Goal: Transaction & Acquisition: Purchase product/service

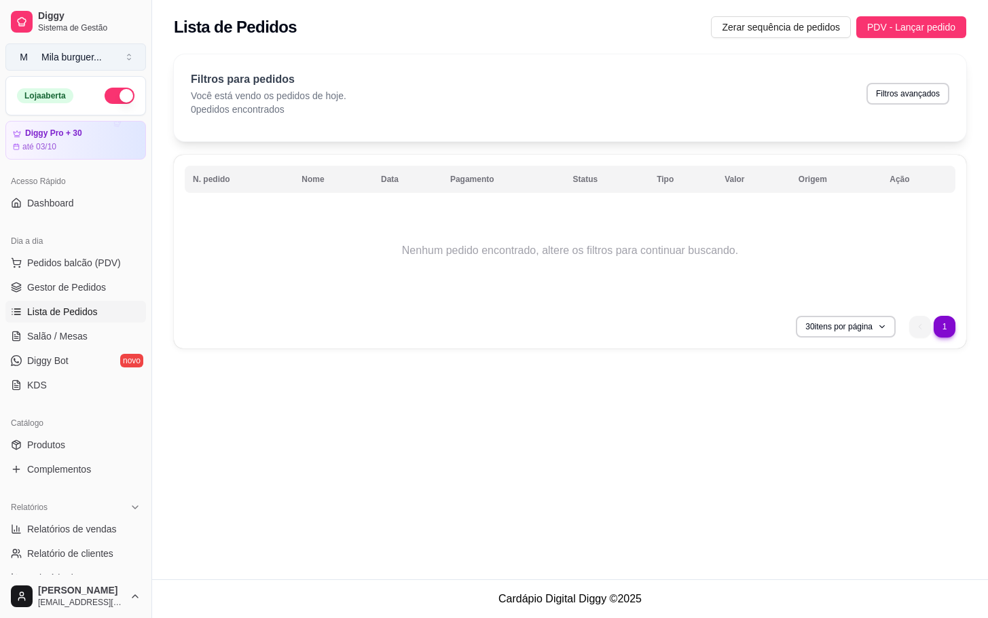
click at [132, 45] on button "M Mila burguer ..." at bounding box center [75, 56] width 141 height 27
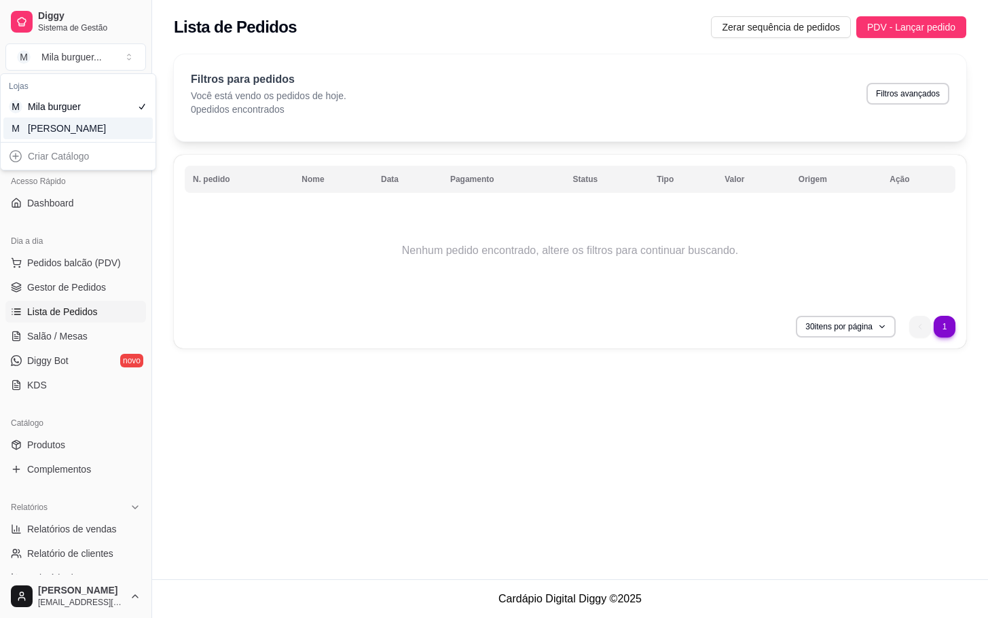
click at [128, 119] on div "M Mila Salgados" at bounding box center [77, 128] width 149 height 22
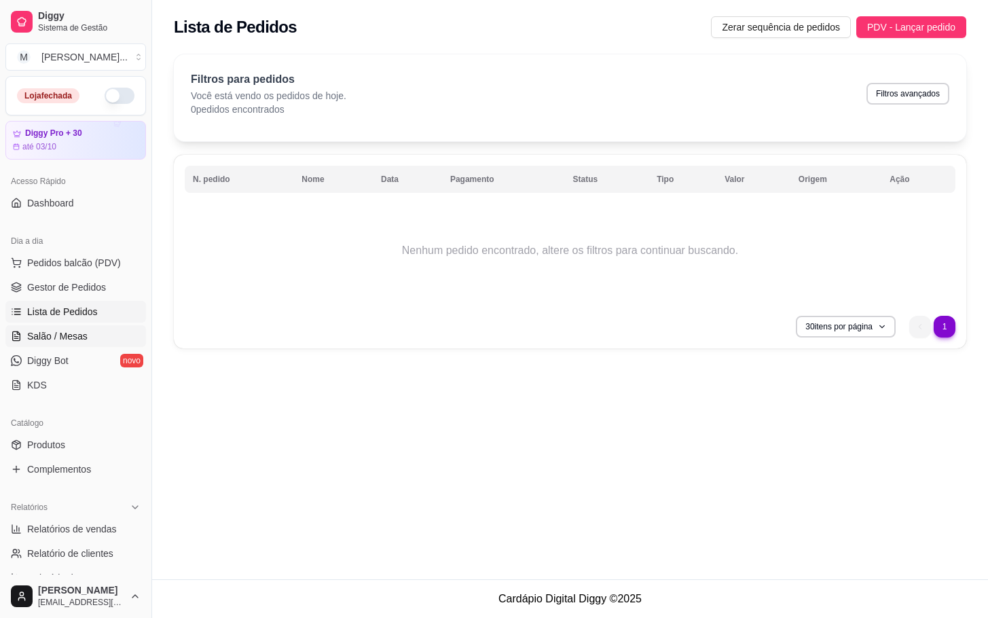
click at [106, 331] on link "Salão / Mesas" at bounding box center [75, 336] width 141 height 22
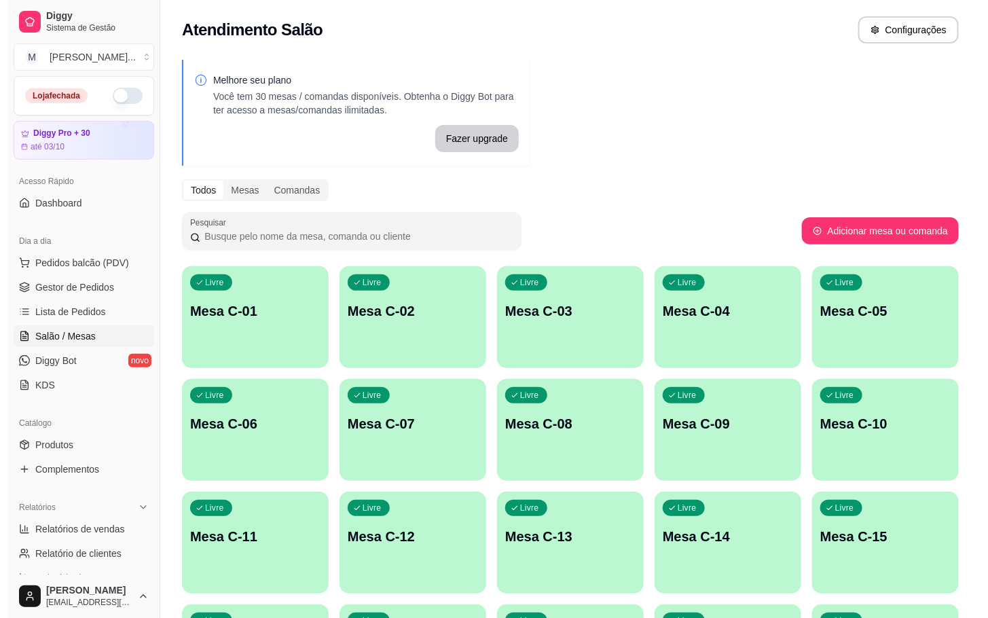
scroll to position [306, 0]
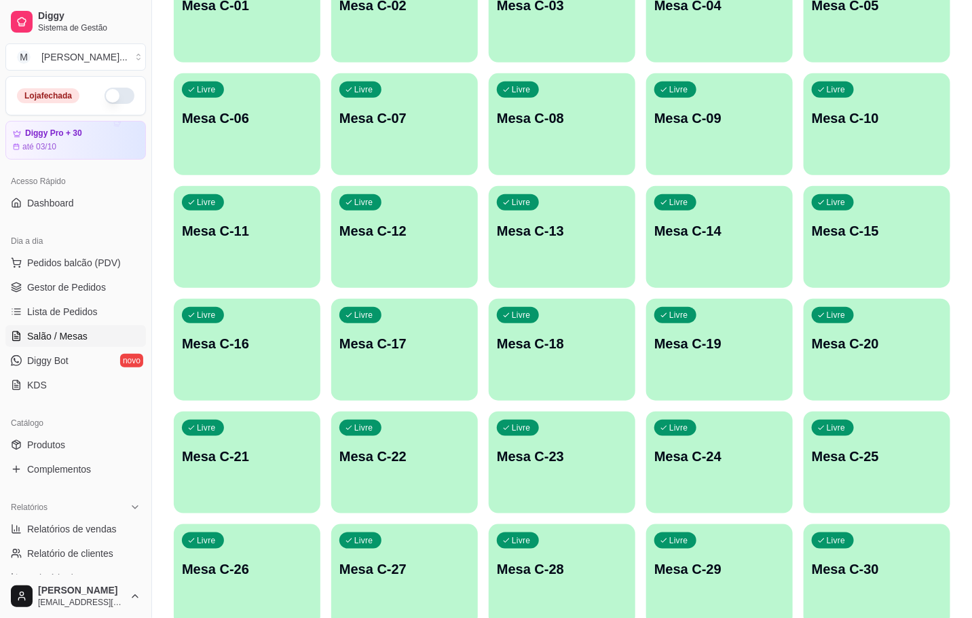
click at [453, 558] on div "Livre Mesa C-27" at bounding box center [404, 567] width 147 height 86
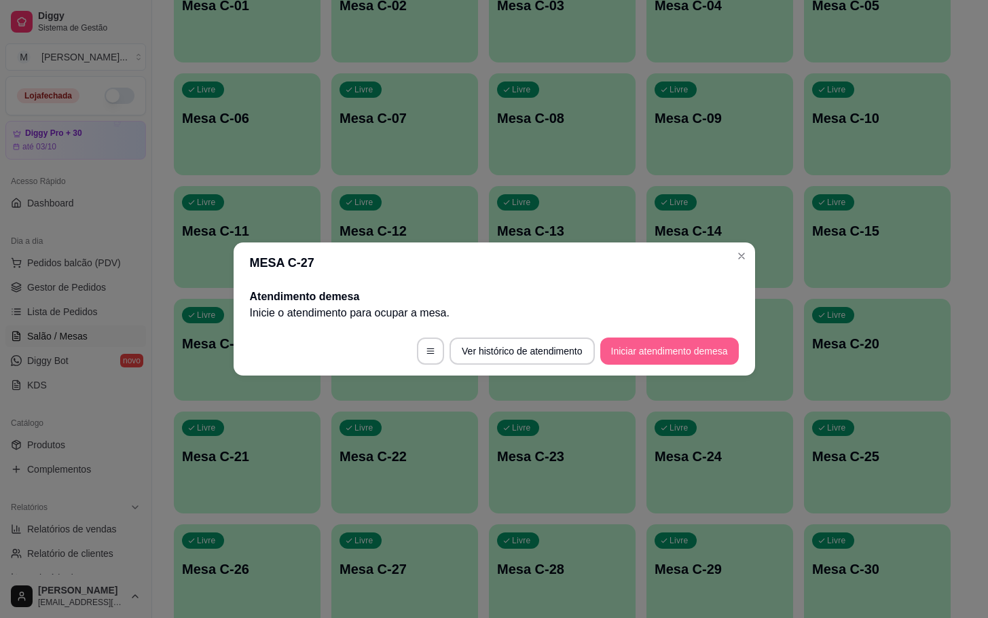
click at [676, 347] on button "Iniciar atendimento de mesa" at bounding box center [669, 351] width 139 height 27
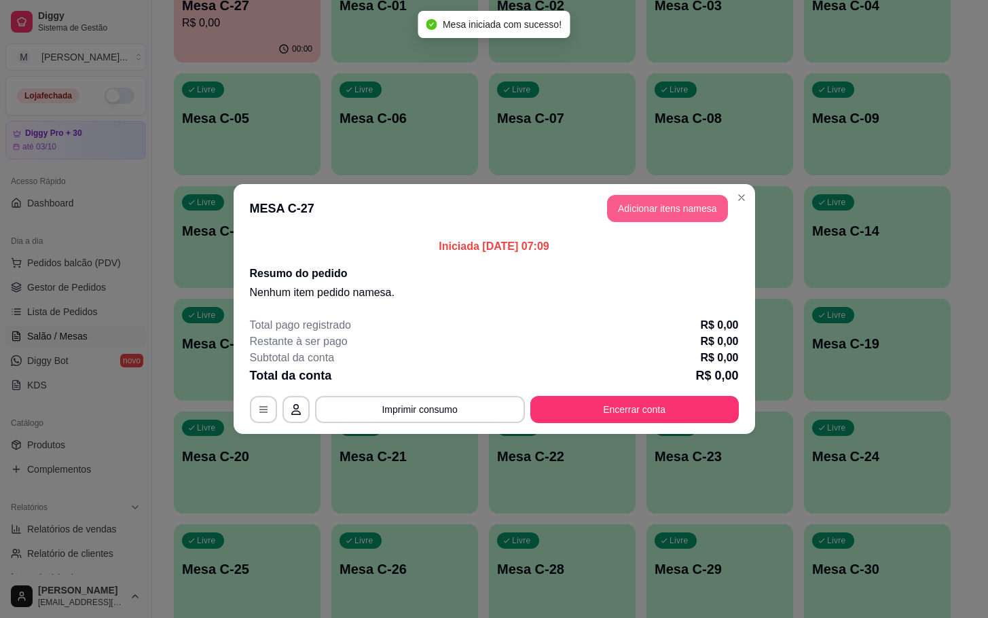
click at [691, 206] on button "Adicionar itens na mesa" at bounding box center [667, 208] width 121 height 27
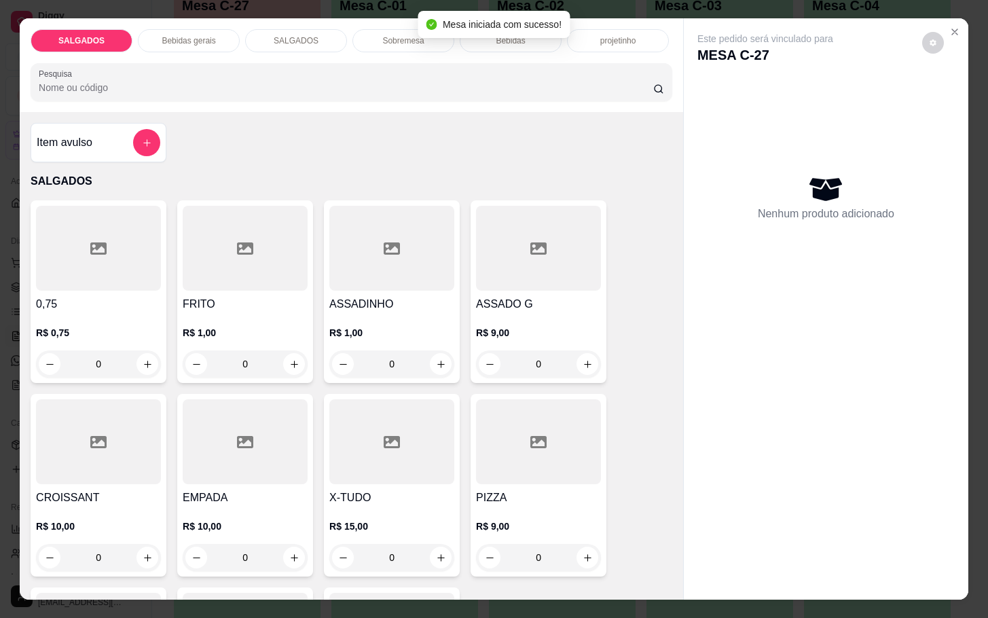
click at [249, 269] on div at bounding box center [245, 248] width 125 height 85
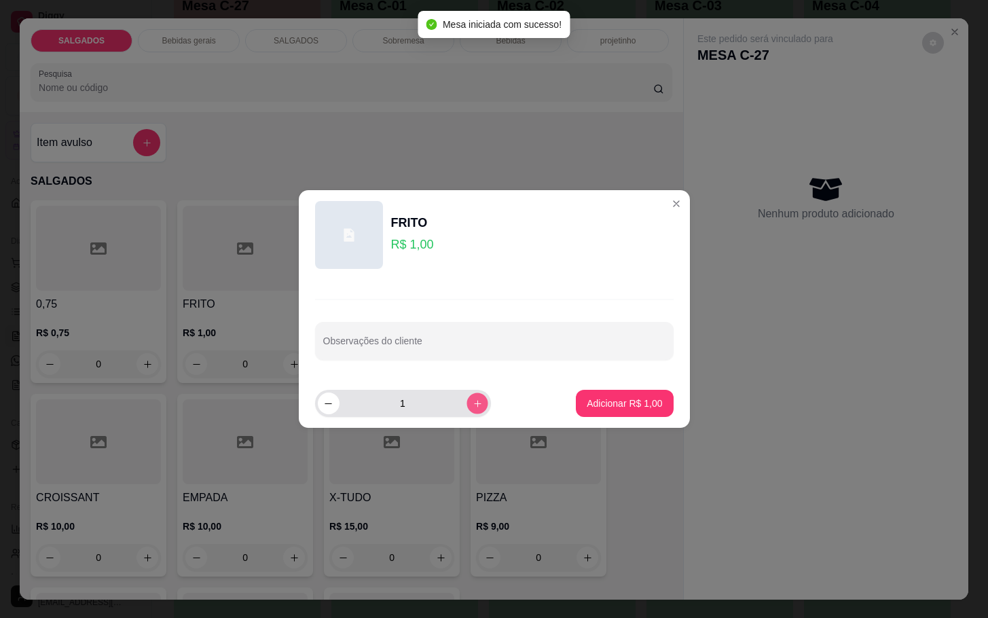
click at [467, 414] on button "increase-product-quantity" at bounding box center [477, 403] width 21 height 21
click at [467, 414] on button "increase-product-quantity" at bounding box center [478, 404] width 22 height 22
click at [467, 414] on button "increase-product-quantity" at bounding box center [477, 403] width 21 height 21
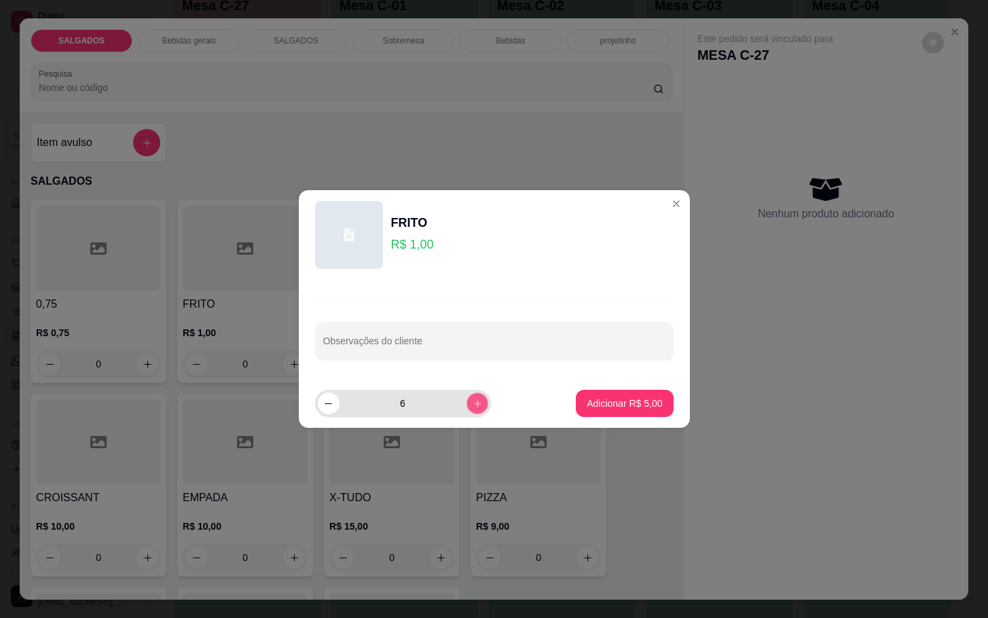
click at [467, 414] on button "increase-product-quantity" at bounding box center [477, 403] width 21 height 21
click at [467, 414] on button "increase-product-quantity" at bounding box center [478, 404] width 22 height 22
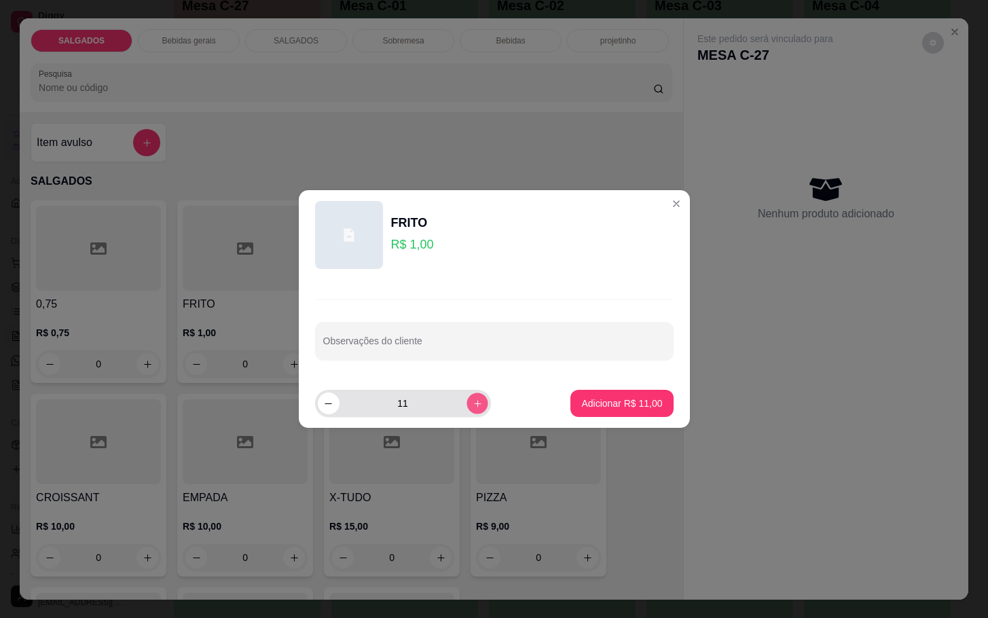
click at [467, 414] on button "increase-product-quantity" at bounding box center [477, 403] width 21 height 21
type input "12"
click at [591, 386] on footer "12 Adicionar R$ 12,00" at bounding box center [494, 403] width 391 height 49
click at [579, 391] on button "Adicionar R$ 12,00" at bounding box center [622, 403] width 100 height 26
type input "12"
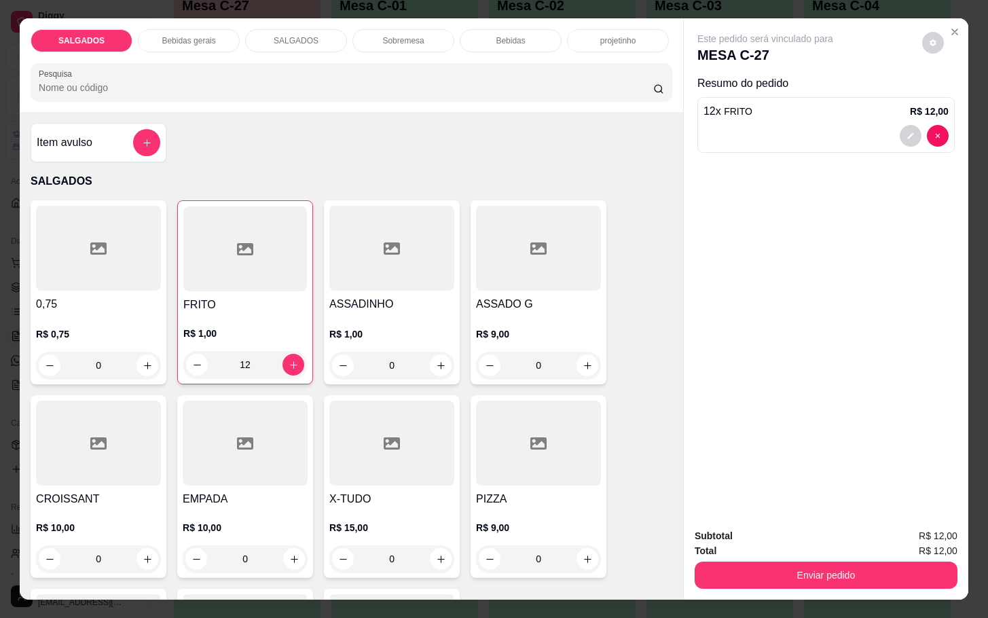
click at [164, 35] on p "Bebidas gerais" at bounding box center [189, 40] width 54 height 11
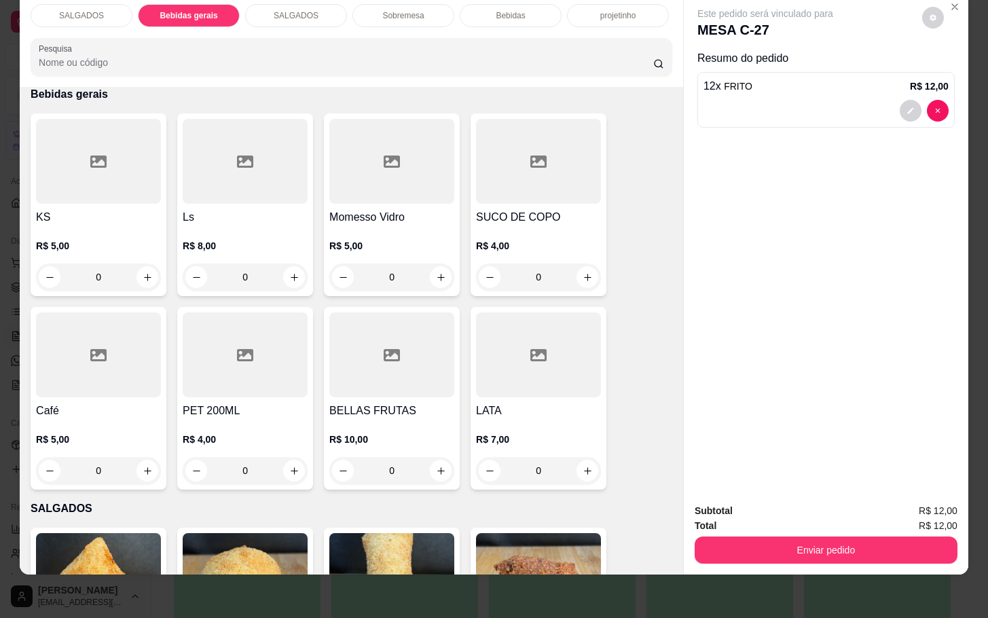
click at [132, 363] on div at bounding box center [98, 354] width 125 height 85
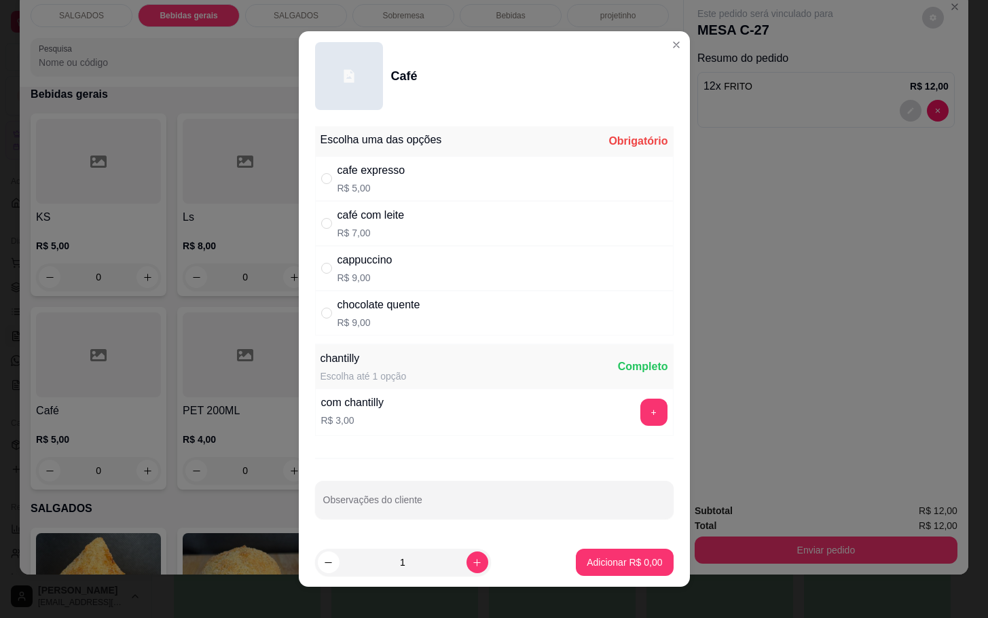
click at [392, 223] on div "café com leite" at bounding box center [371, 215] width 67 height 16
click at [395, 279] on div "cappuccino R$ 9,00" at bounding box center [494, 268] width 359 height 45
radio input "false"
click at [401, 312] on div "chocolate quente" at bounding box center [379, 305] width 83 height 16
radio input "false"
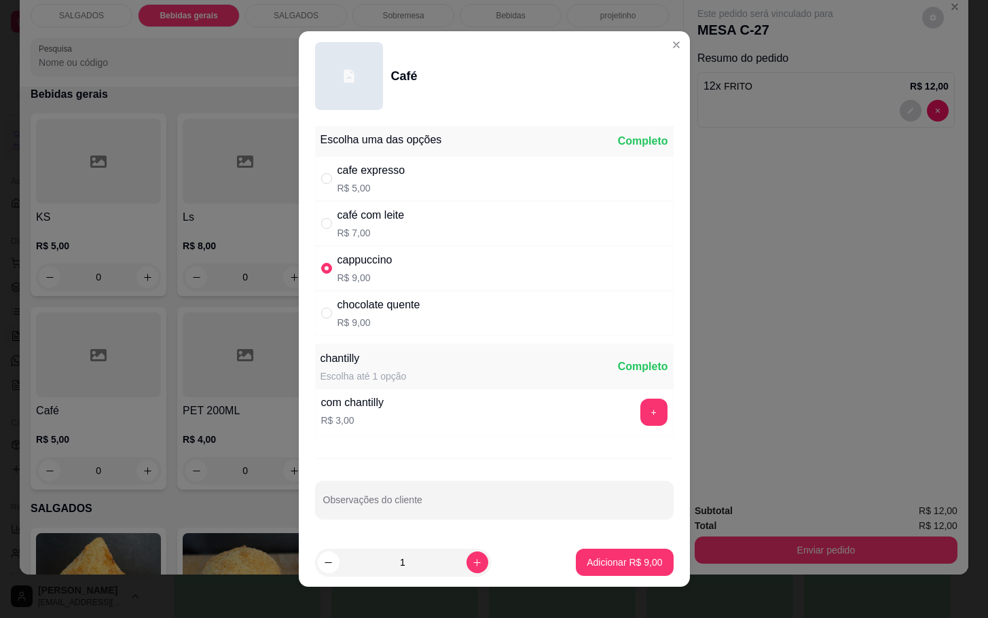
radio input "true"
click at [467, 570] on button "increase-product-quantity" at bounding box center [478, 562] width 22 height 22
type input "2"
click at [583, 568] on p "Adicionar R$ 18,00" at bounding box center [622, 561] width 79 height 13
type input "2"
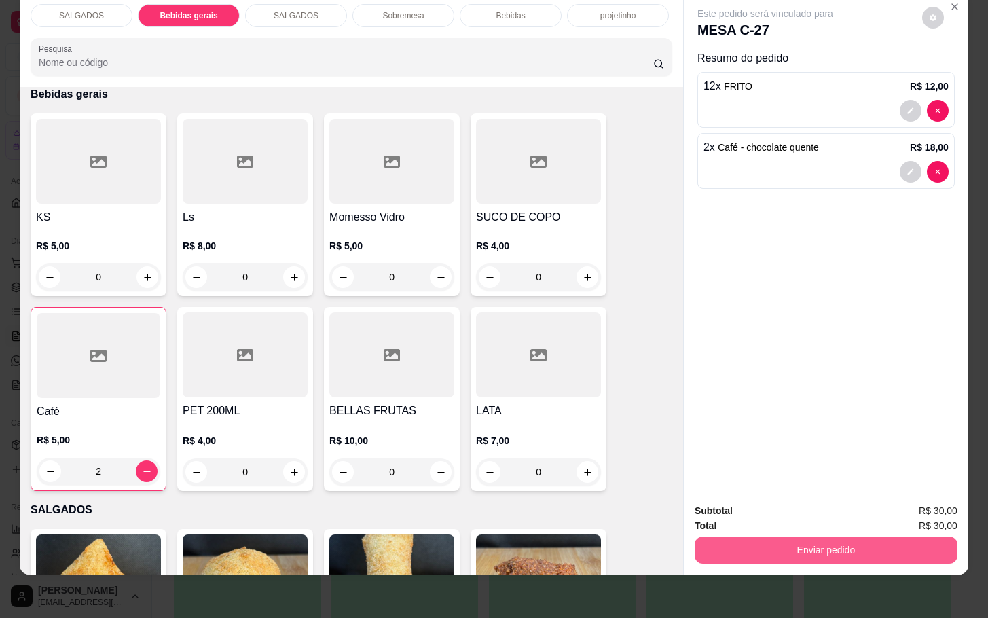
click at [786, 540] on button "Enviar pedido" at bounding box center [826, 549] width 263 height 27
click at [935, 496] on button "Enviar pedido" at bounding box center [919, 502] width 77 height 26
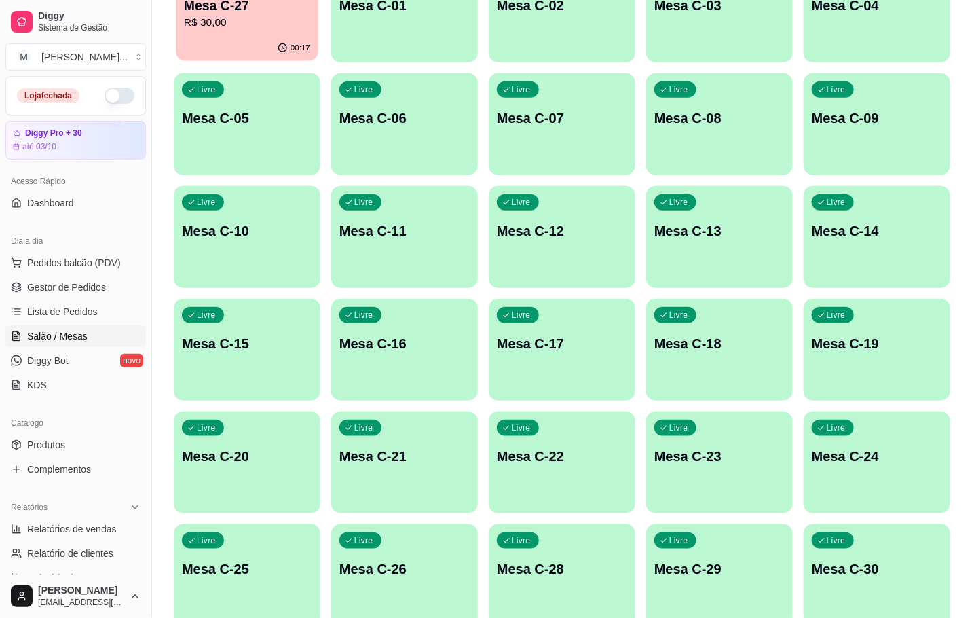
click at [196, 21] on p "R$ 30,00" at bounding box center [247, 23] width 126 height 16
click at [340, 215] on div "Livre Mesa C-11" at bounding box center [404, 228] width 143 height 83
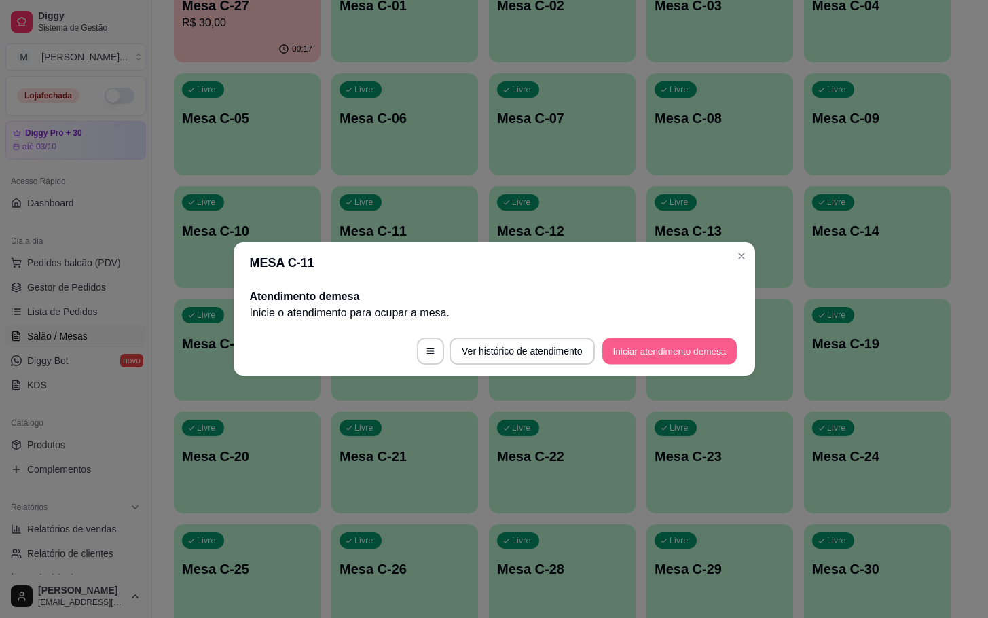
click at [657, 338] on button "Iniciar atendimento de mesa" at bounding box center [669, 351] width 134 height 26
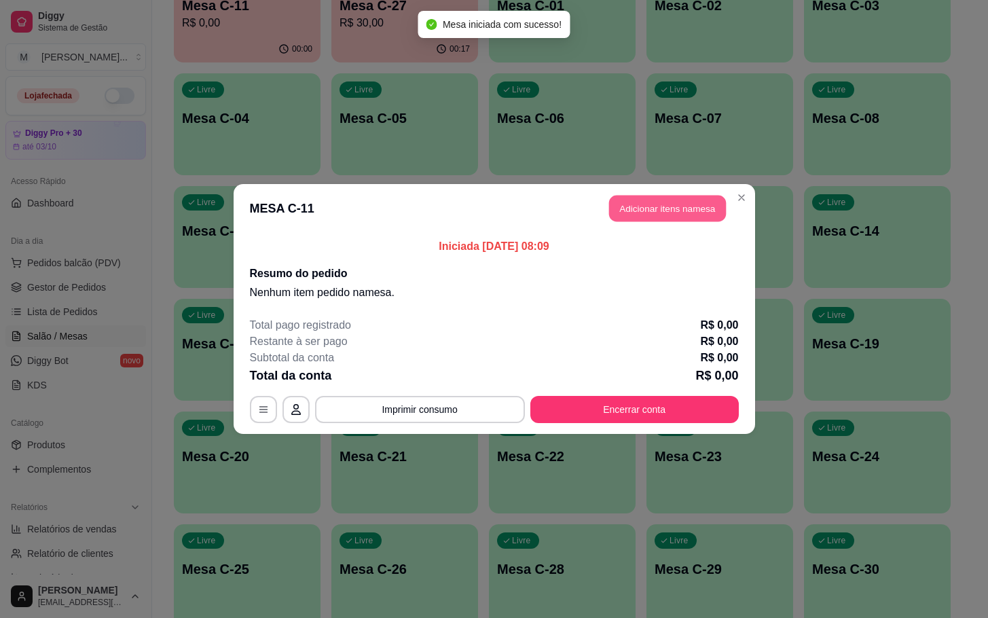
click at [718, 210] on button "Adicionar itens na mesa" at bounding box center [667, 209] width 117 height 26
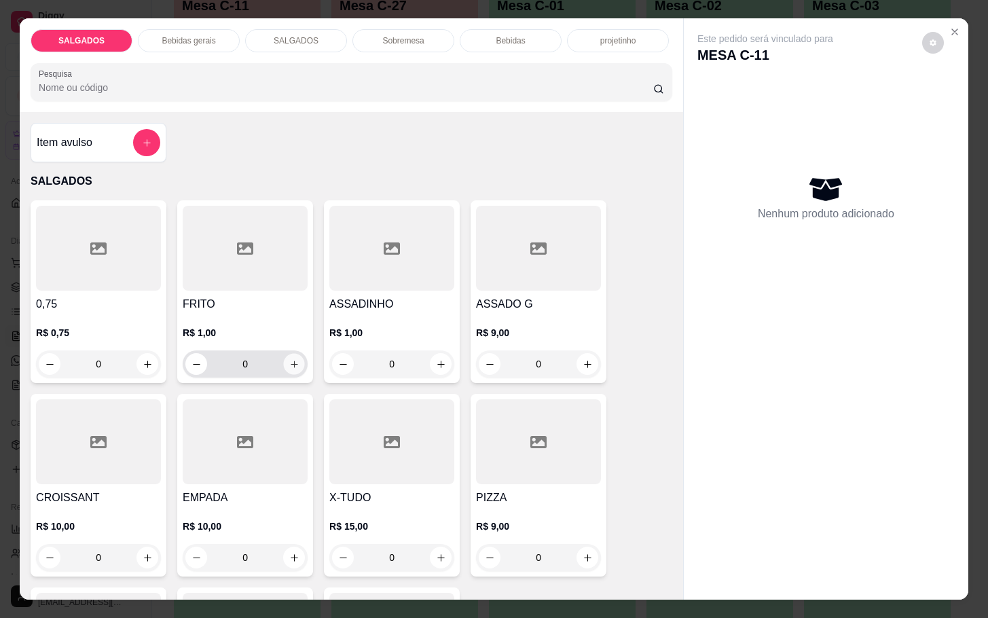
click at [284, 354] on button "increase-product-quantity" at bounding box center [294, 364] width 21 height 21
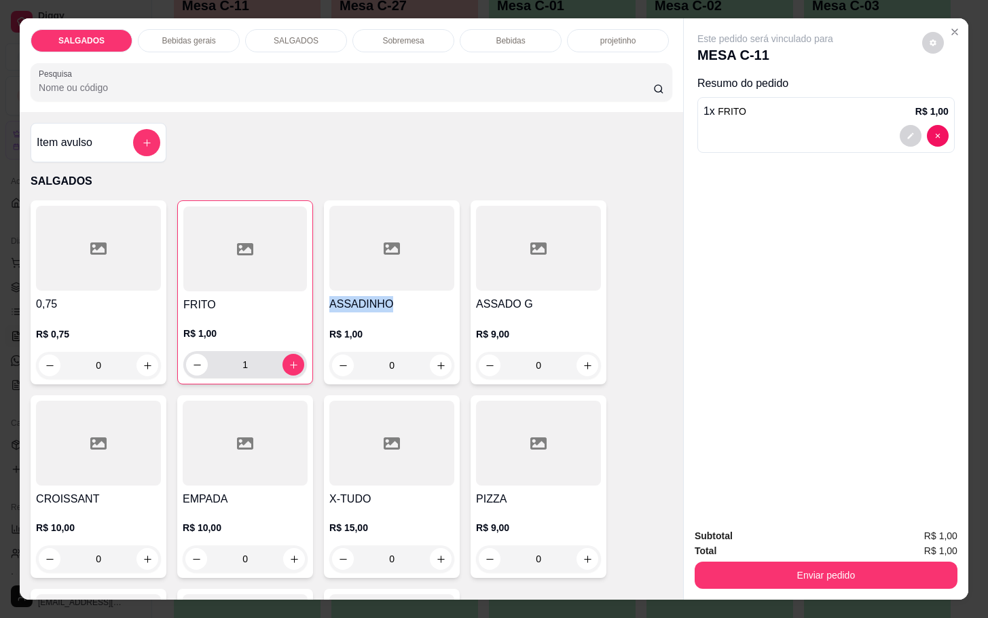
click at [284, 351] on div "1" at bounding box center [245, 364] width 118 height 27
click at [283, 357] on button "increase-product-quantity" at bounding box center [293, 364] width 21 height 21
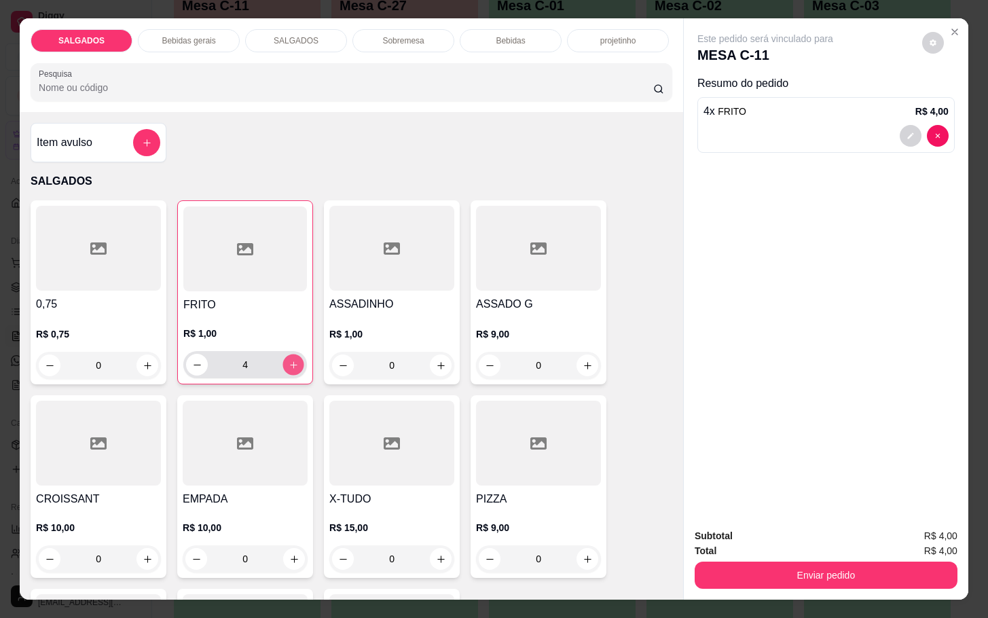
click at [283, 357] on button "increase-product-quantity" at bounding box center [293, 364] width 21 height 21
click at [283, 357] on button "increase-product-quantity" at bounding box center [294, 365] width 22 height 22
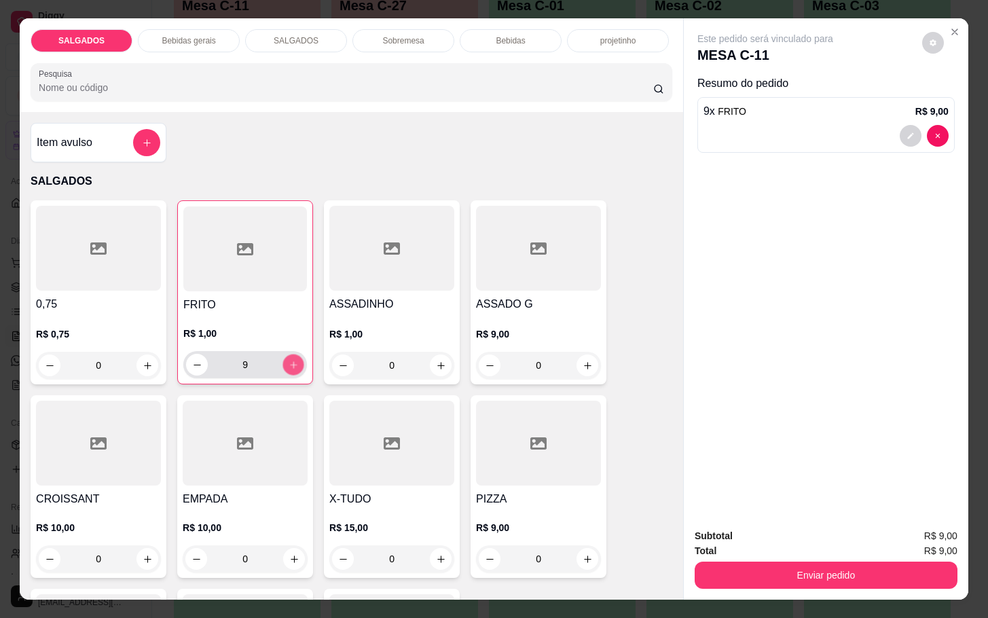
click at [283, 357] on button "increase-product-quantity" at bounding box center [293, 364] width 21 height 21
click at [283, 357] on button "increase-product-quantity" at bounding box center [294, 365] width 22 height 22
click at [283, 357] on button "increase-product-quantity" at bounding box center [293, 364] width 21 height 21
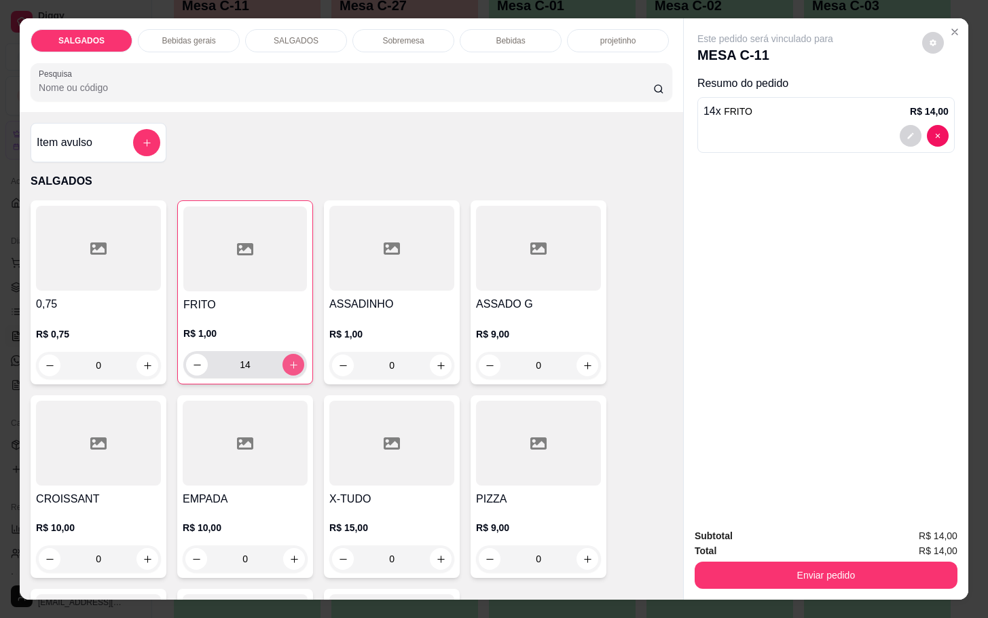
click at [283, 357] on button "increase-product-quantity" at bounding box center [294, 365] width 22 height 22
type input "16"
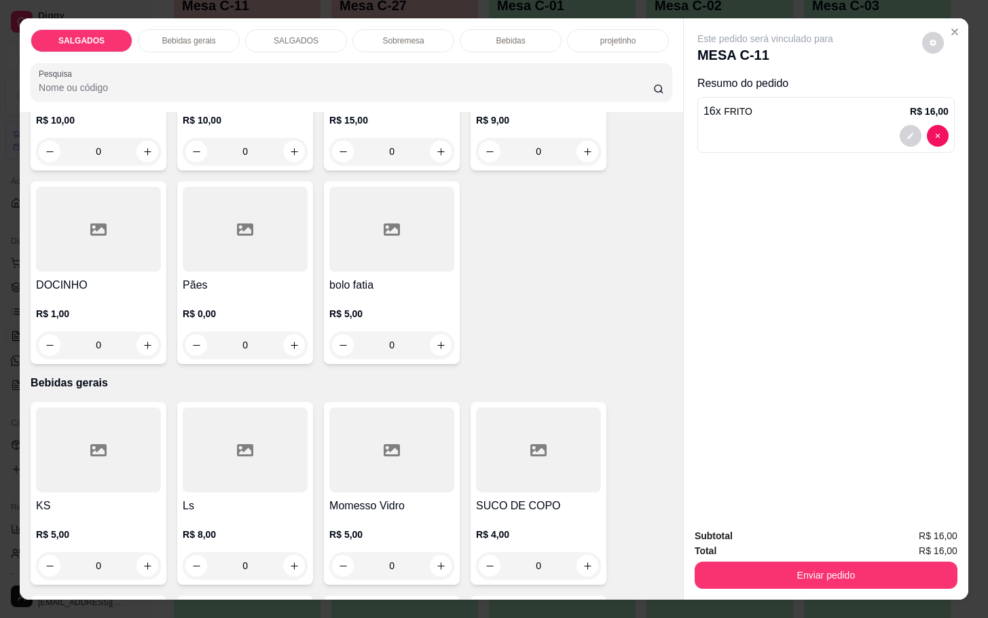
scroll to position [611, 0]
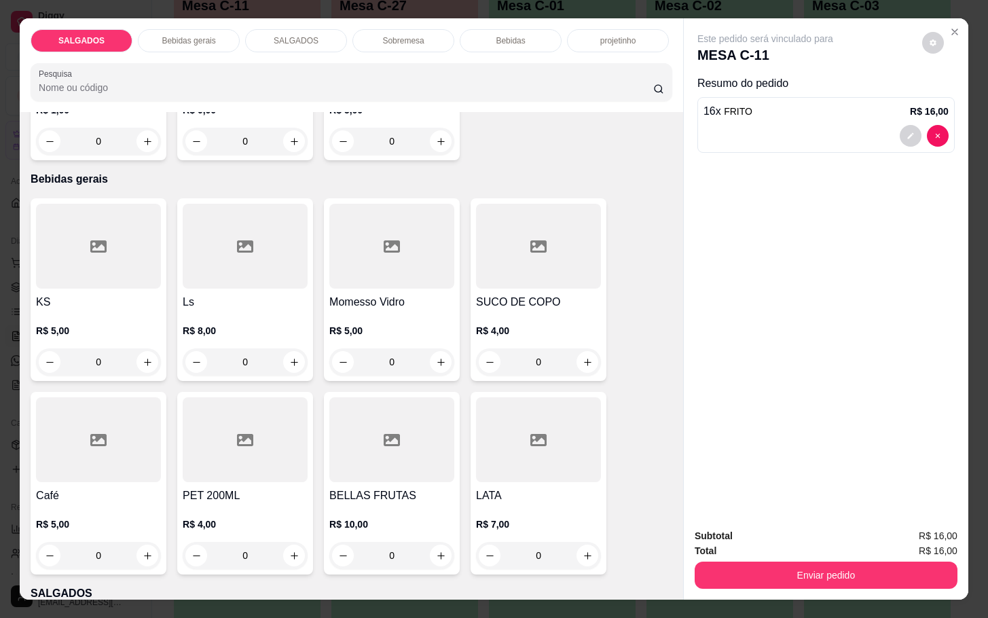
click at [113, 477] on div "Café R$ 5,00 0" at bounding box center [99, 483] width 136 height 183
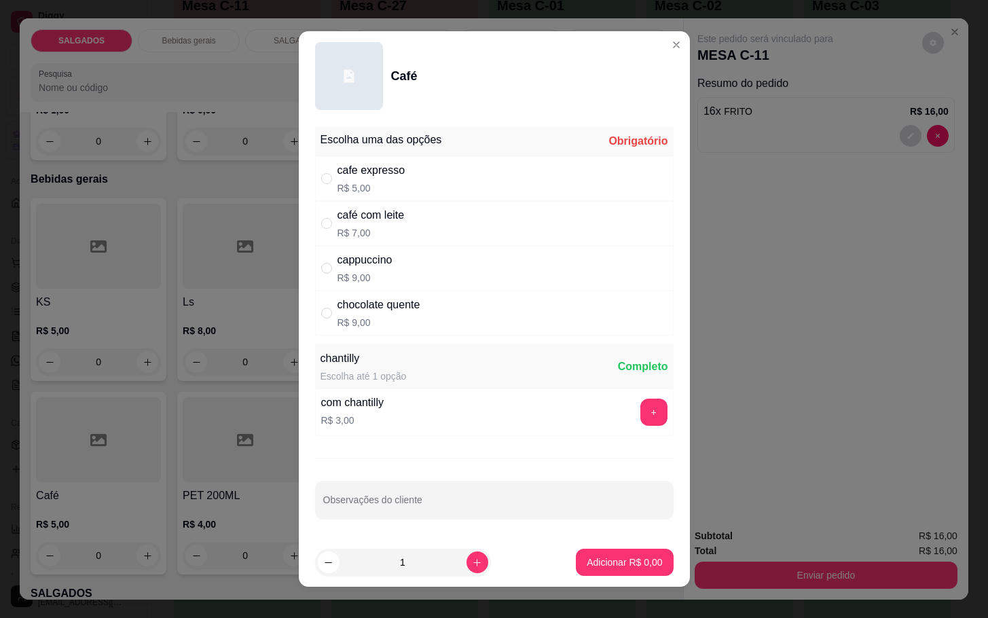
click at [378, 227] on p "R$ 7,00" at bounding box center [371, 233] width 67 height 14
radio input "true"
click at [467, 558] on button "increase-product-quantity" at bounding box center [477, 561] width 21 height 21
type input "2"
click at [583, 561] on p "Adicionar R$ 14,00" at bounding box center [621, 562] width 81 height 14
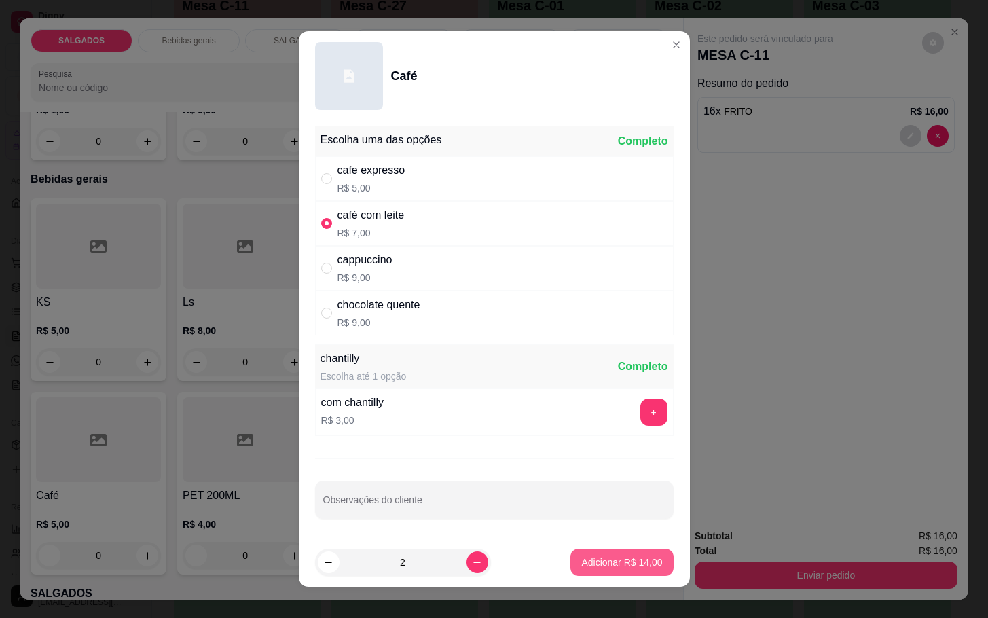
type input "2"
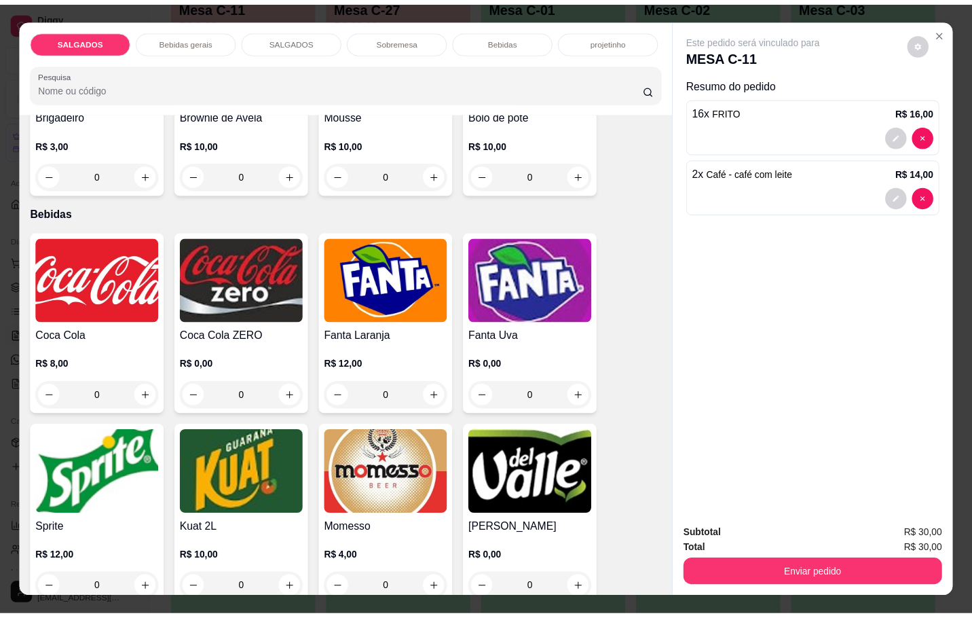
scroll to position [2343, 0]
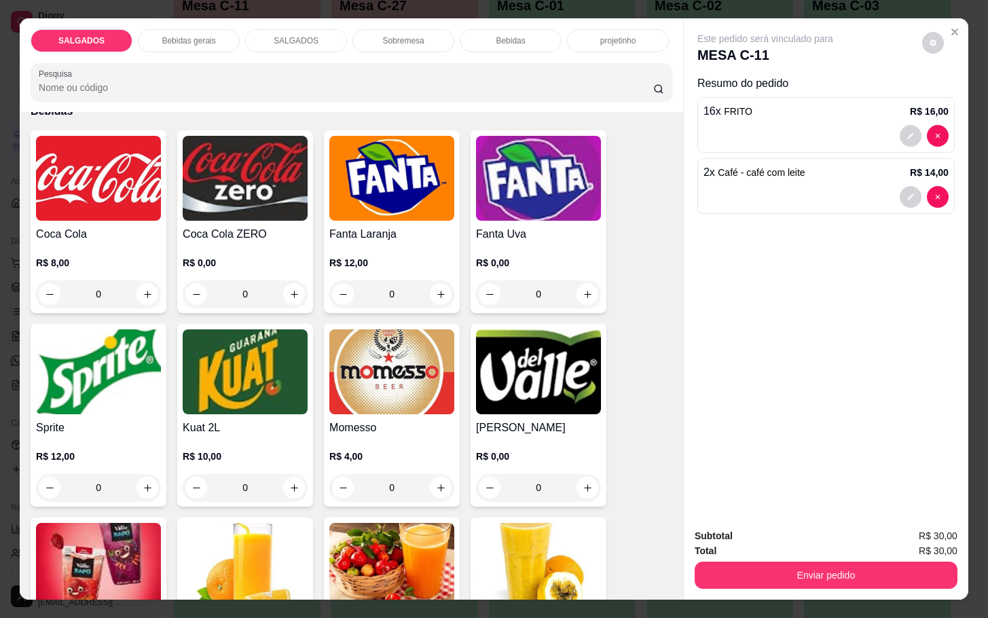
click at [367, 227] on h4 "Fanta Laranja" at bounding box center [391, 234] width 125 height 16
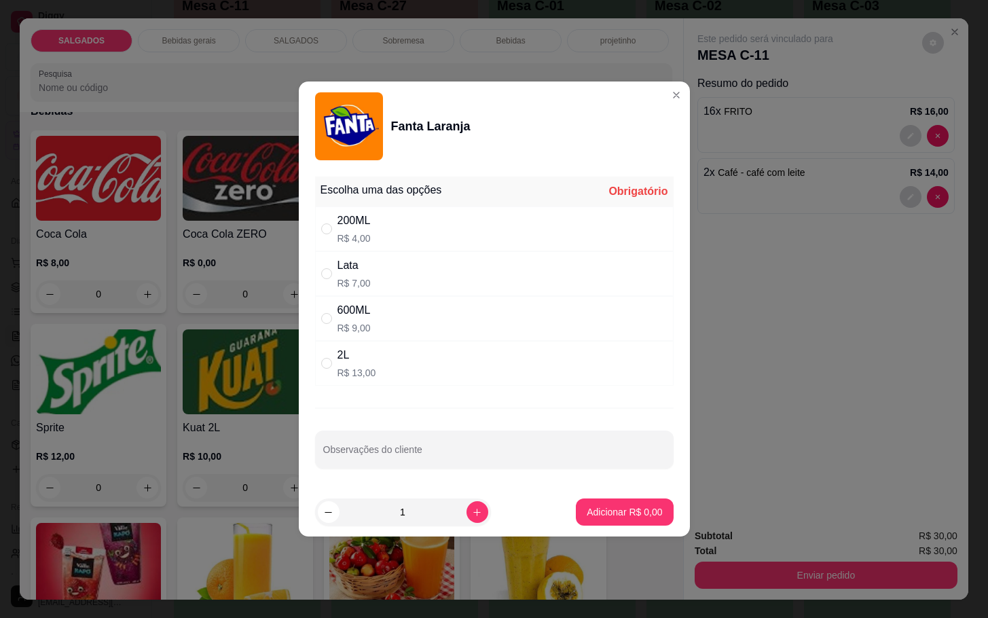
click at [381, 222] on div "200ML R$ 4,00" at bounding box center [494, 228] width 359 height 45
radio input "true"
click at [626, 503] on button "Adicionar R$ 4,00" at bounding box center [624, 511] width 97 height 27
type input "1"
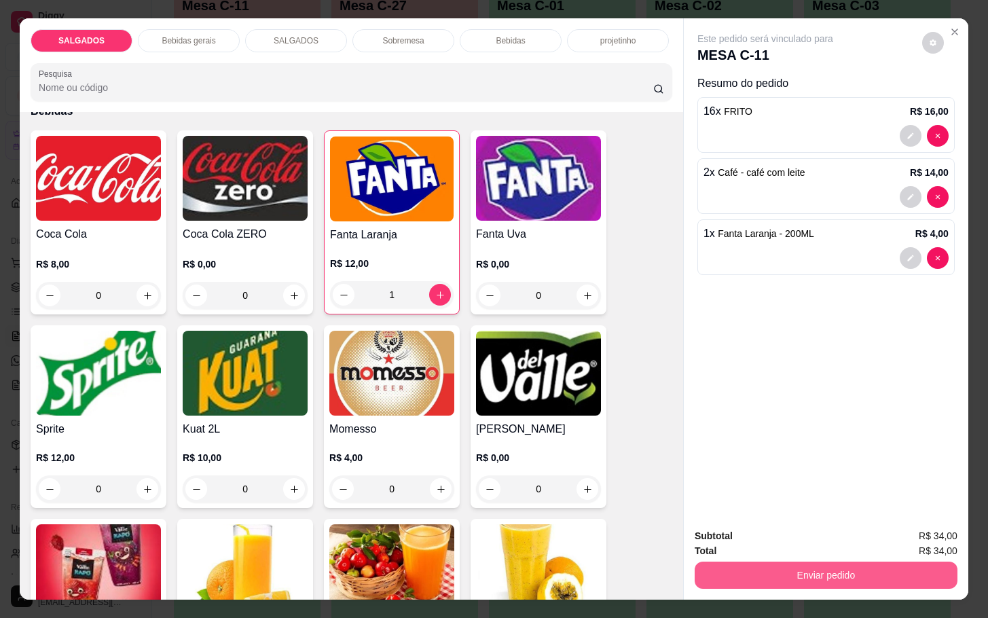
click at [817, 562] on button "Enviar pedido" at bounding box center [826, 575] width 263 height 27
click at [945, 532] on button "Enviar pedido" at bounding box center [919, 535] width 77 height 26
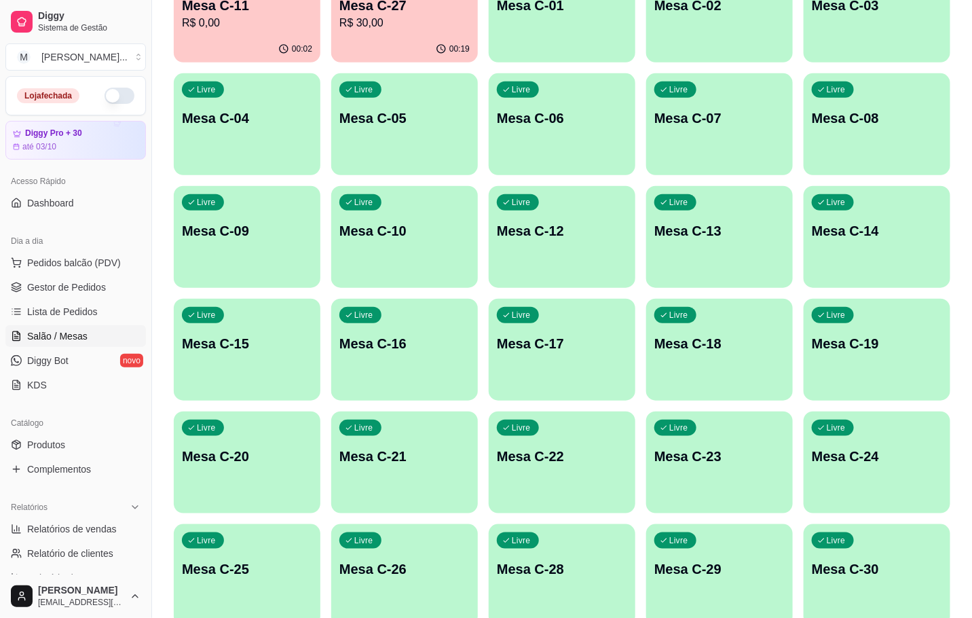
click at [412, 23] on p "R$ 30,00" at bounding box center [405, 23] width 130 height 16
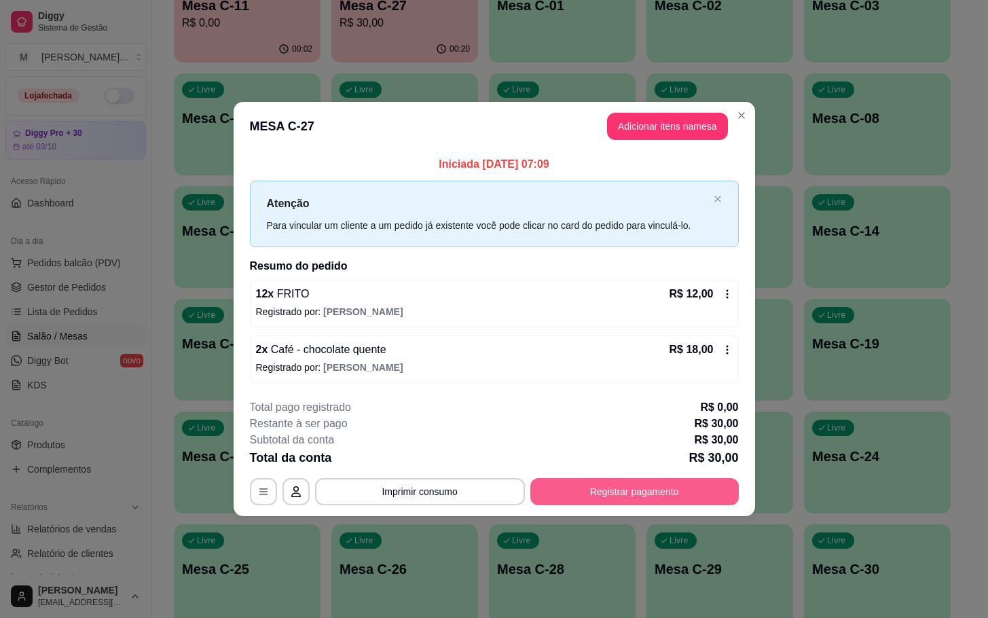
click at [609, 489] on button "Registrar pagamento" at bounding box center [634, 491] width 208 height 27
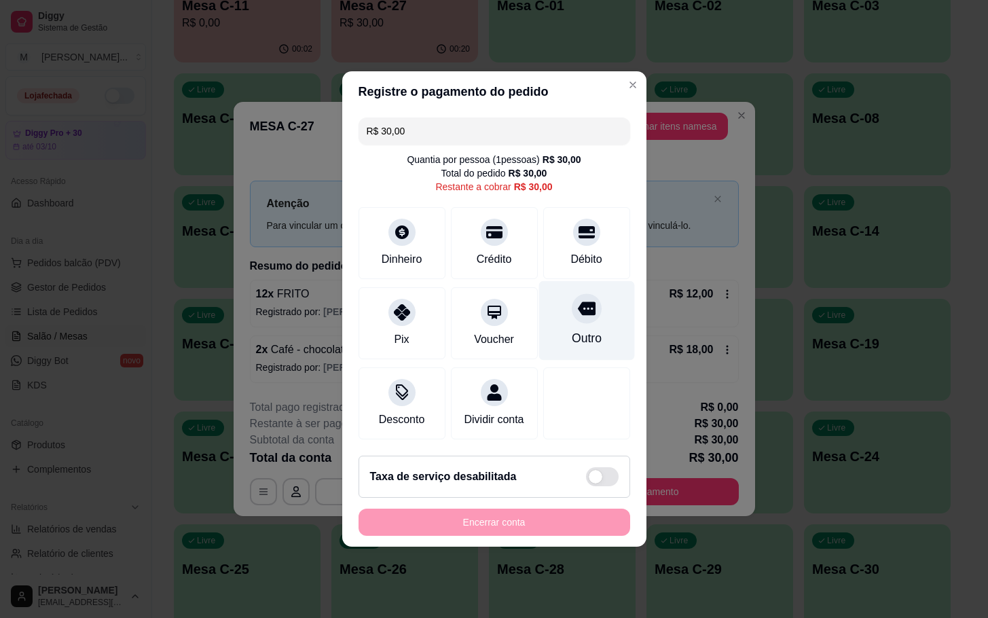
click at [571, 329] on div "Outro" at bounding box center [586, 338] width 30 height 18
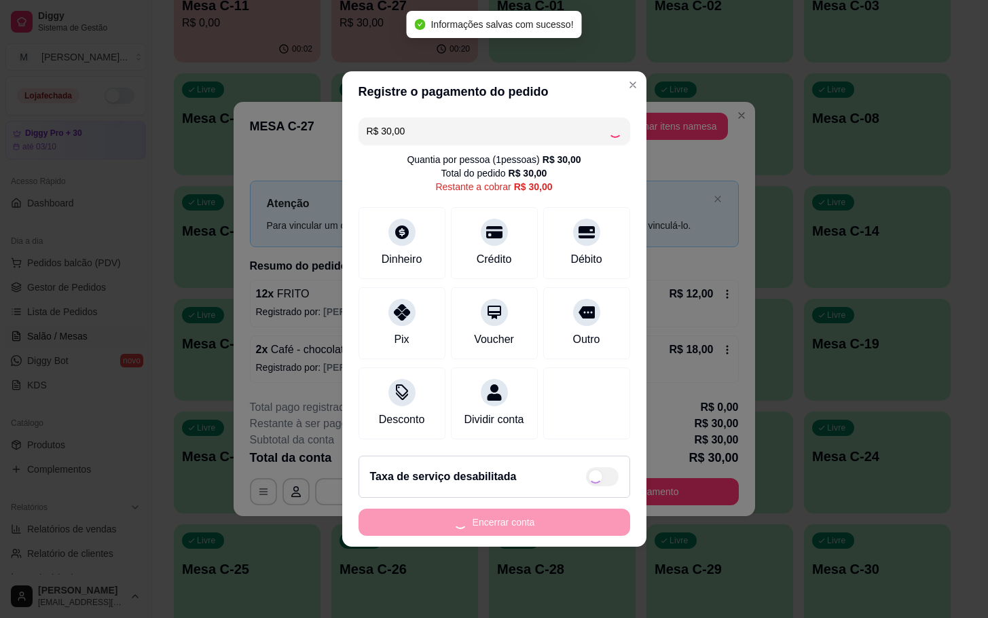
type input "R$ 0,00"
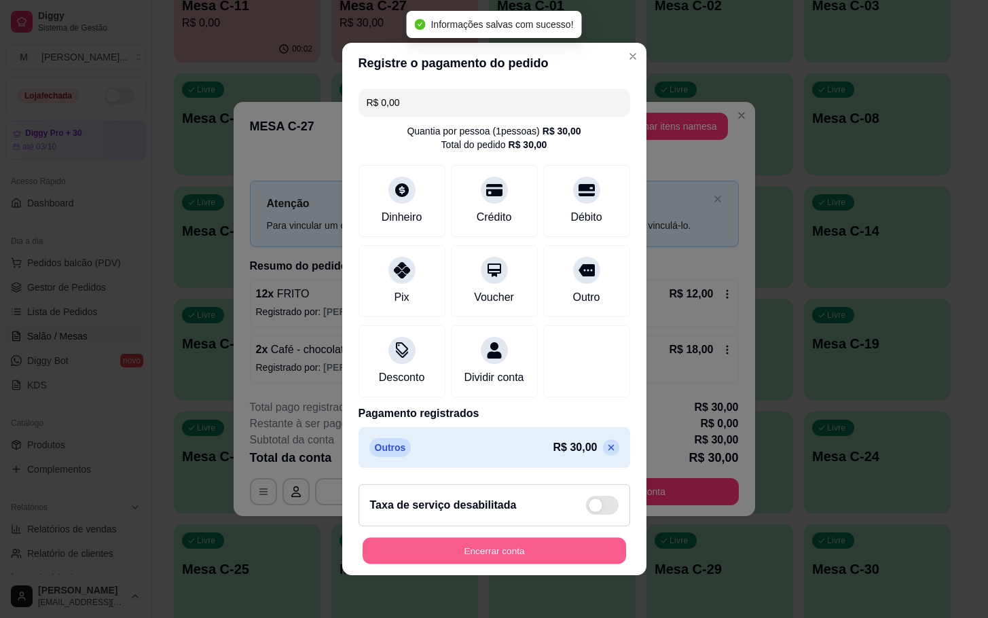
click at [488, 564] on button "Encerrar conta" at bounding box center [494, 551] width 263 height 26
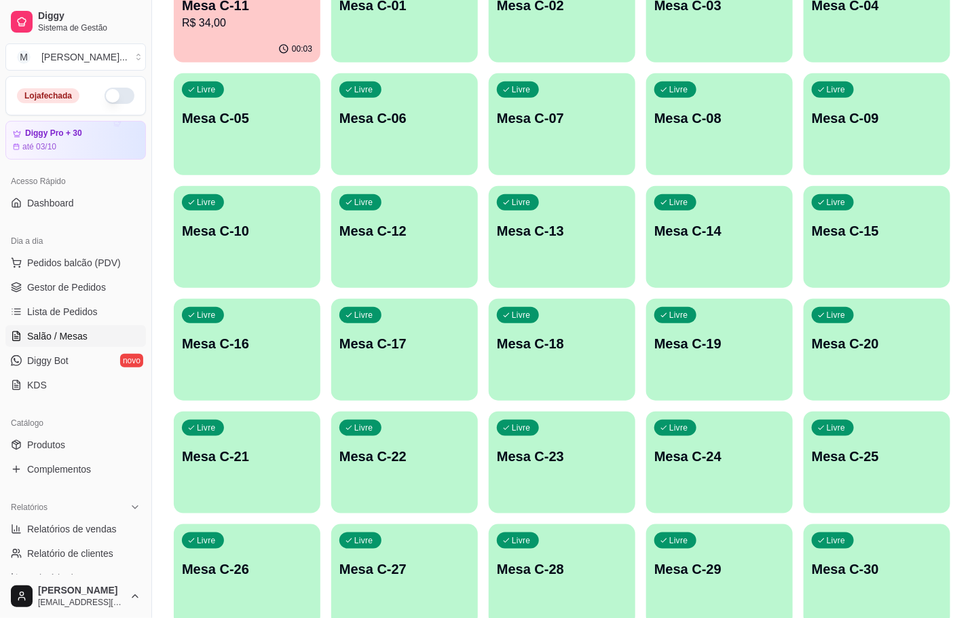
click at [227, 11] on div "Mesa C-11 R$ 34,00" at bounding box center [247, 13] width 130 height 35
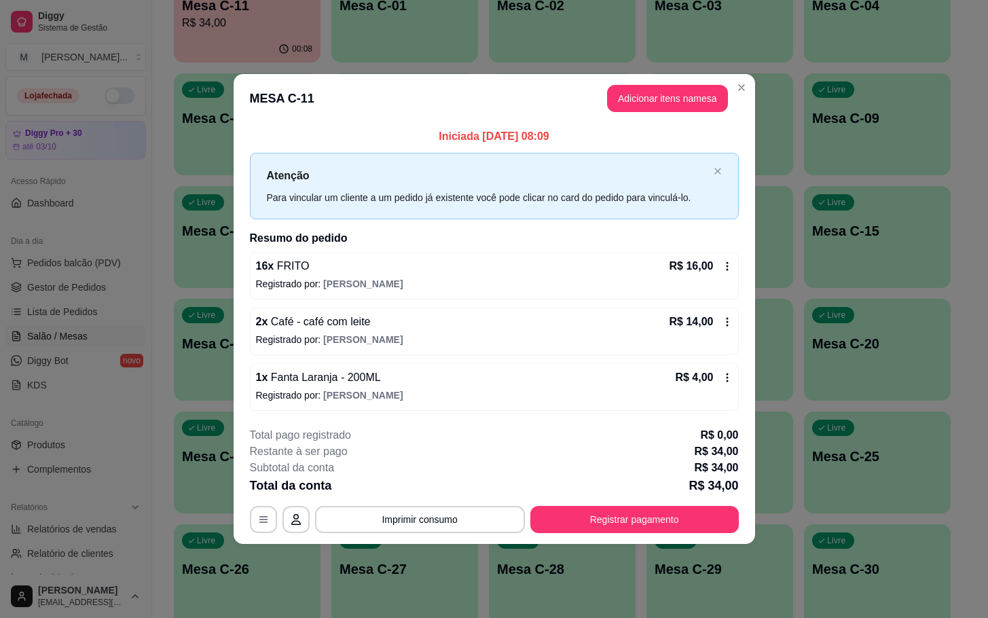
click at [608, 534] on footer "**********" at bounding box center [495, 480] width 522 height 128
click at [606, 530] on button "Registrar pagamento" at bounding box center [634, 519] width 208 height 27
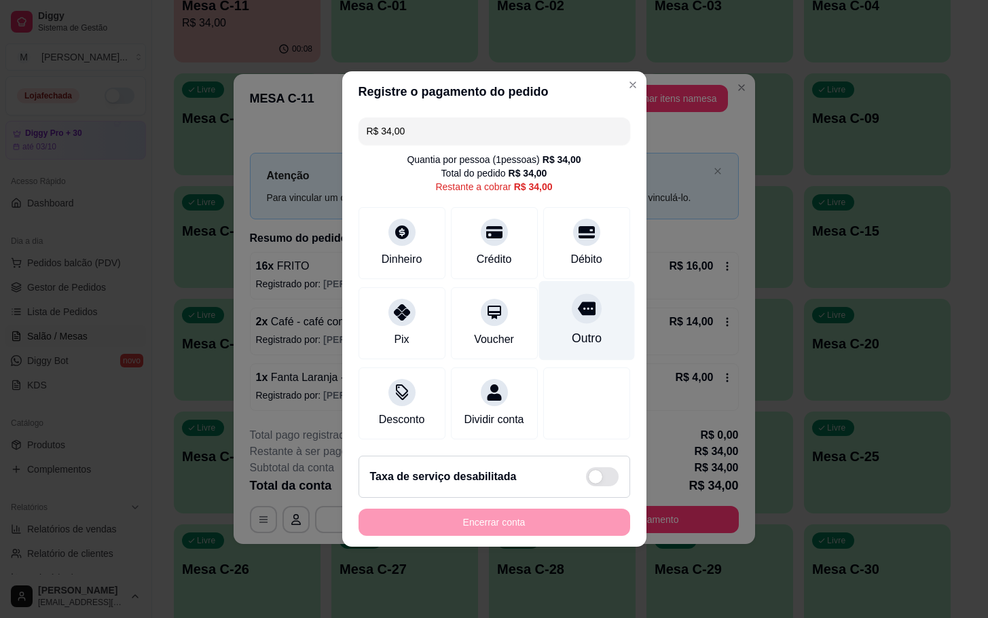
click at [589, 312] on div "Outro" at bounding box center [587, 320] width 96 height 79
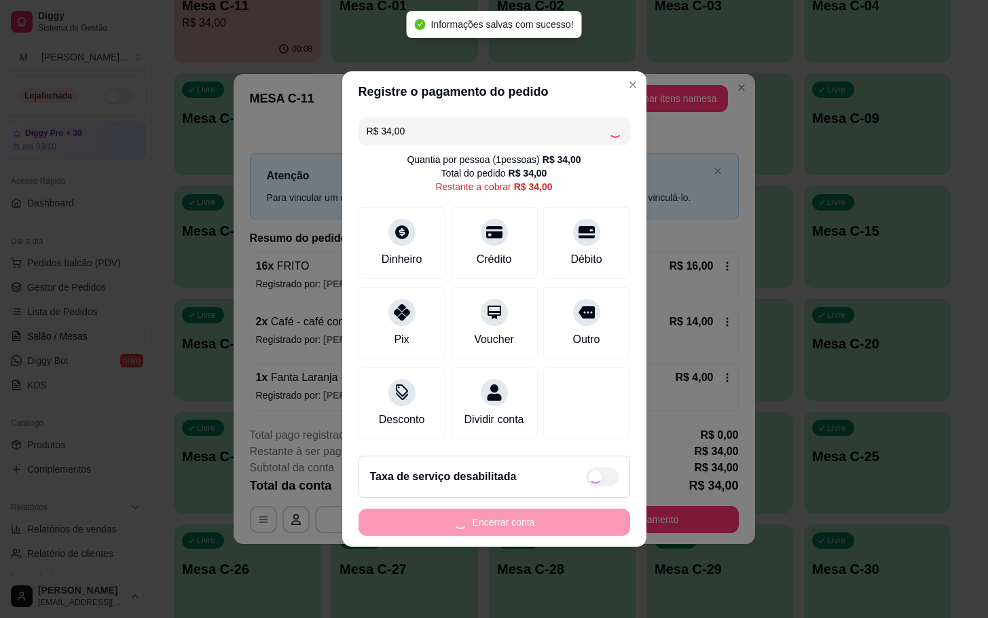
type input "R$ 0,00"
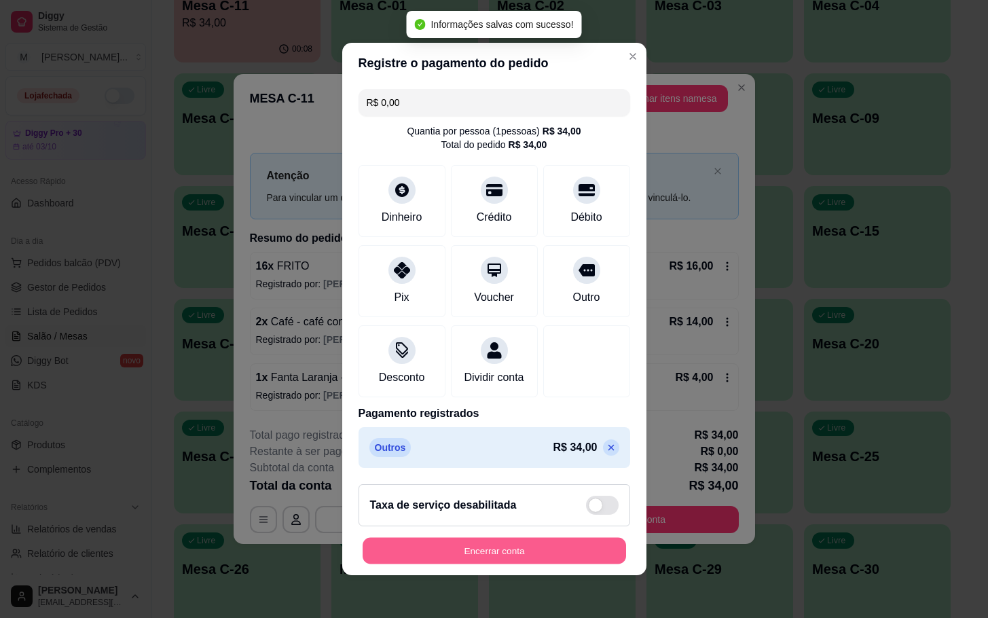
click at [534, 564] on button "Encerrar conta" at bounding box center [494, 551] width 263 height 26
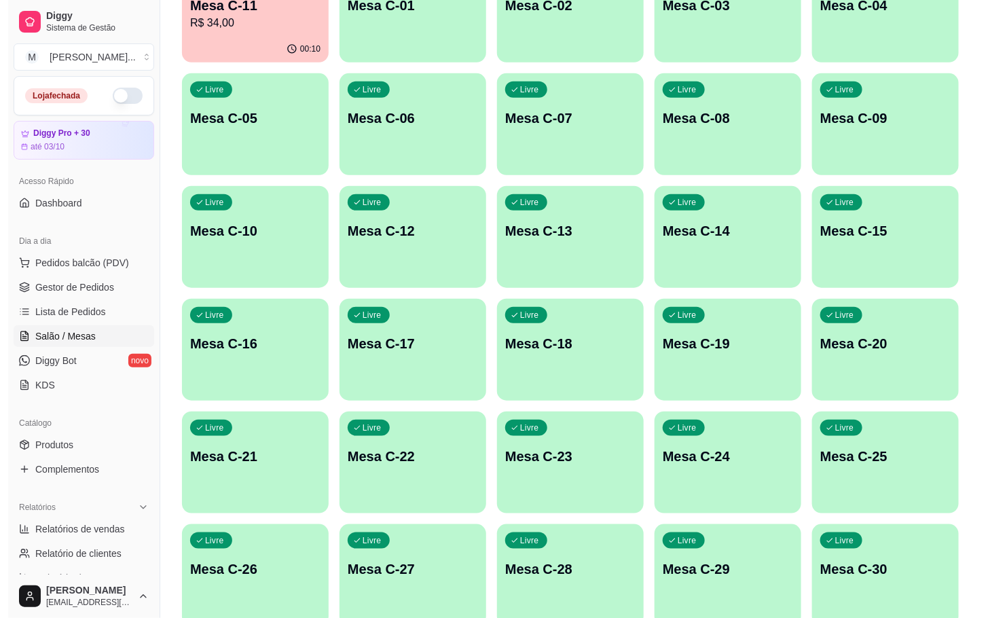
scroll to position [102, 0]
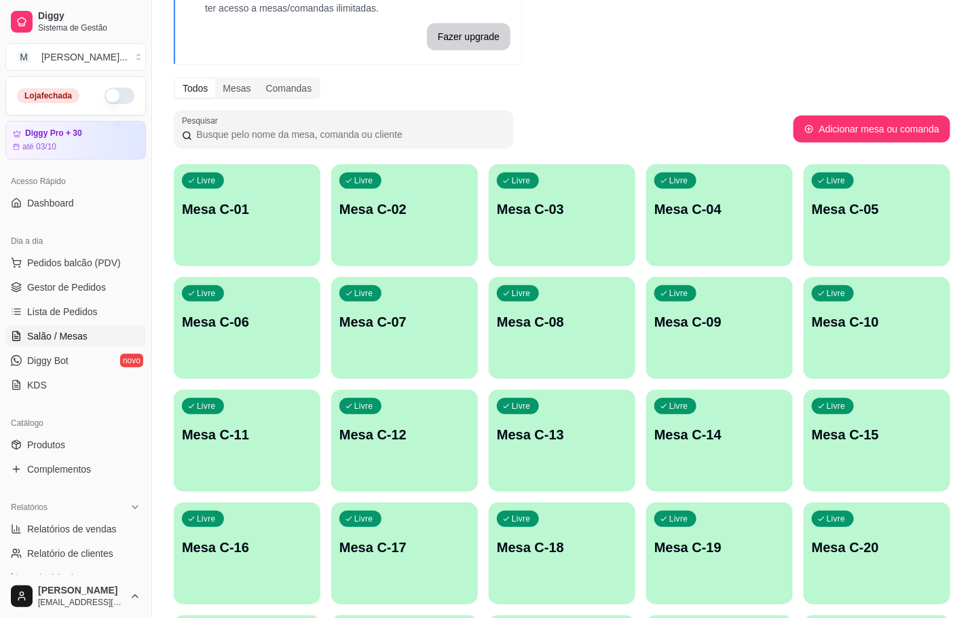
click at [697, 120] on div "Pesquisar" at bounding box center [484, 129] width 620 height 38
click at [294, 432] on p "Mesa C-11" at bounding box center [247, 434] width 130 height 19
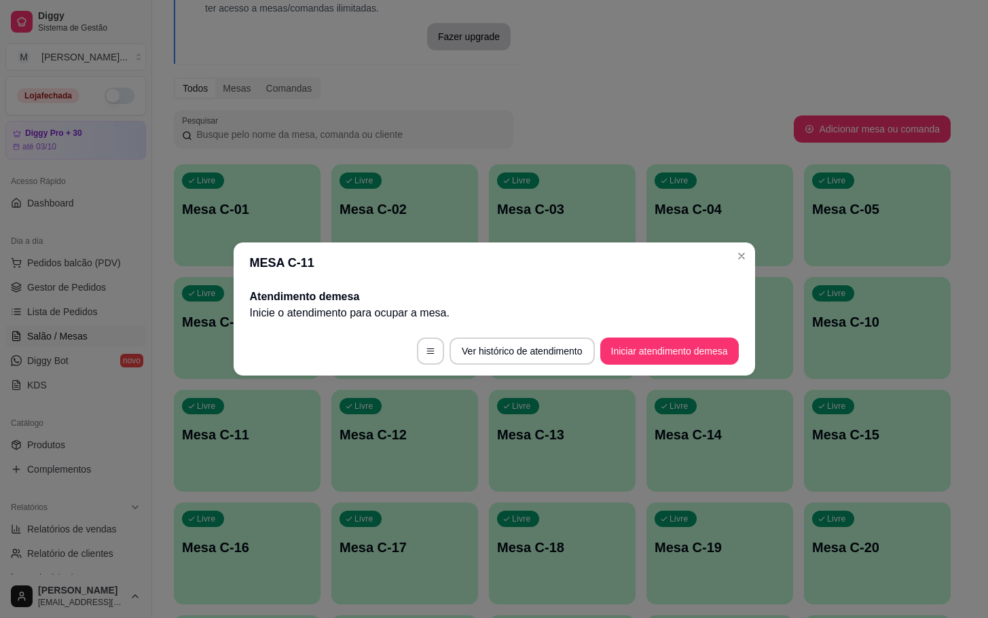
click at [725, 365] on footer "Ver histórico de atendimento Iniciar atendimento de mesa" at bounding box center [495, 351] width 522 height 49
click at [661, 361] on button "Iniciar atendimento de mesa" at bounding box center [669, 351] width 139 height 27
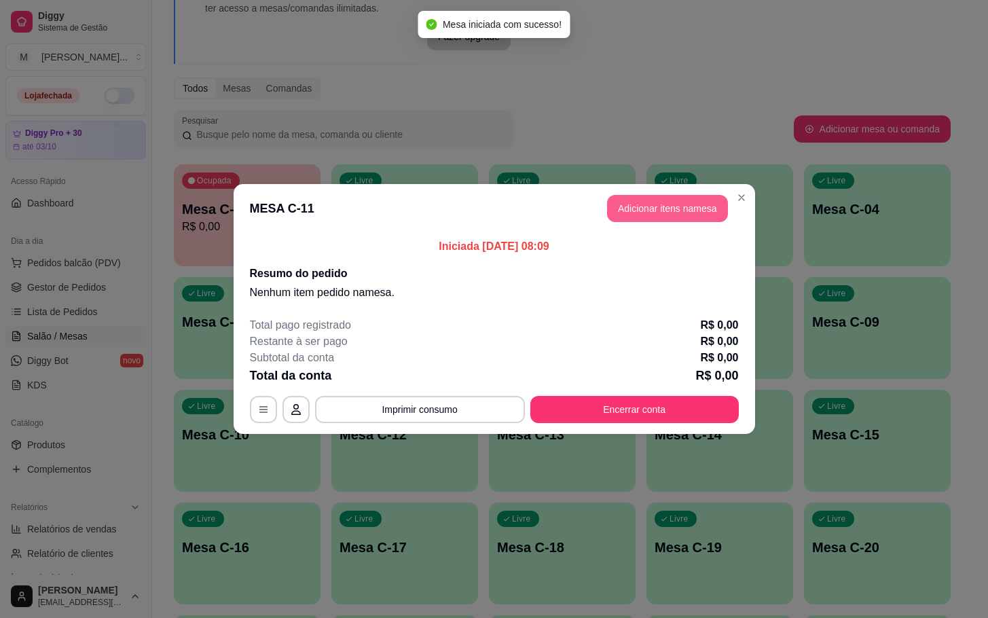
click at [664, 198] on button "Adicionar itens na mesa" at bounding box center [667, 208] width 121 height 27
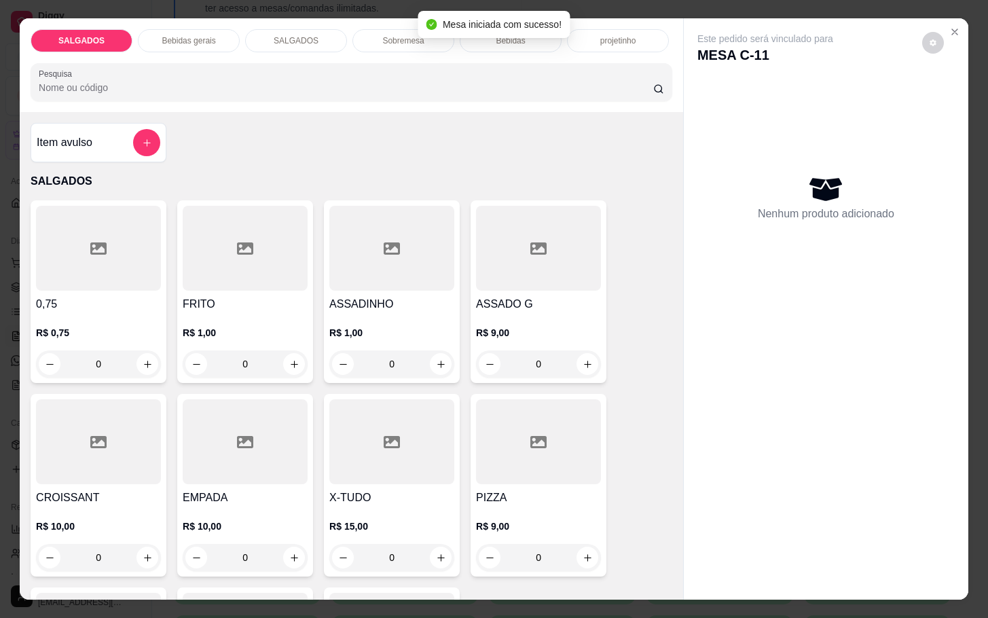
click at [229, 257] on div at bounding box center [245, 248] width 125 height 85
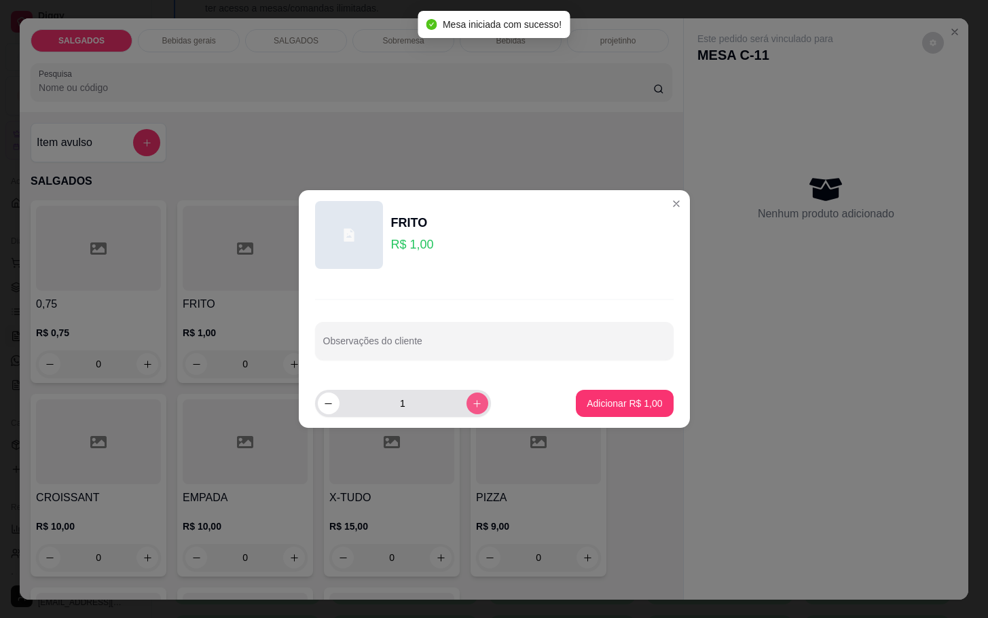
click at [472, 399] on icon "increase-product-quantity" at bounding box center [477, 404] width 10 height 10
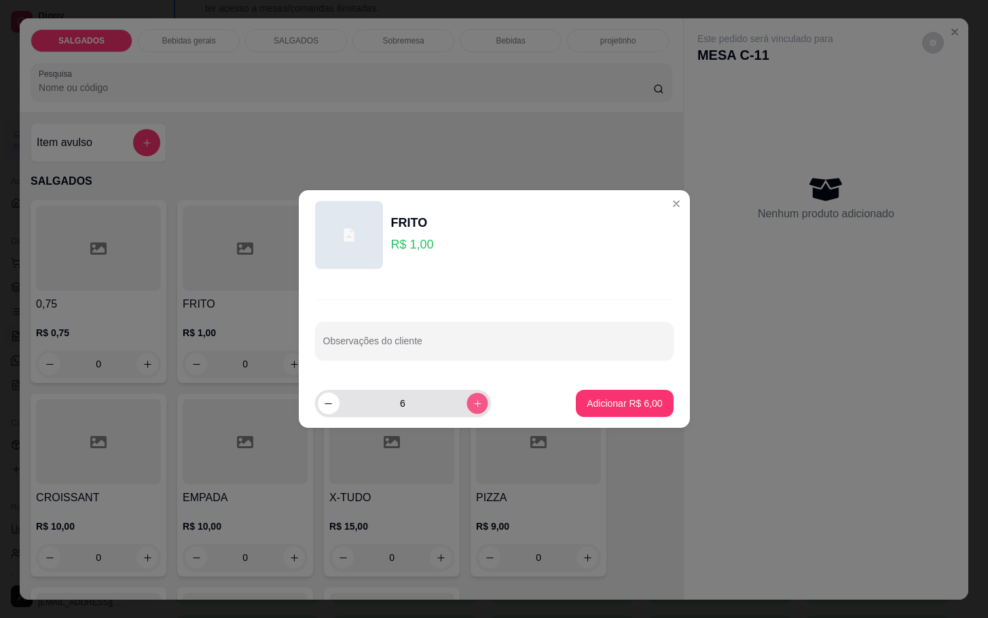
click at [471, 399] on button "increase-product-quantity" at bounding box center [477, 403] width 21 height 21
type input "7"
click at [617, 409] on p "Adicionar R$ 7,00" at bounding box center [624, 403] width 73 height 13
type input "7"
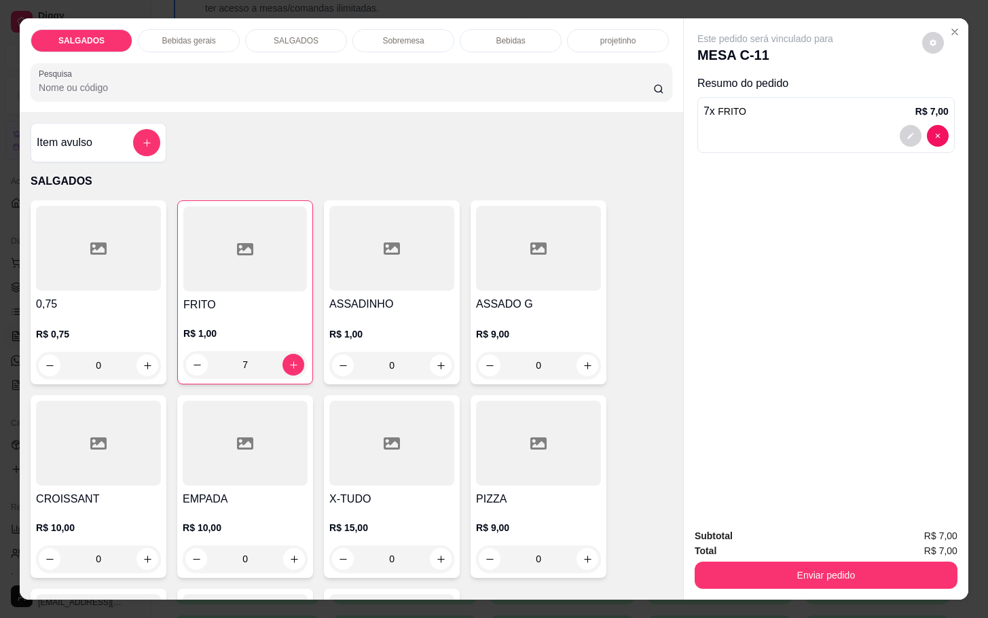
click at [204, 41] on div "Bebidas gerais" at bounding box center [189, 40] width 102 height 23
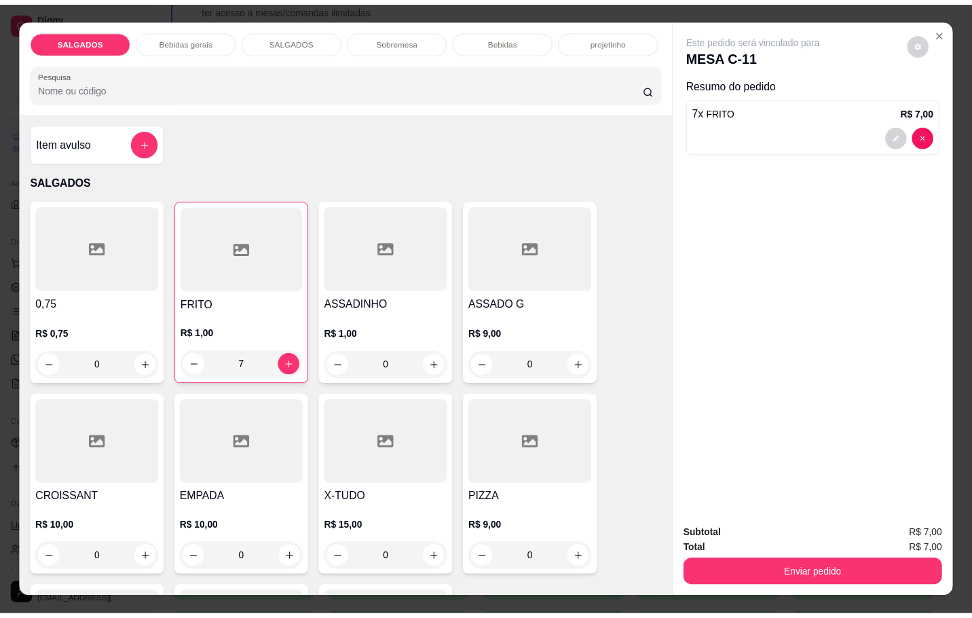
scroll to position [33, 0]
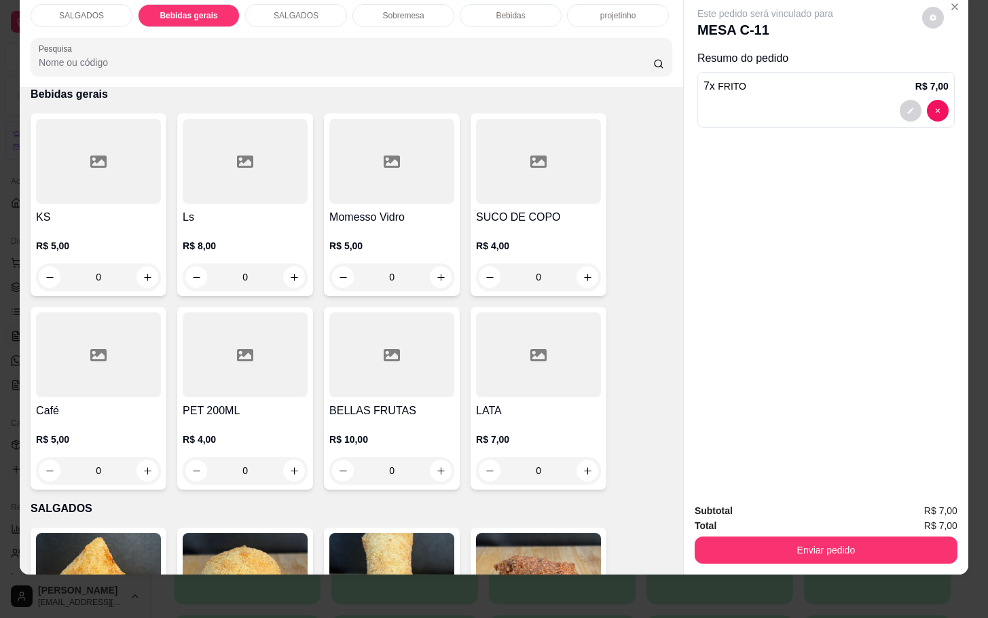
click at [121, 354] on div at bounding box center [98, 354] width 125 height 85
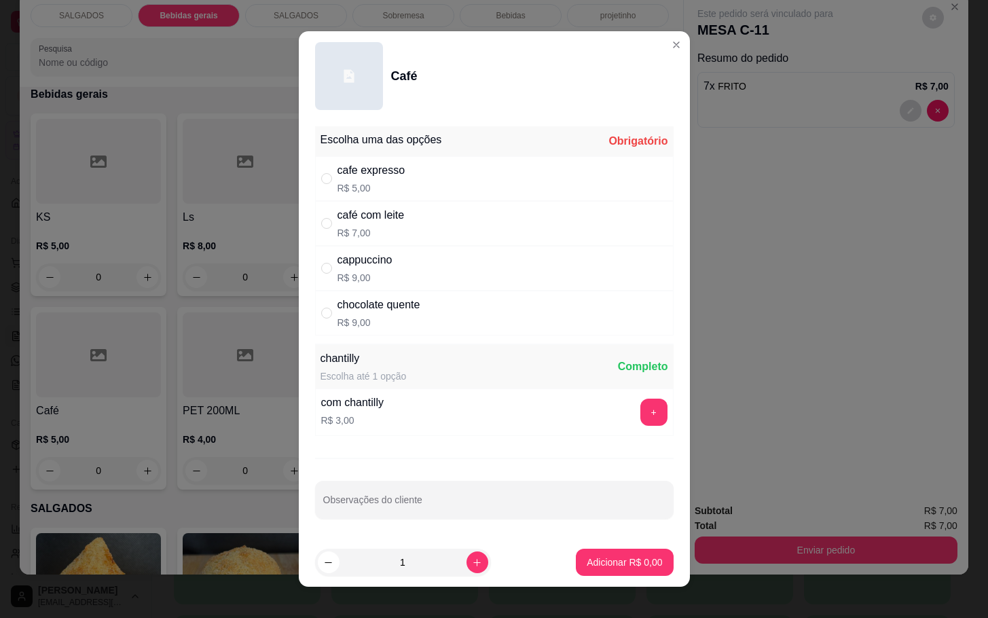
click at [401, 217] on div "café com leite R$ 7,00" at bounding box center [494, 223] width 359 height 45
radio input "true"
click at [642, 566] on button "Adicionar R$ 7,00" at bounding box center [624, 562] width 97 height 27
type input "1"
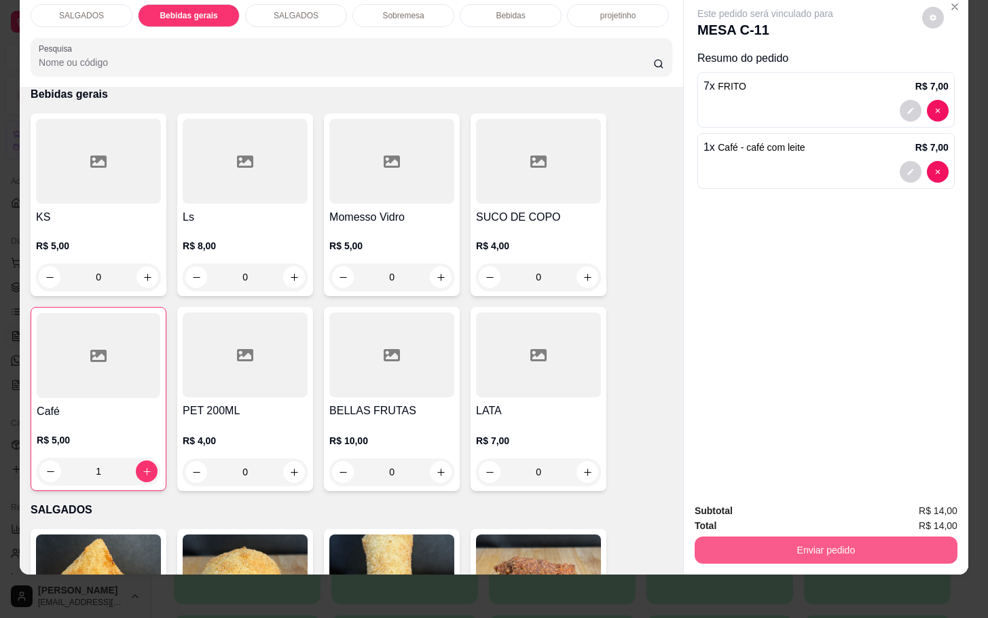
click at [735, 536] on button "Enviar pedido" at bounding box center [826, 549] width 263 height 27
click at [932, 509] on button "Enviar pedido" at bounding box center [920, 501] width 75 height 25
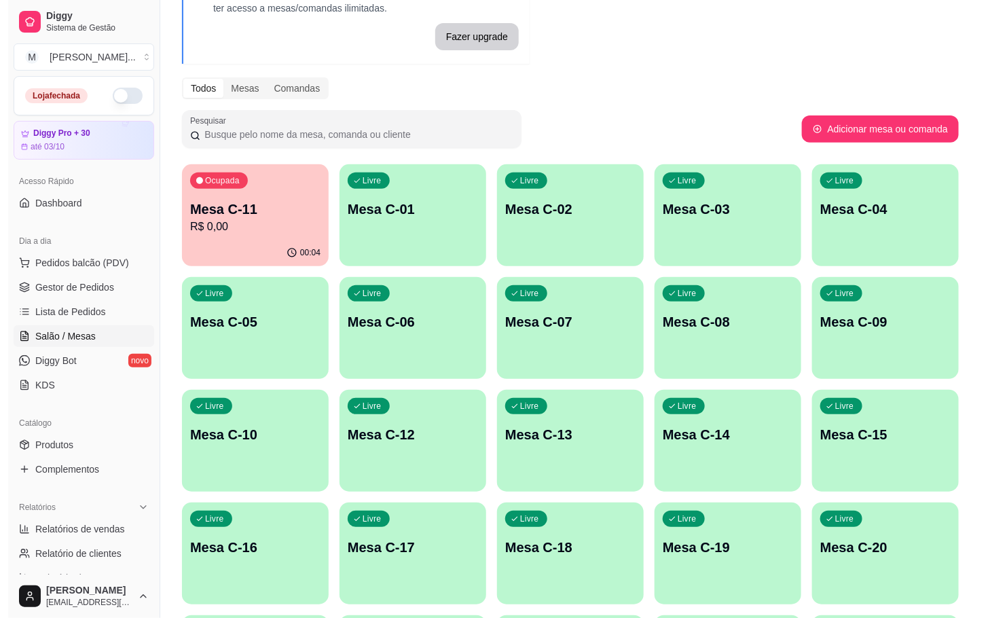
scroll to position [369, 0]
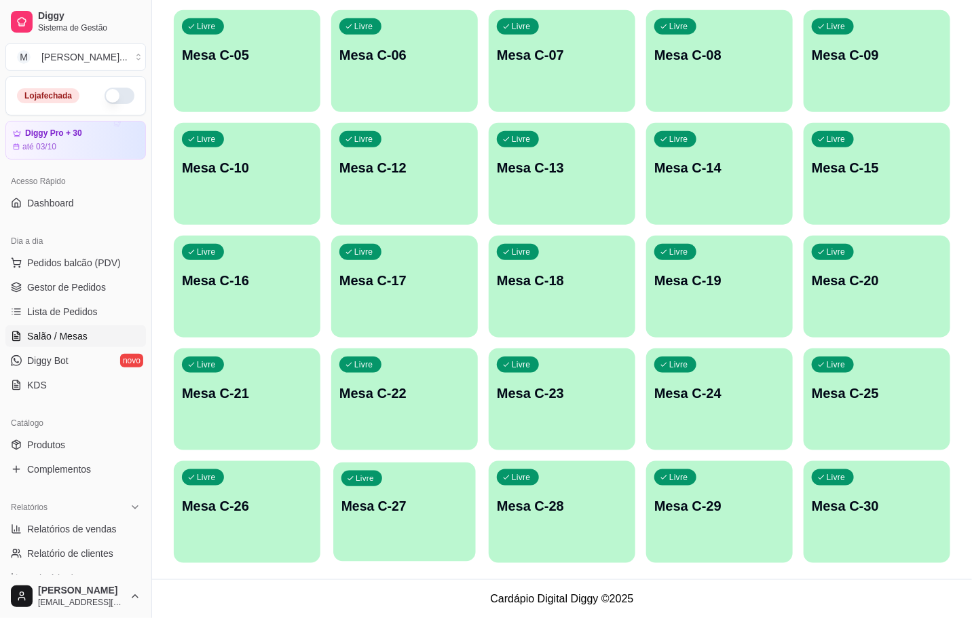
click at [420, 528] on div "Livre Mesa C-27" at bounding box center [404, 503] width 143 height 83
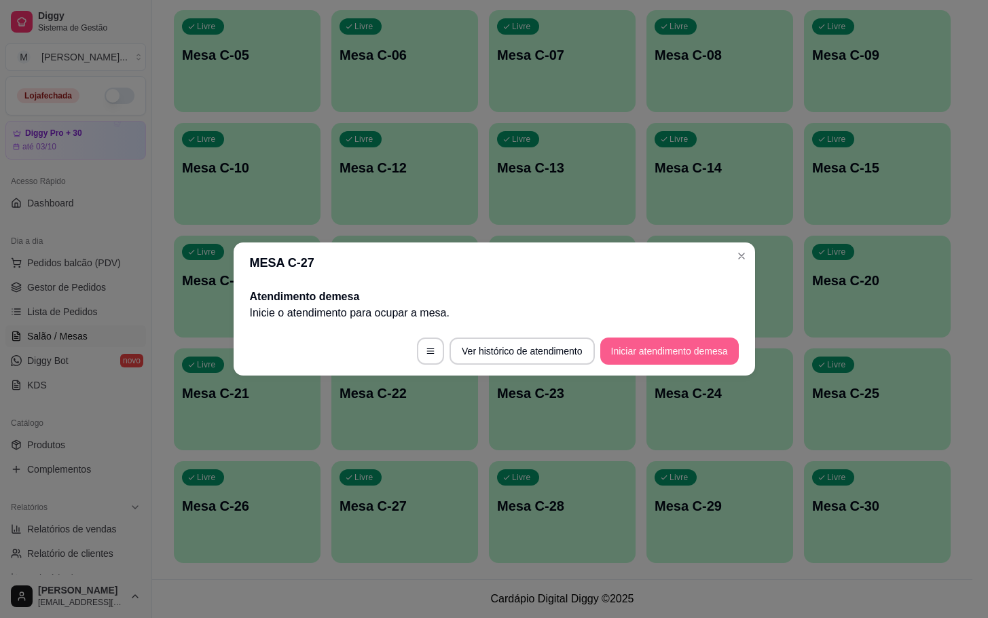
click at [714, 353] on button "Iniciar atendimento de mesa" at bounding box center [669, 351] width 139 height 27
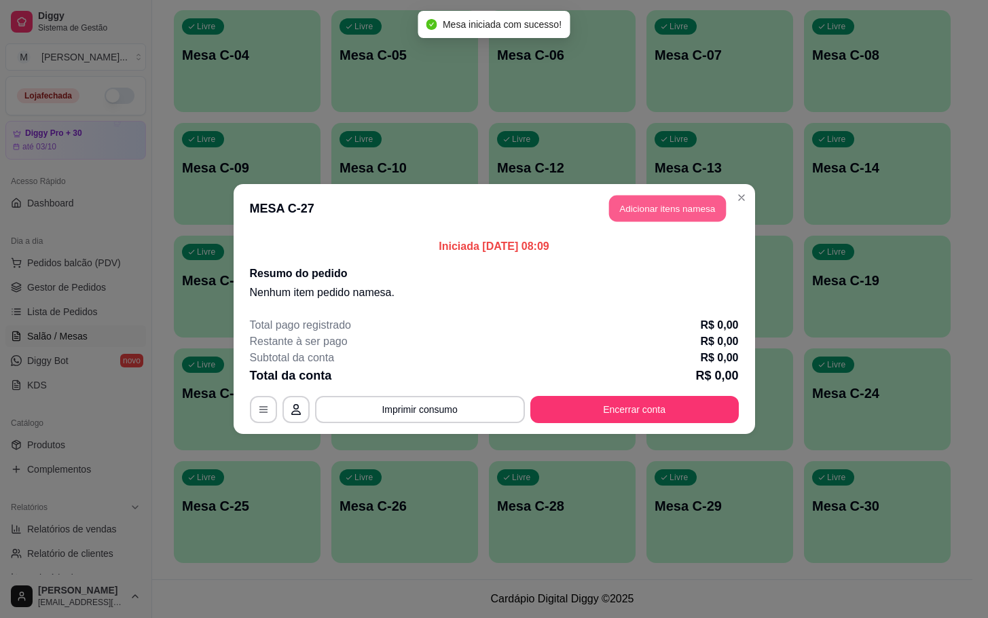
click at [679, 214] on button "Adicionar itens na mesa" at bounding box center [667, 209] width 117 height 26
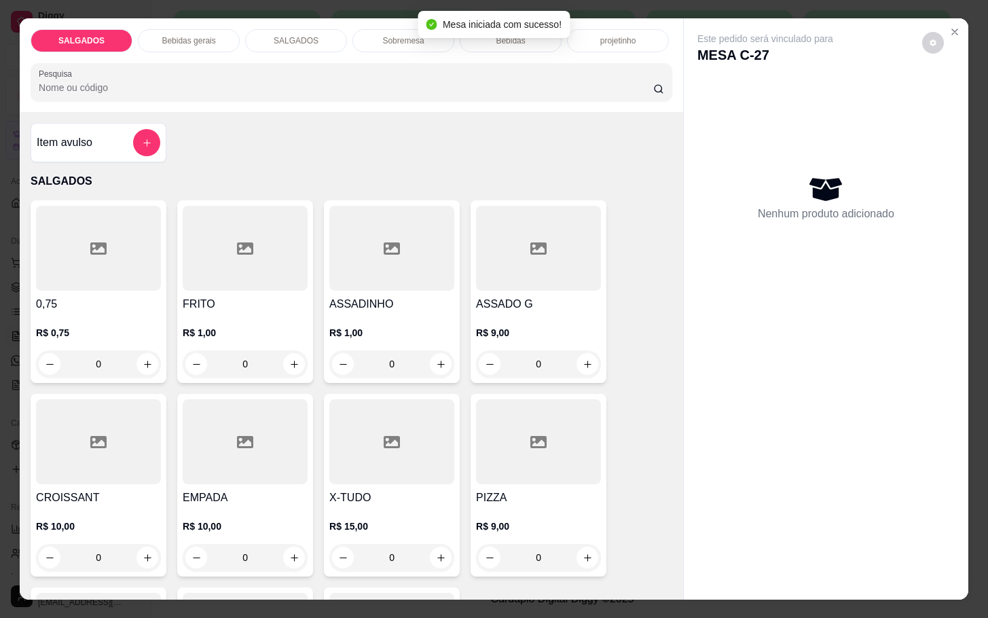
click at [259, 283] on div at bounding box center [245, 248] width 125 height 85
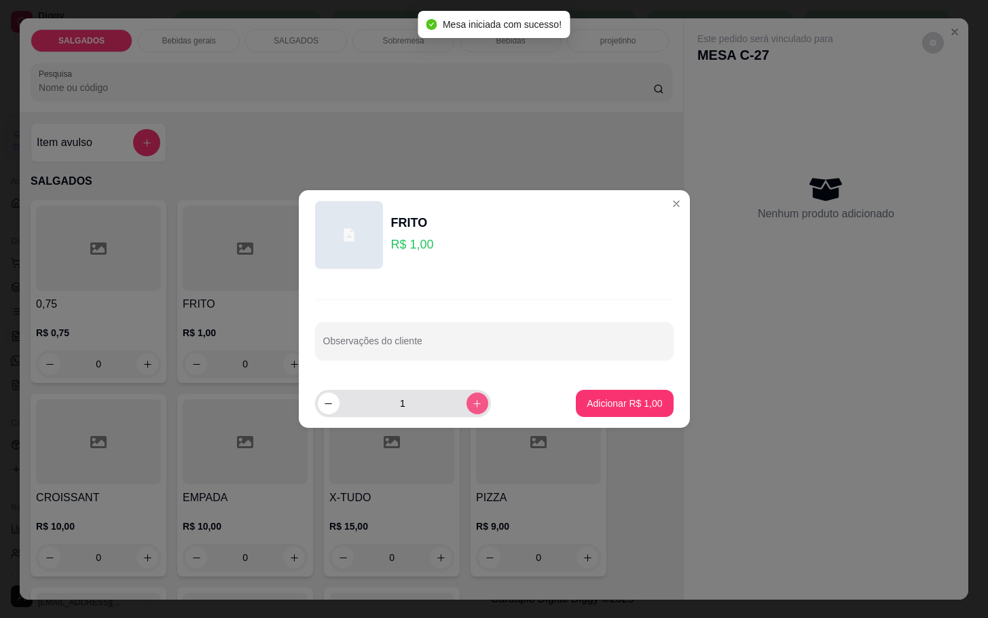
click at [472, 403] on icon "increase-product-quantity" at bounding box center [477, 404] width 10 height 10
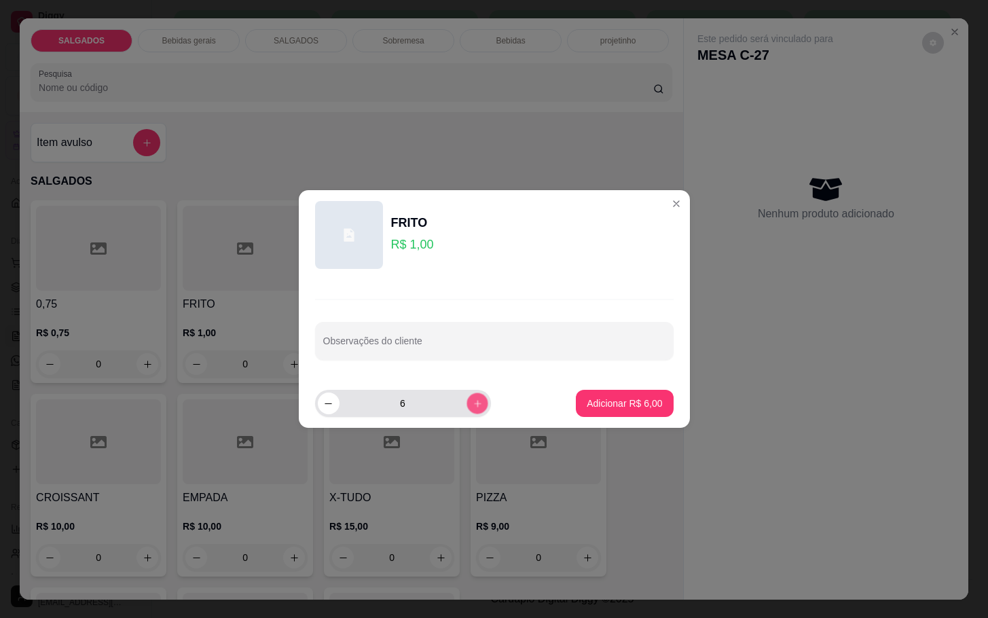
click at [472, 403] on icon "increase-product-quantity" at bounding box center [477, 404] width 10 height 10
click at [315, 412] on div "8" at bounding box center [403, 403] width 176 height 27
click at [327, 412] on button "decrease-product-quantity" at bounding box center [329, 404] width 22 height 22
type input "7"
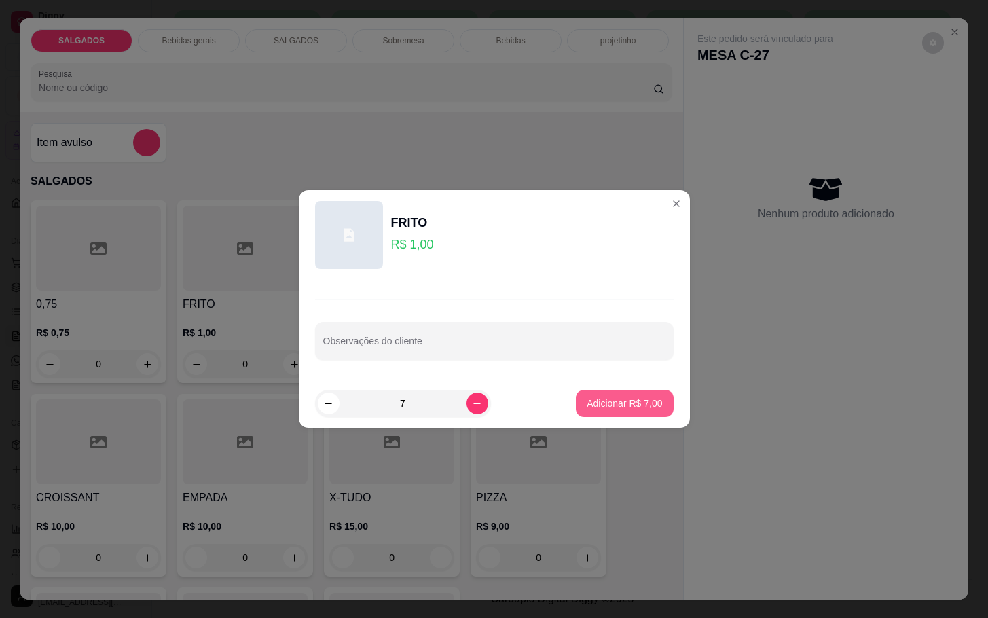
click at [605, 399] on p "Adicionar R$ 7,00" at bounding box center [624, 404] width 75 height 14
type input "7"
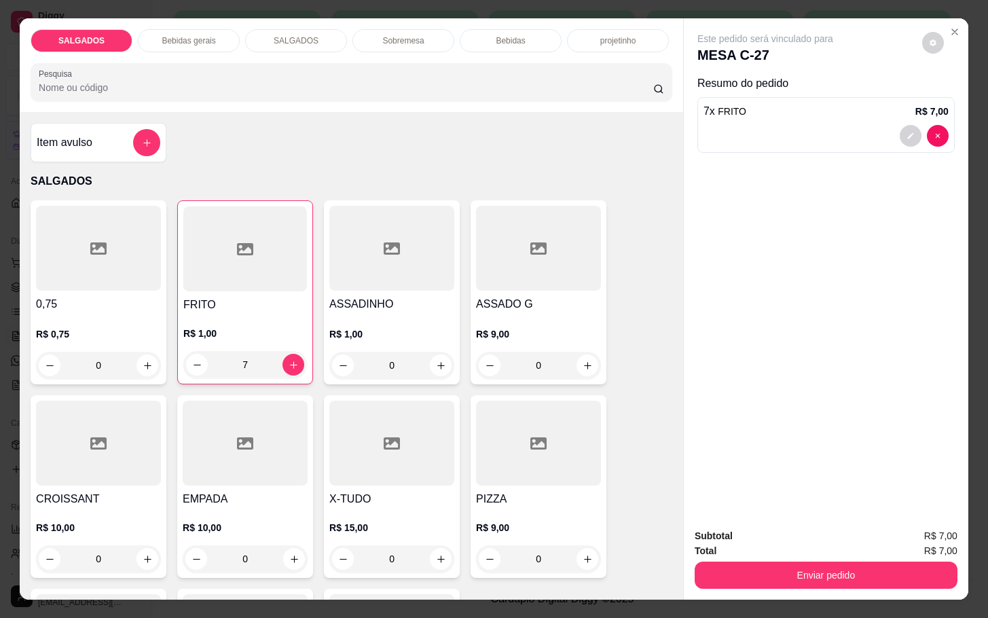
click at [196, 45] on div "Bebidas gerais" at bounding box center [189, 40] width 102 height 23
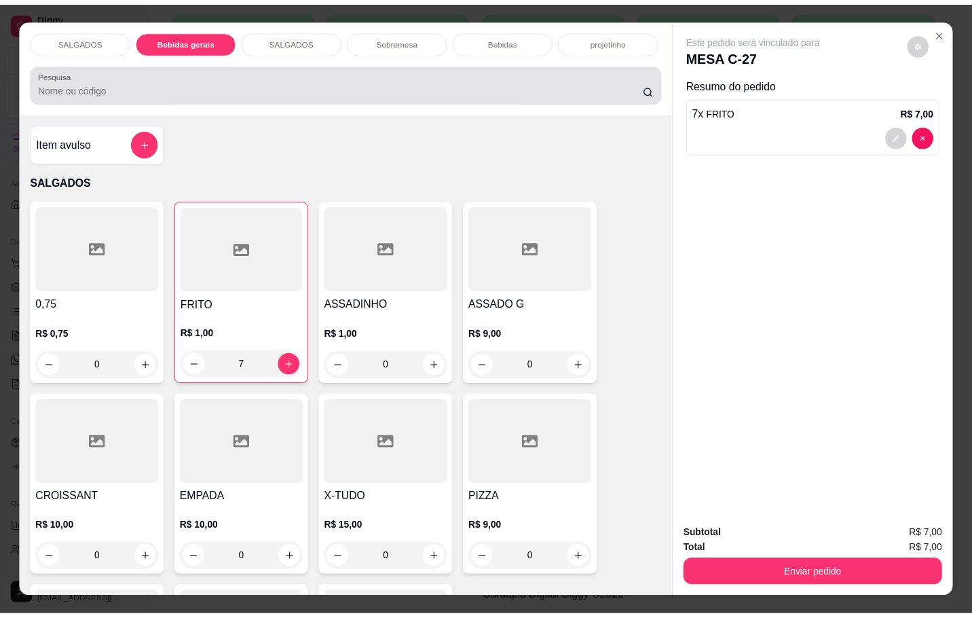
scroll to position [33, 0]
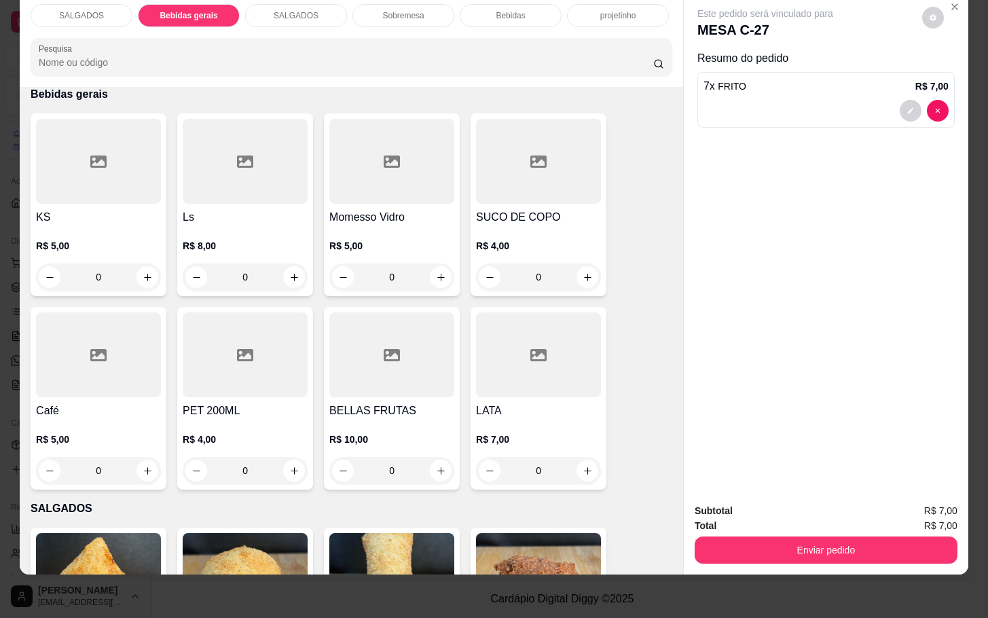
click at [528, 182] on div at bounding box center [538, 161] width 125 height 85
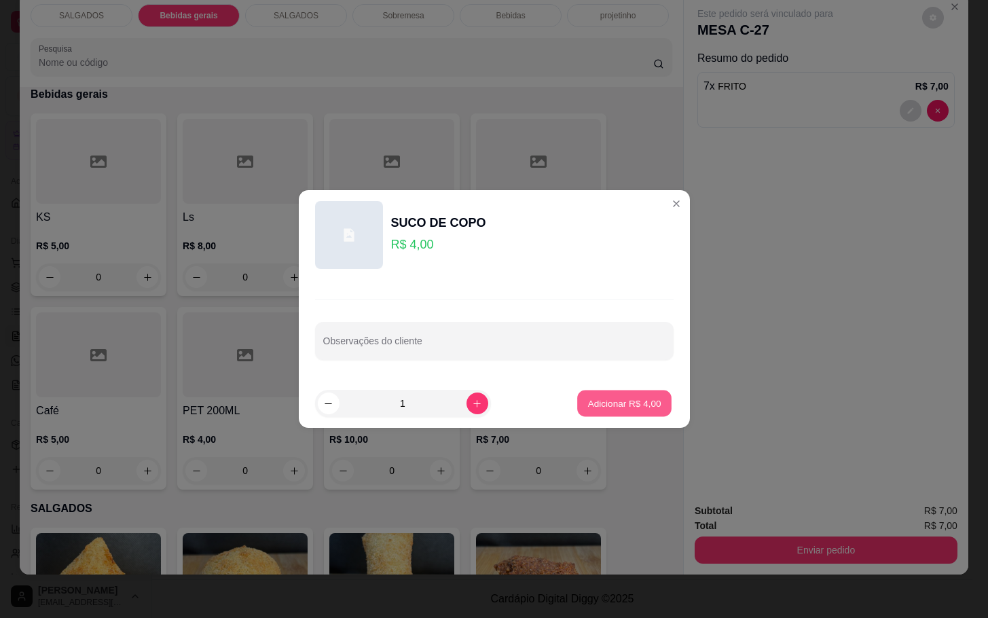
click at [615, 408] on p "Adicionar R$ 4,00" at bounding box center [624, 403] width 73 height 13
type input "1"
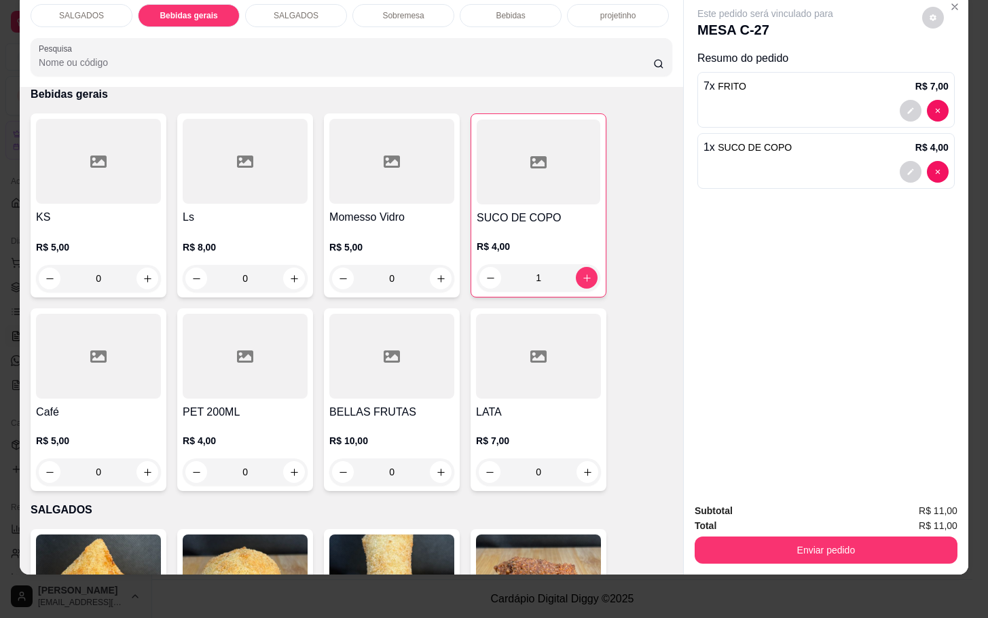
click at [839, 547] on button "Enviar pedido" at bounding box center [826, 549] width 263 height 27
click at [905, 498] on button "Enviar pedido" at bounding box center [920, 501] width 75 height 25
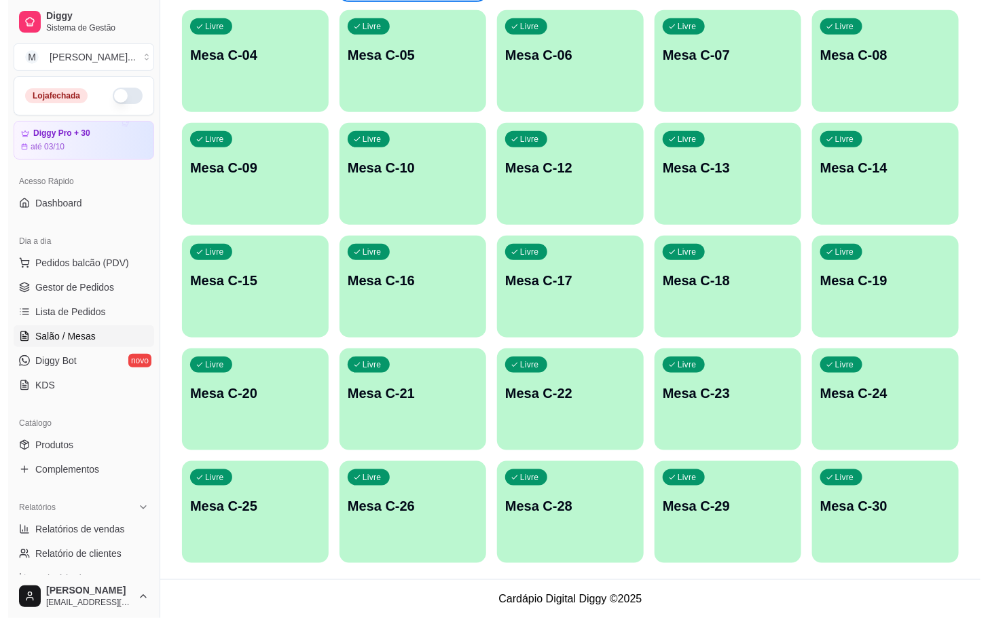
scroll to position [165, 0]
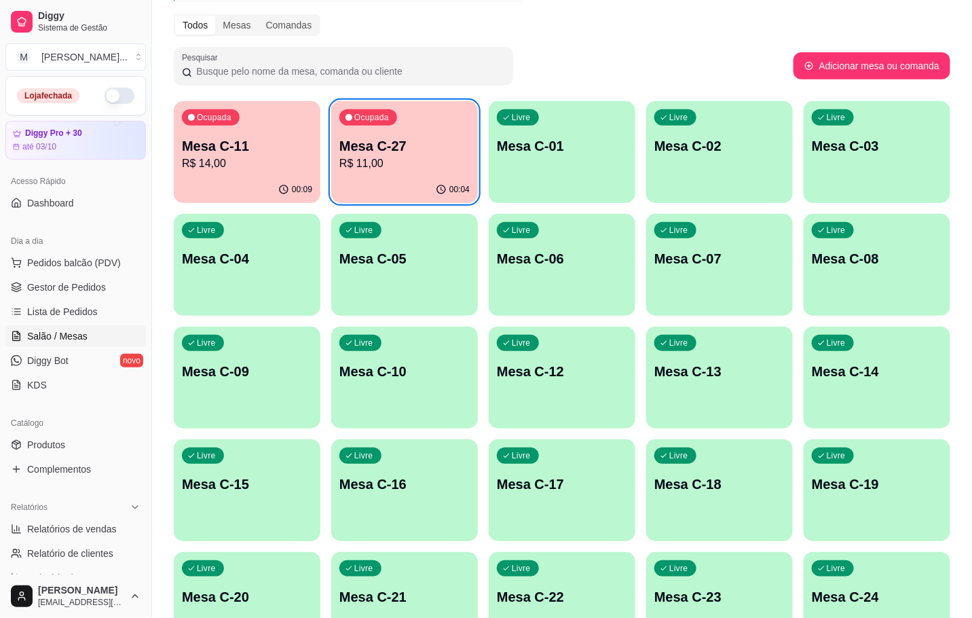
click at [312, 163] on div "Ocupada Mesa C-11 R$ 14,00" at bounding box center [247, 138] width 147 height 75
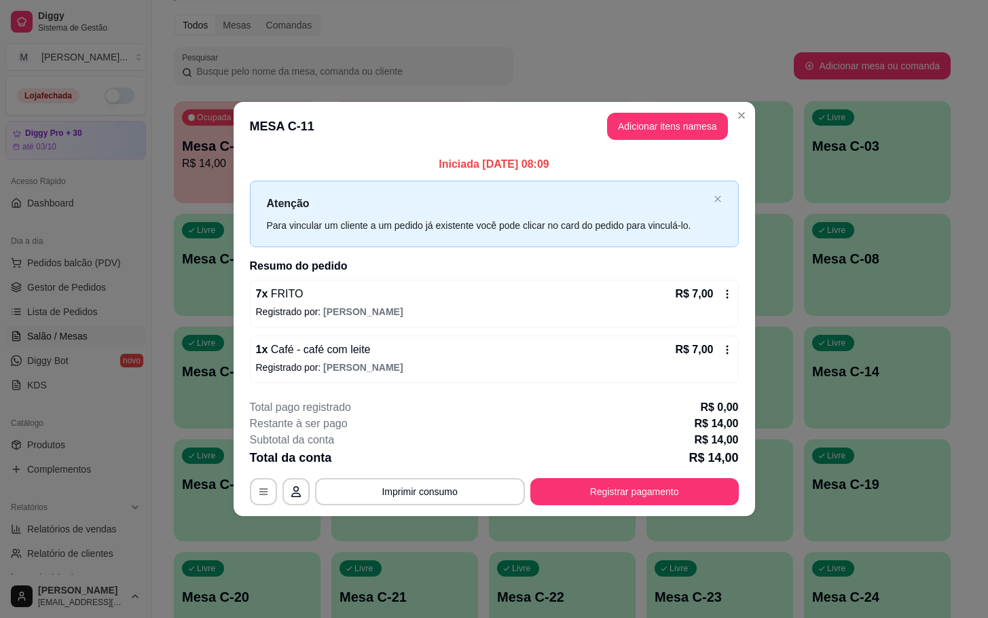
click at [699, 504] on button "Registrar pagamento" at bounding box center [634, 491] width 208 height 27
click at [646, 117] on button "Adicionar itens na mesa" at bounding box center [667, 126] width 121 height 27
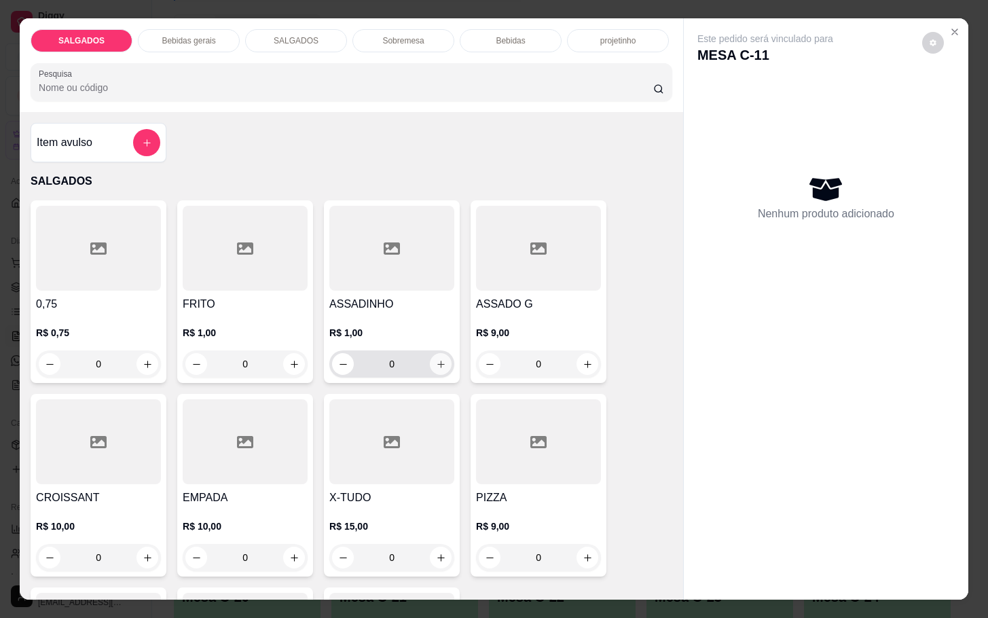
click at [436, 361] on icon "increase-product-quantity" at bounding box center [441, 364] width 10 height 10
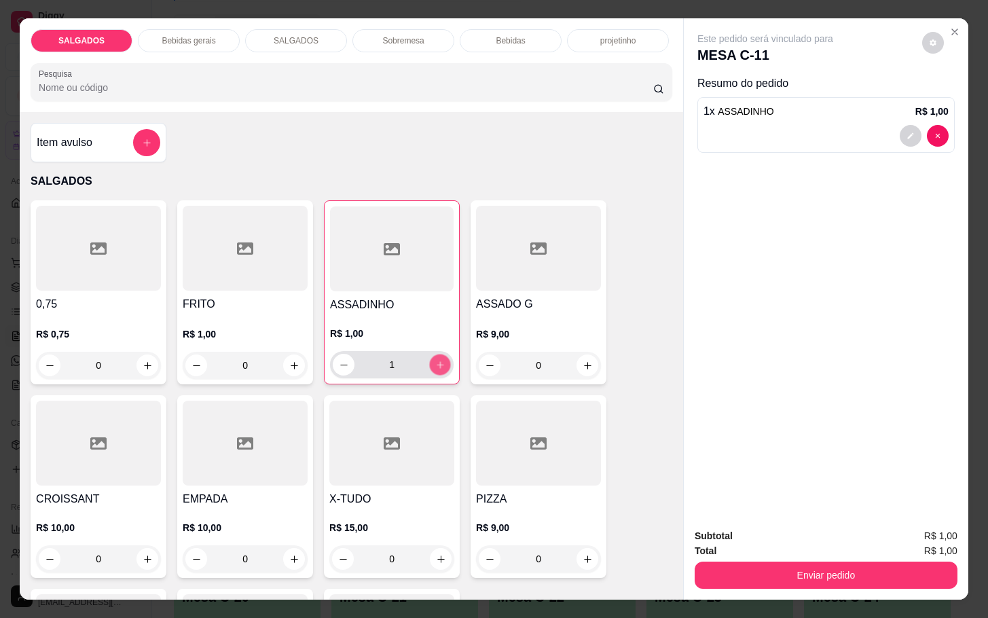
click at [435, 361] on icon "increase-product-quantity" at bounding box center [440, 365] width 10 height 10
type input "4"
click at [511, 39] on p "Bebidas" at bounding box center [510, 40] width 29 height 11
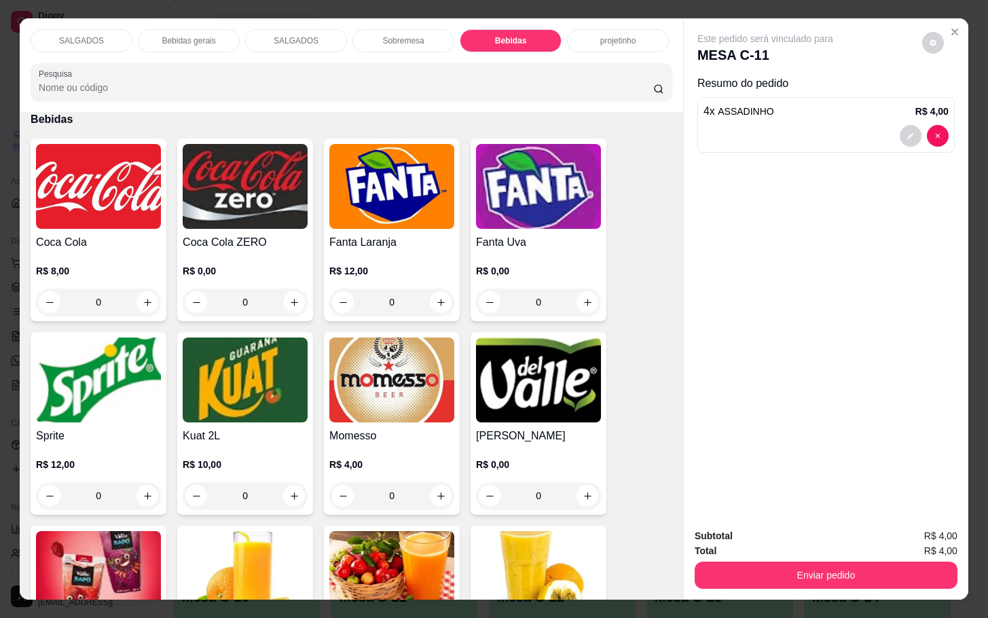
scroll to position [33, 0]
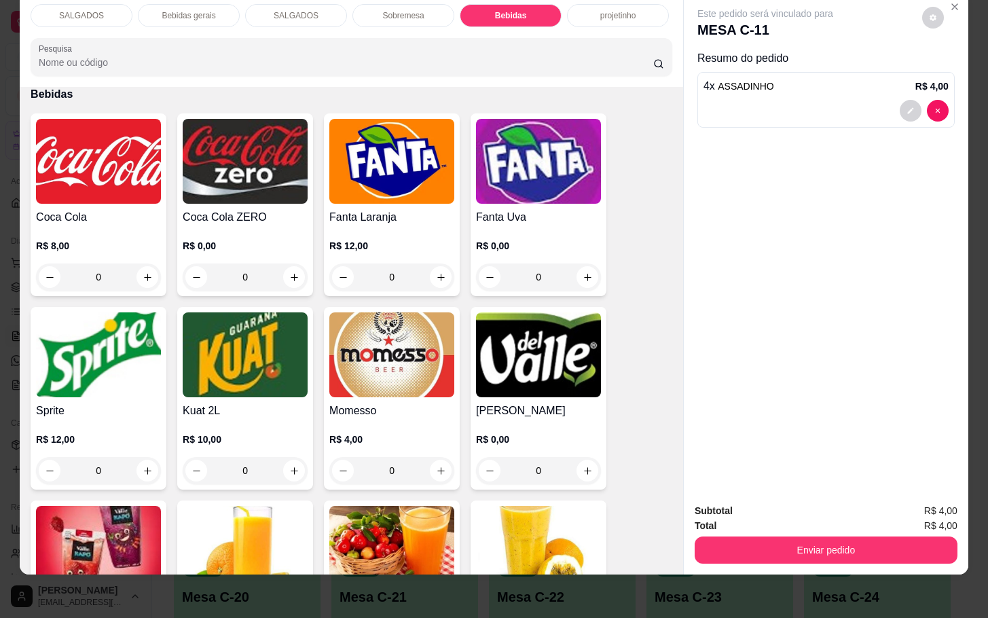
click at [118, 184] on img at bounding box center [98, 161] width 125 height 85
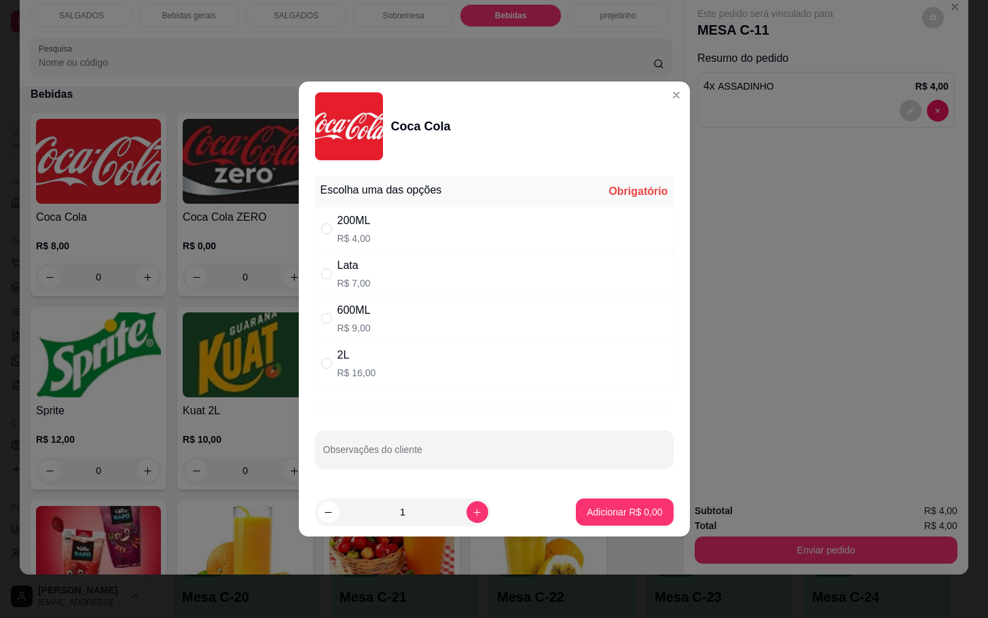
click at [405, 261] on div "Lata R$ 7,00" at bounding box center [494, 273] width 359 height 45
radio input "true"
click at [596, 519] on p "Adicionar R$ 7,00" at bounding box center [624, 512] width 75 height 14
type input "1"
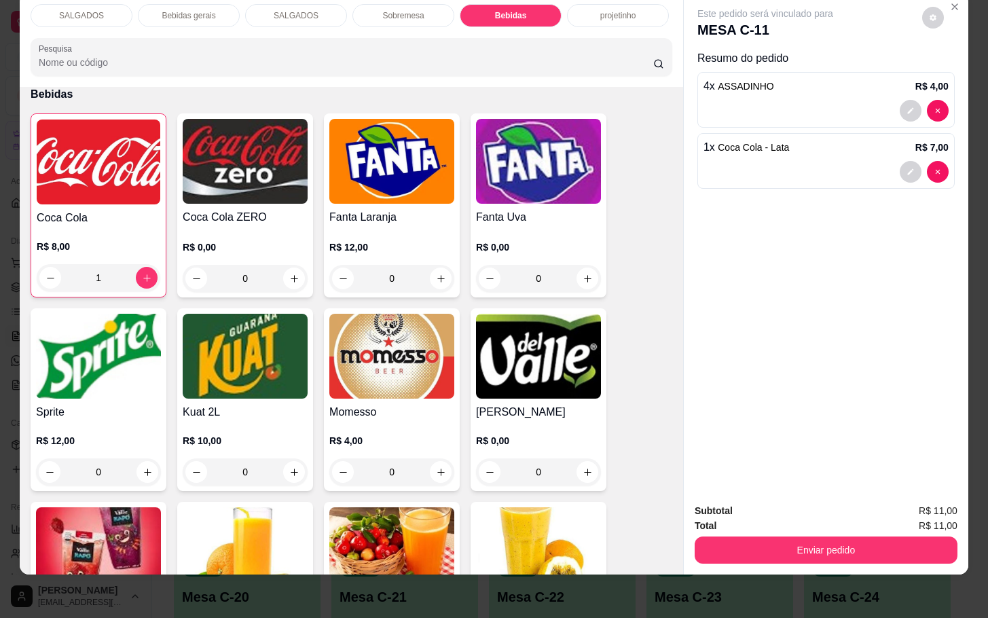
click at [884, 536] on button "Enviar pedido" at bounding box center [826, 549] width 263 height 27
click at [900, 499] on button "Enviar pedido" at bounding box center [919, 502] width 77 height 26
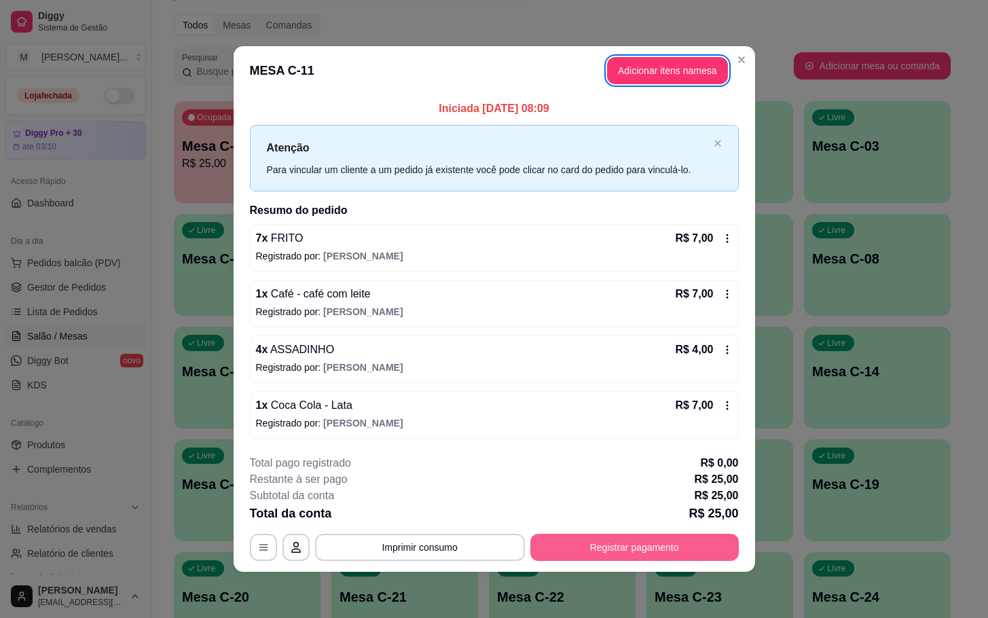
click at [707, 536] on button "Registrar pagamento" at bounding box center [634, 547] width 208 height 27
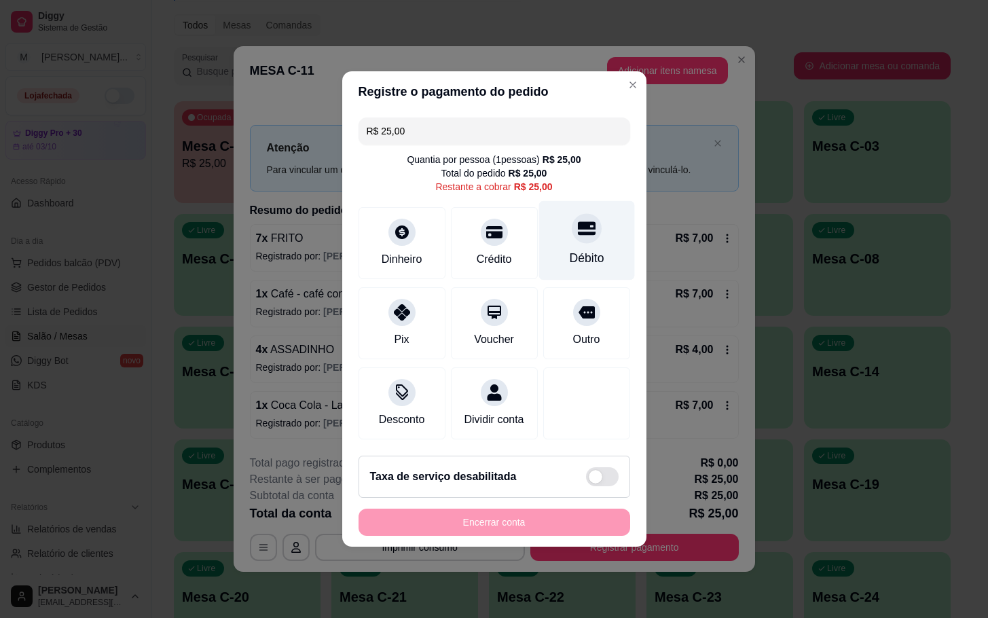
click at [581, 249] on div "Débito" at bounding box center [586, 258] width 35 height 18
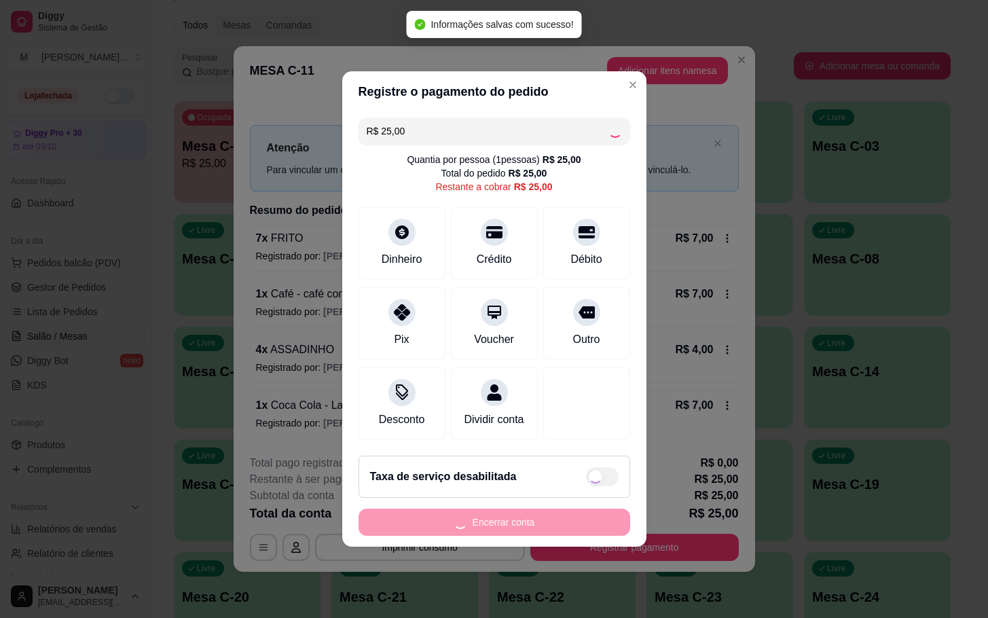
type input "R$ 0,00"
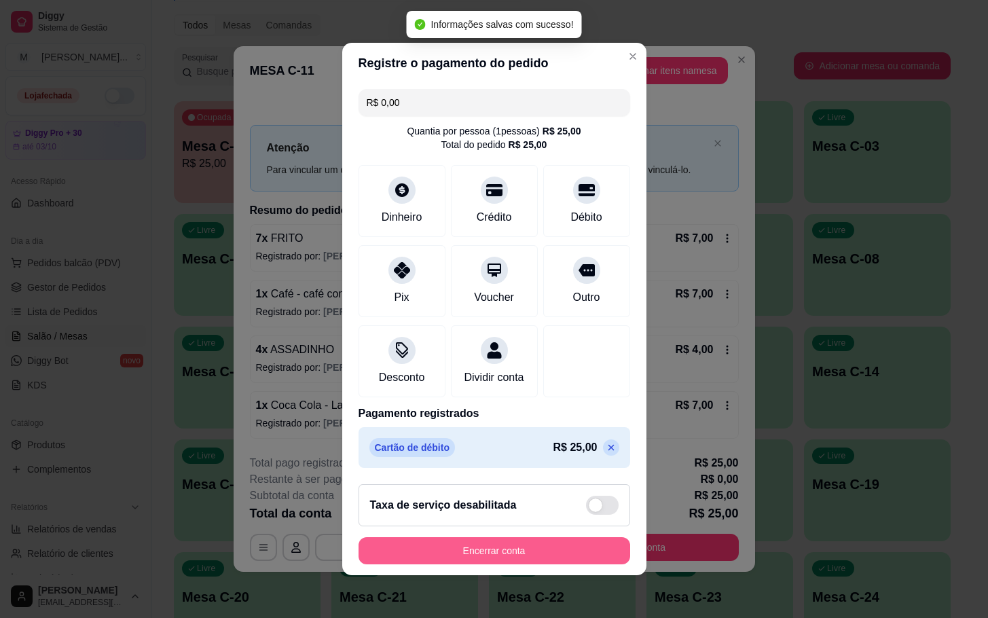
click at [545, 547] on button "Encerrar conta" at bounding box center [495, 550] width 272 height 27
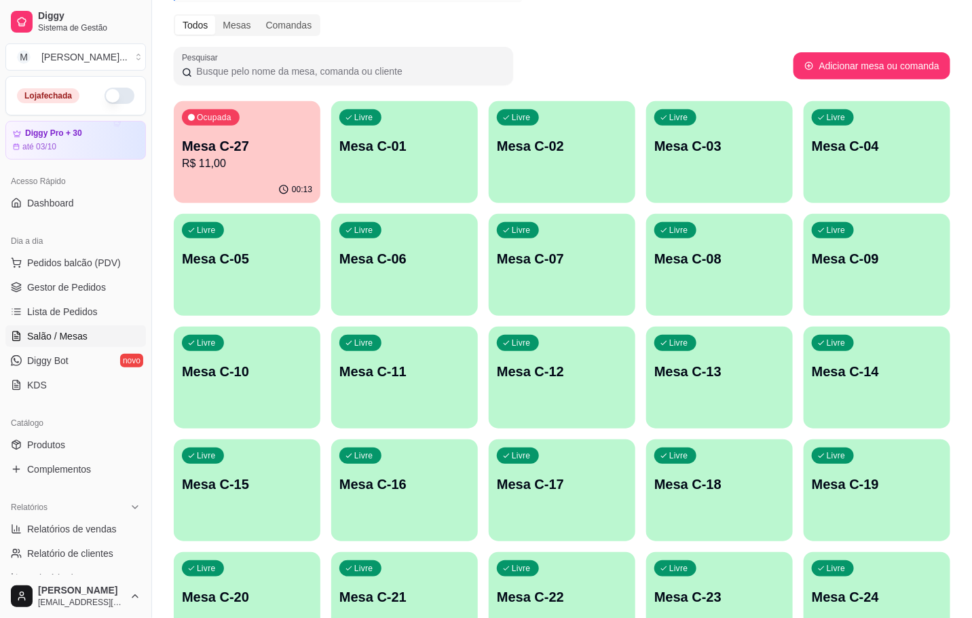
click at [245, 180] on div "00:13" at bounding box center [247, 190] width 147 height 26
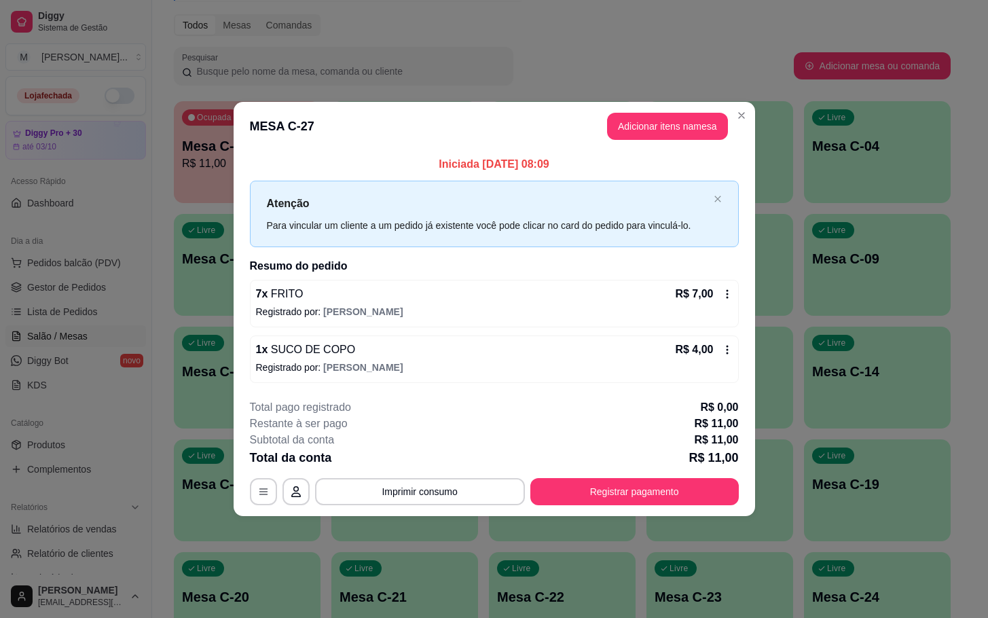
click at [572, 504] on footer "**********" at bounding box center [495, 452] width 522 height 128
click at [581, 503] on button "Registrar pagamento" at bounding box center [634, 491] width 202 height 26
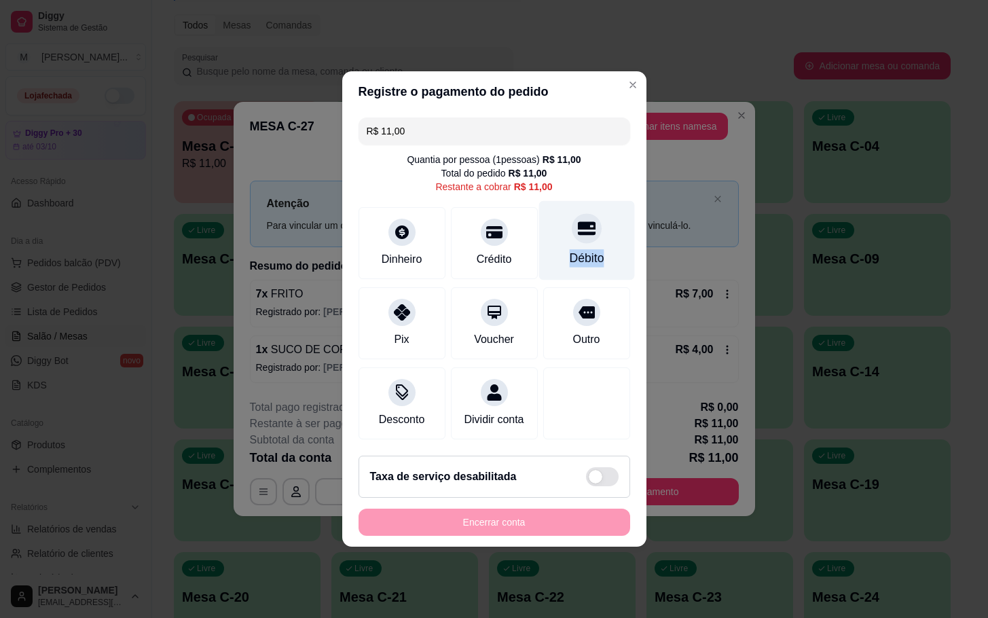
click at [606, 236] on div "Débito" at bounding box center [587, 240] width 96 height 79
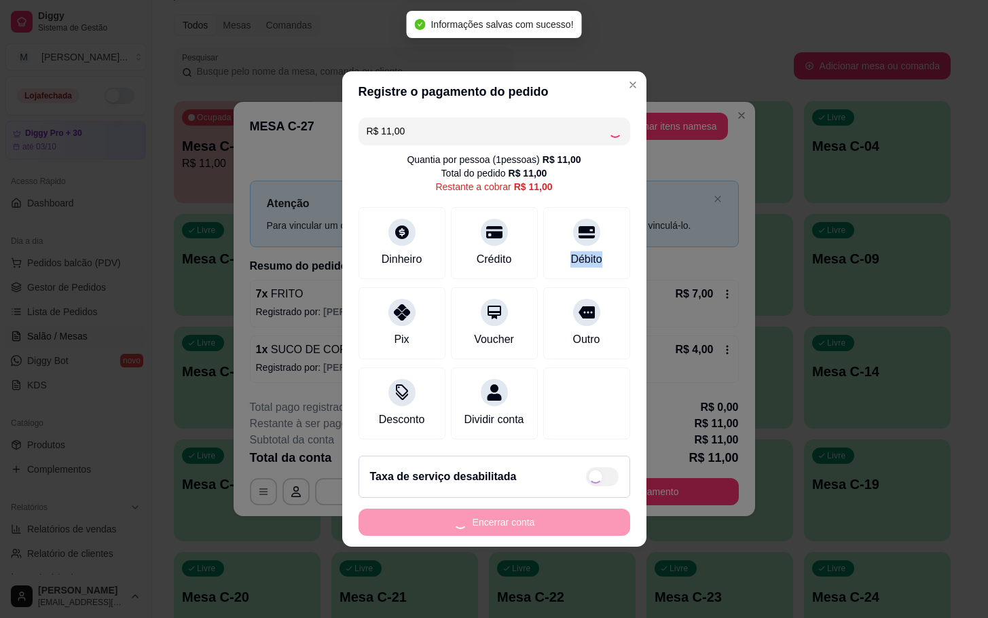
type input "R$ 0,00"
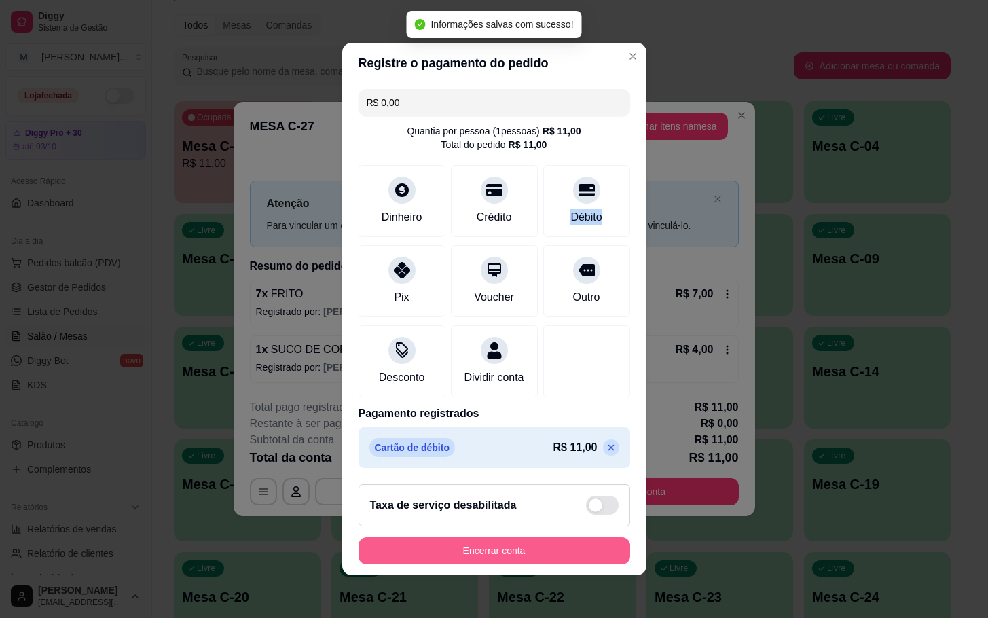
click at [551, 564] on button "Encerrar conta" at bounding box center [495, 550] width 272 height 27
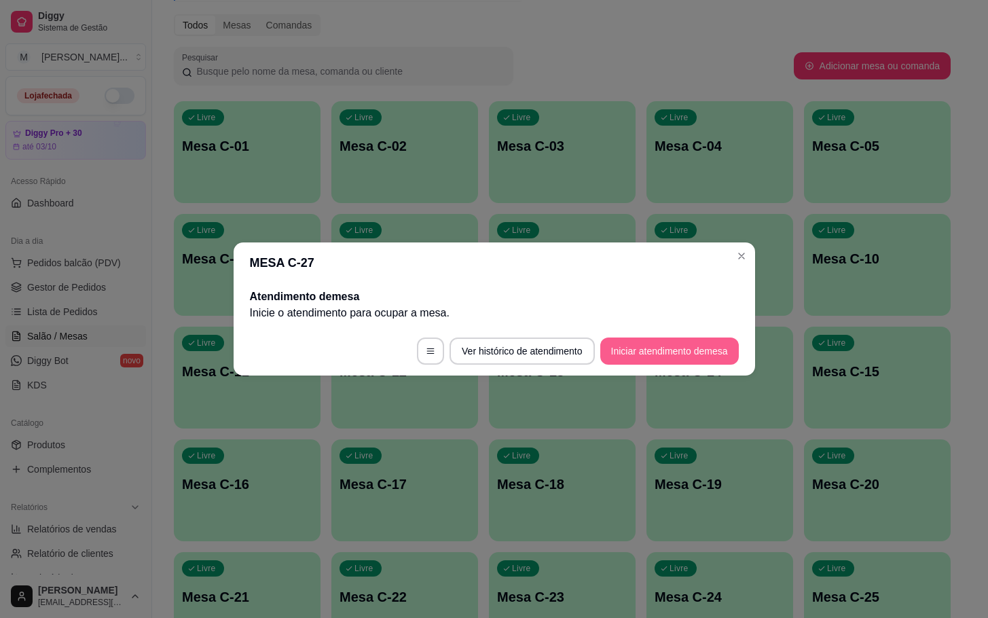
click at [669, 341] on button "Iniciar atendimento de mesa" at bounding box center [669, 351] width 139 height 27
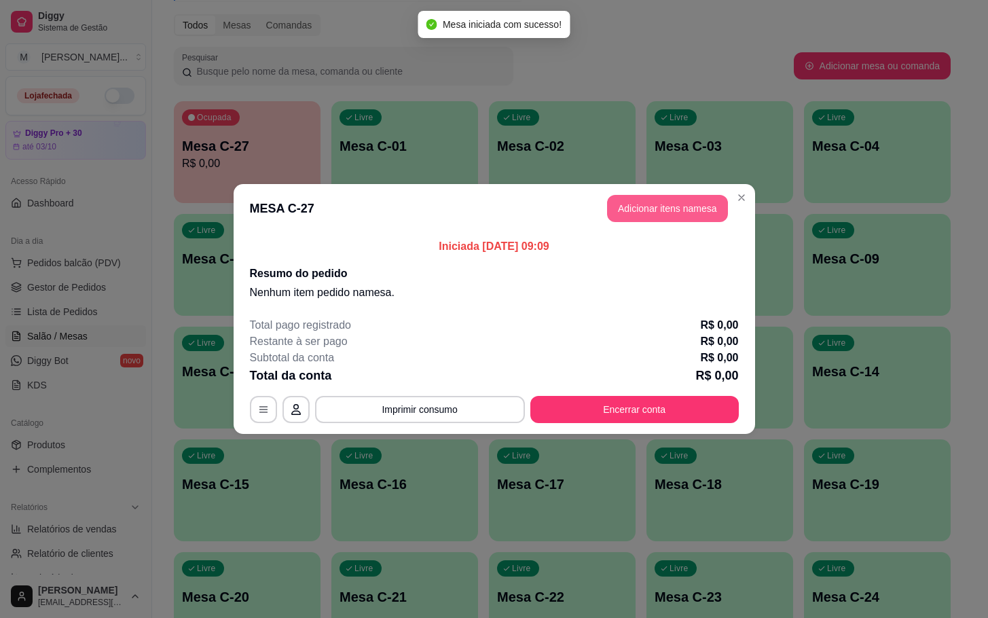
click at [704, 221] on button "Adicionar itens na mesa" at bounding box center [667, 208] width 121 height 27
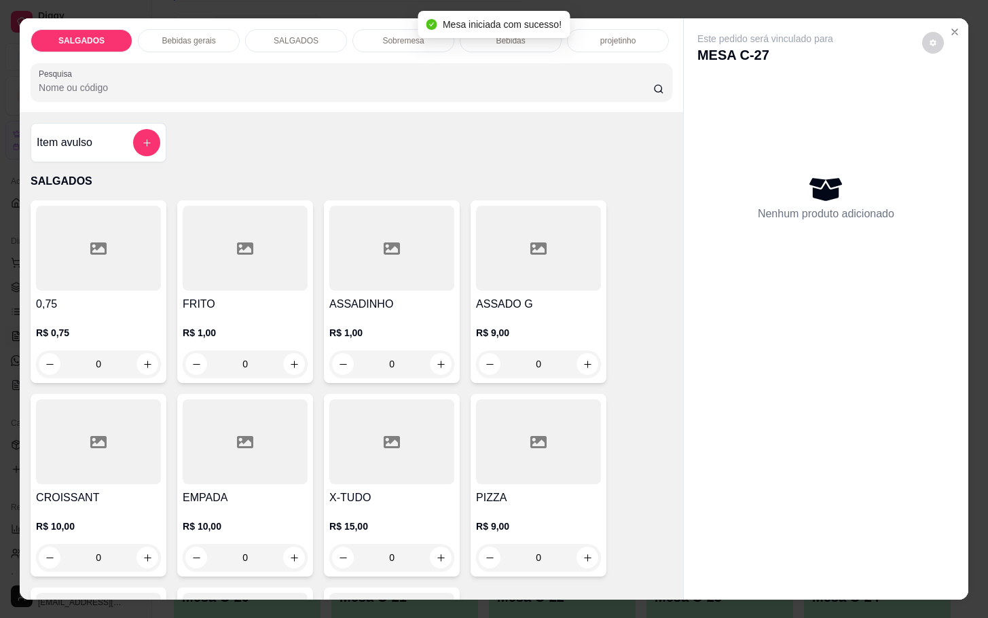
click at [237, 245] on icon at bounding box center [245, 248] width 16 height 16
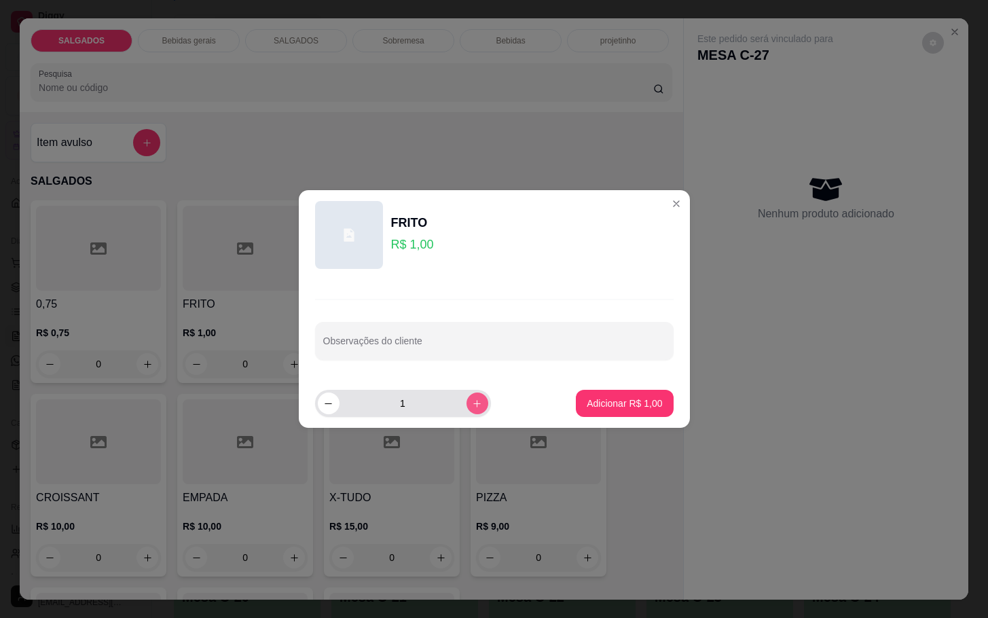
click at [472, 400] on icon "increase-product-quantity" at bounding box center [477, 404] width 10 height 10
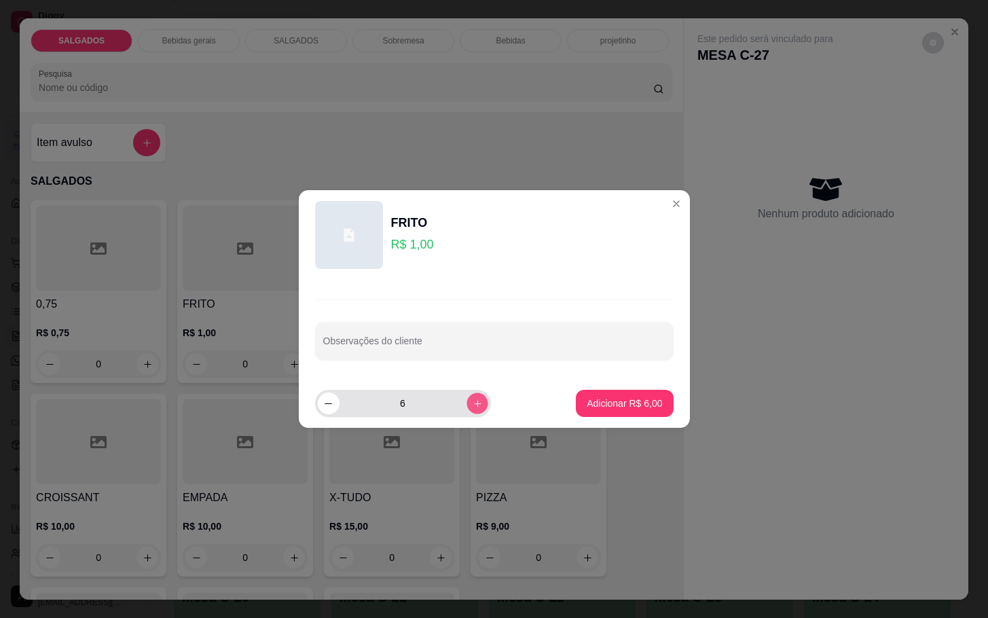
click at [472, 400] on icon "increase-product-quantity" at bounding box center [477, 404] width 10 height 10
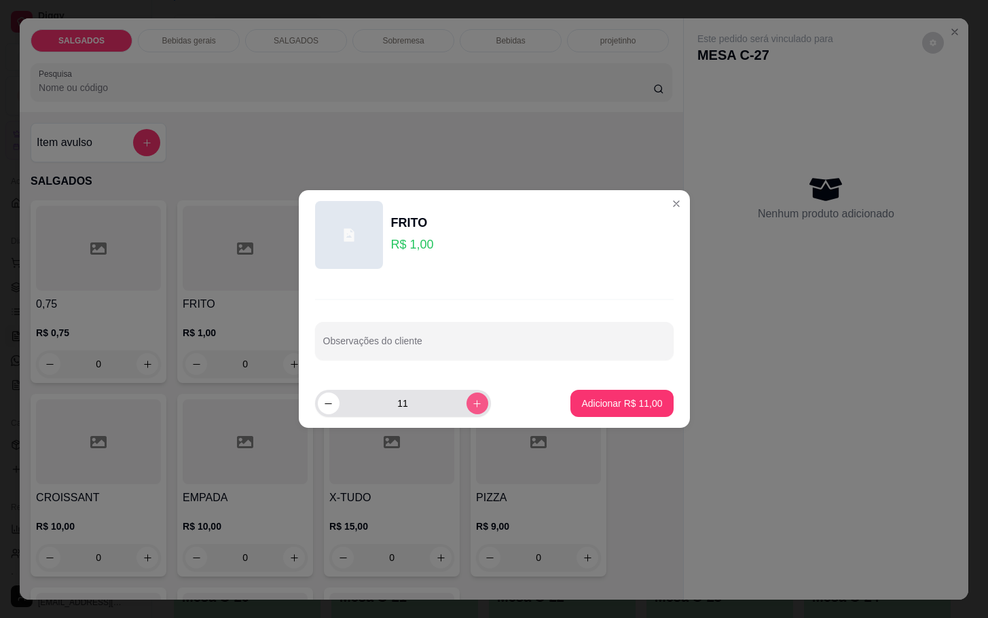
click at [472, 400] on icon "increase-product-quantity" at bounding box center [477, 404] width 10 height 10
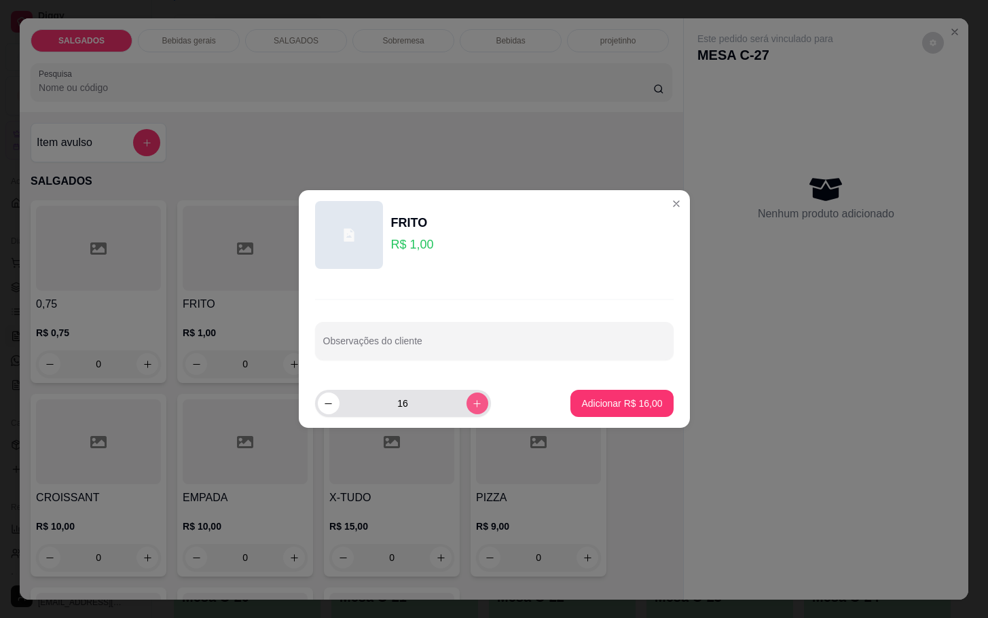
click at [472, 400] on icon "increase-product-quantity" at bounding box center [477, 404] width 10 height 10
click at [467, 412] on button "increase-product-quantity" at bounding box center [478, 404] width 22 height 22
type input "20"
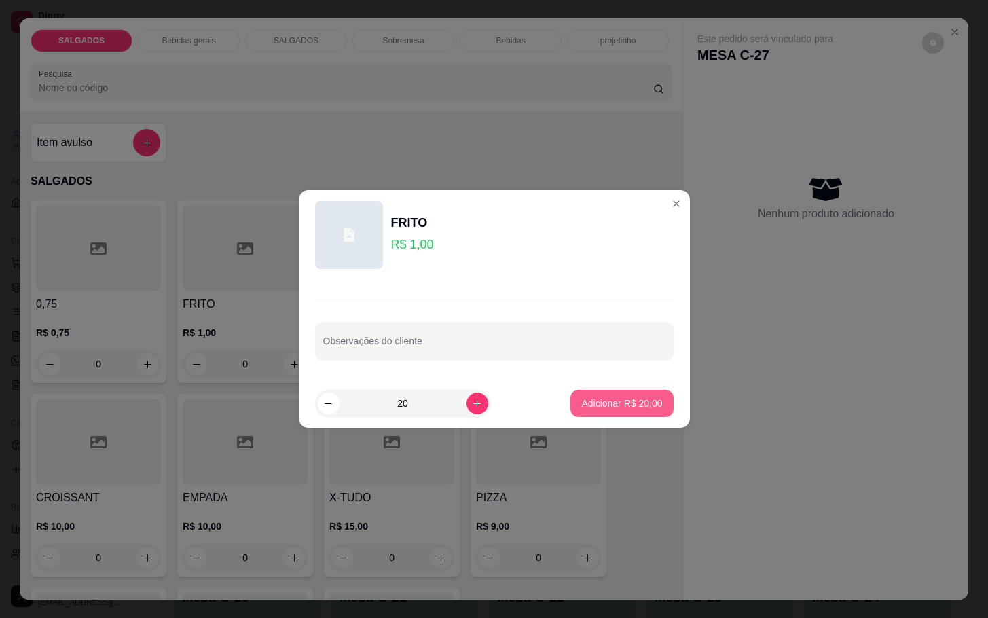
click at [581, 407] on p "Adicionar R$ 20,00" at bounding box center [621, 404] width 81 height 14
type input "20"
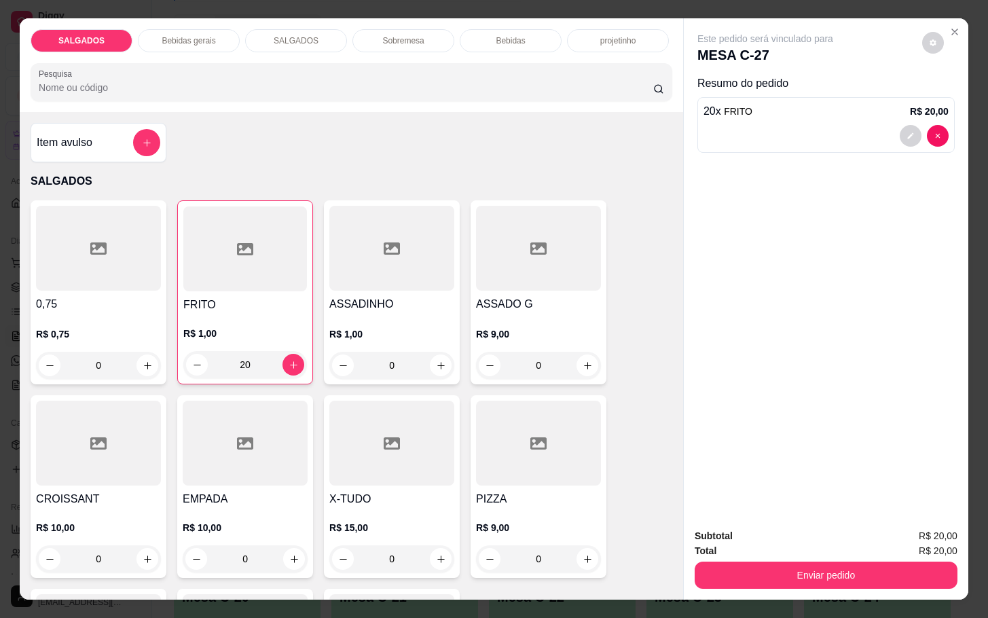
click at [215, 55] on div "SALGADOS Bebidas gerais SALGADOS Sobremesa Bebidas projetinho Pesquisa" at bounding box center [351, 65] width 663 height 94
click at [223, 45] on div "SALGADOS Bebidas gerais SALGADOS Sobremesa Bebidas projetinho Pesquisa" at bounding box center [351, 65] width 663 height 94
click at [213, 35] on div "Bebidas gerais" at bounding box center [189, 40] width 102 height 23
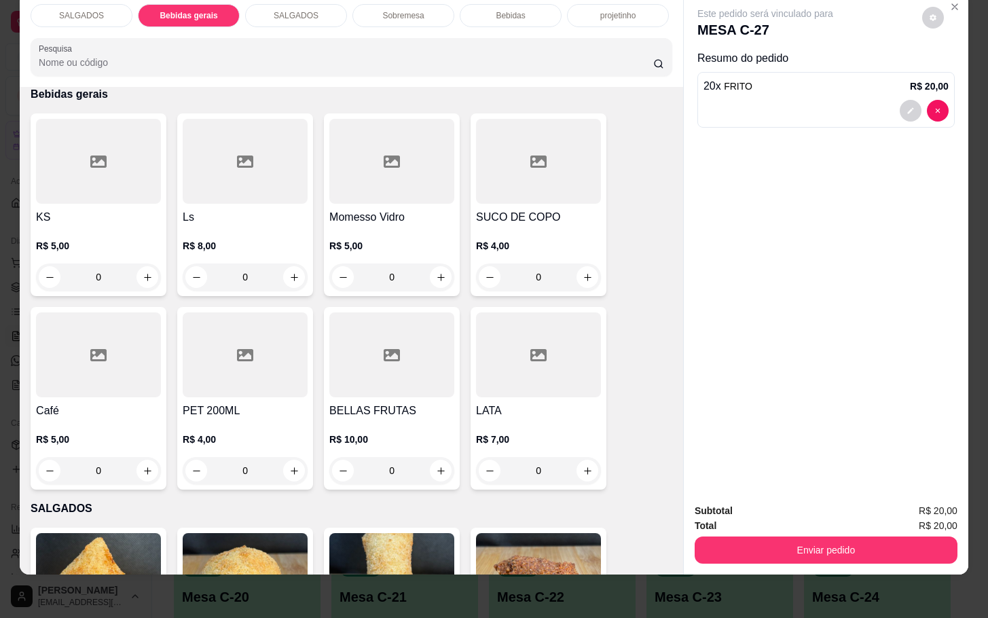
click at [185, 174] on div at bounding box center [245, 161] width 125 height 85
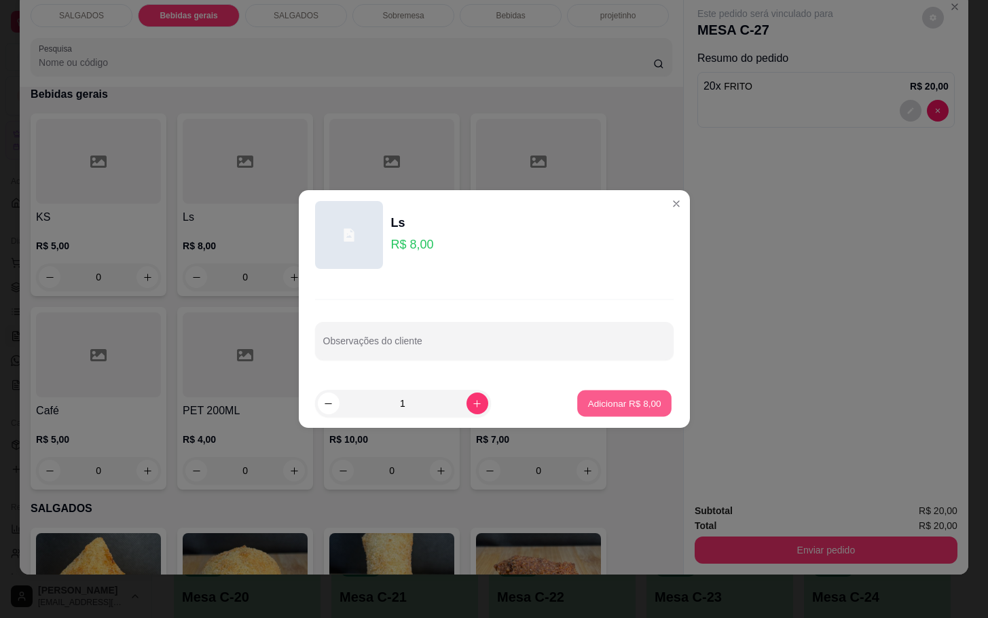
click at [620, 404] on p "Adicionar R$ 8,00" at bounding box center [624, 403] width 73 height 13
type input "1"
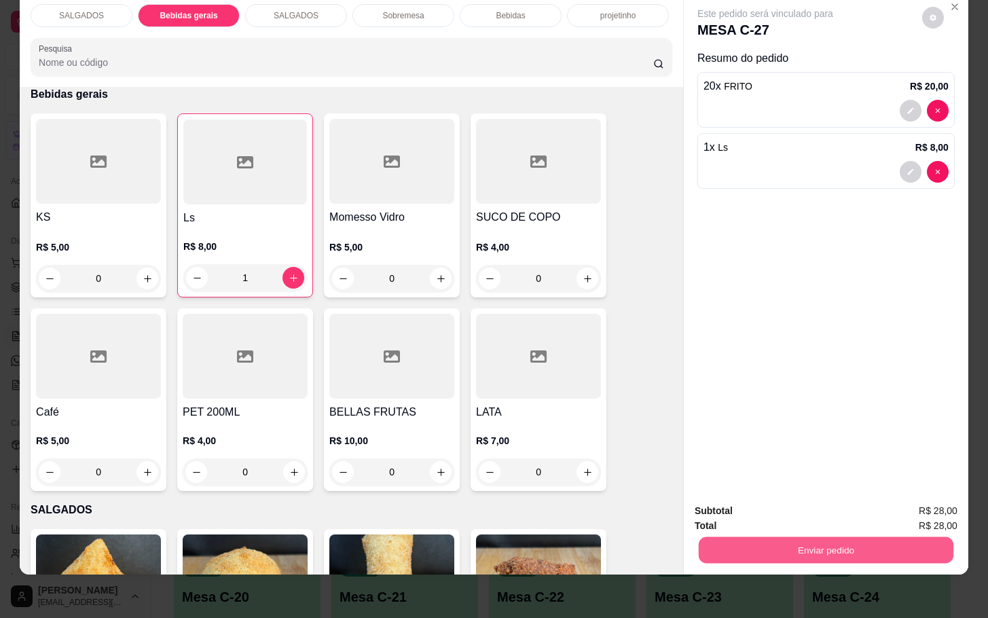
click at [825, 536] on button "Enviar pedido" at bounding box center [826, 549] width 255 height 26
click at [917, 493] on button "Enviar pedido" at bounding box center [919, 502] width 77 height 26
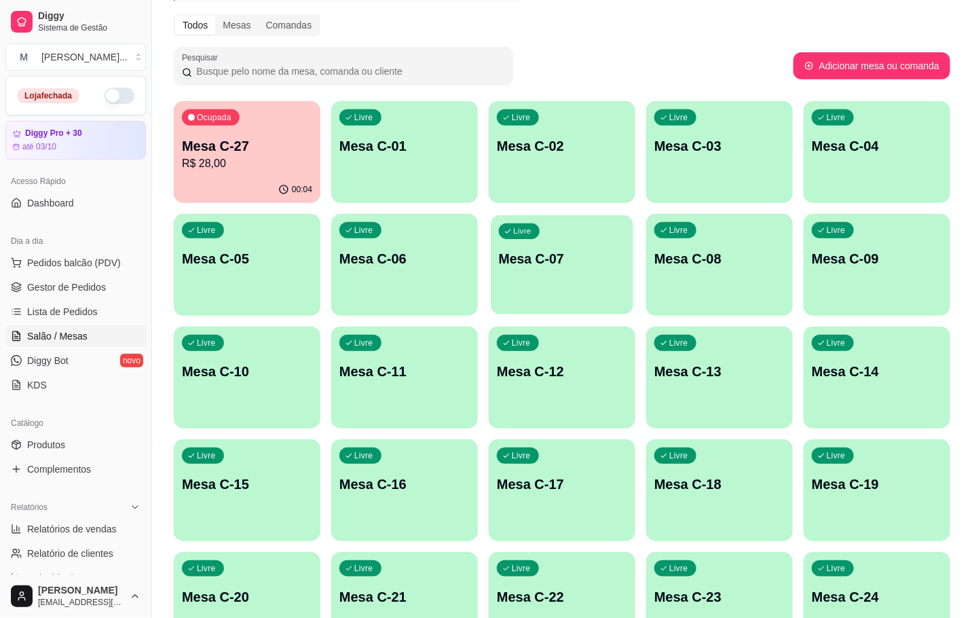
click at [536, 296] on div "Livre Mesa C-07" at bounding box center [562, 256] width 143 height 83
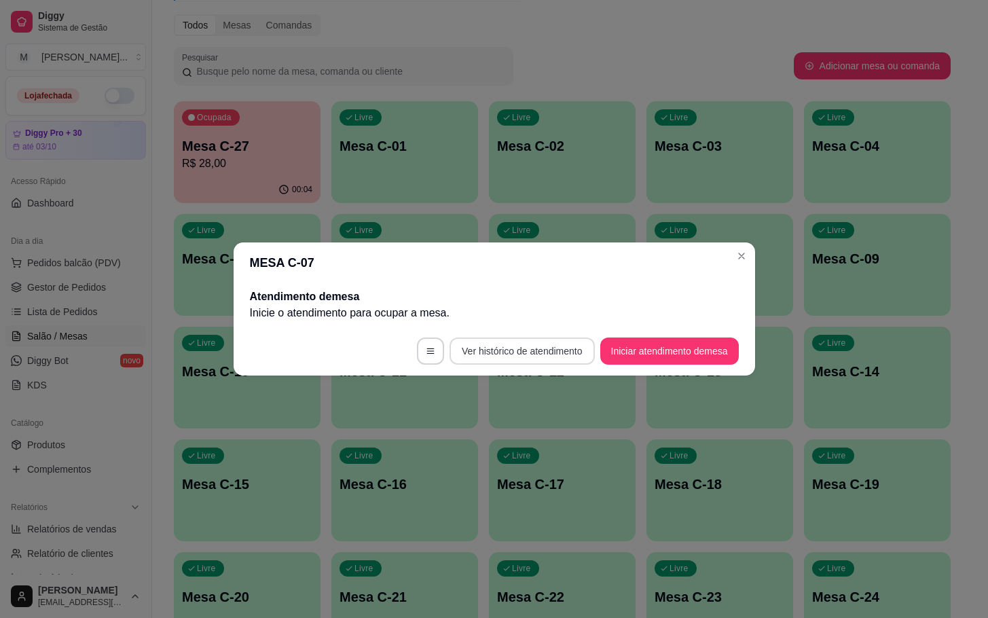
click at [634, 359] on button "Iniciar atendimento de mesa" at bounding box center [669, 351] width 139 height 27
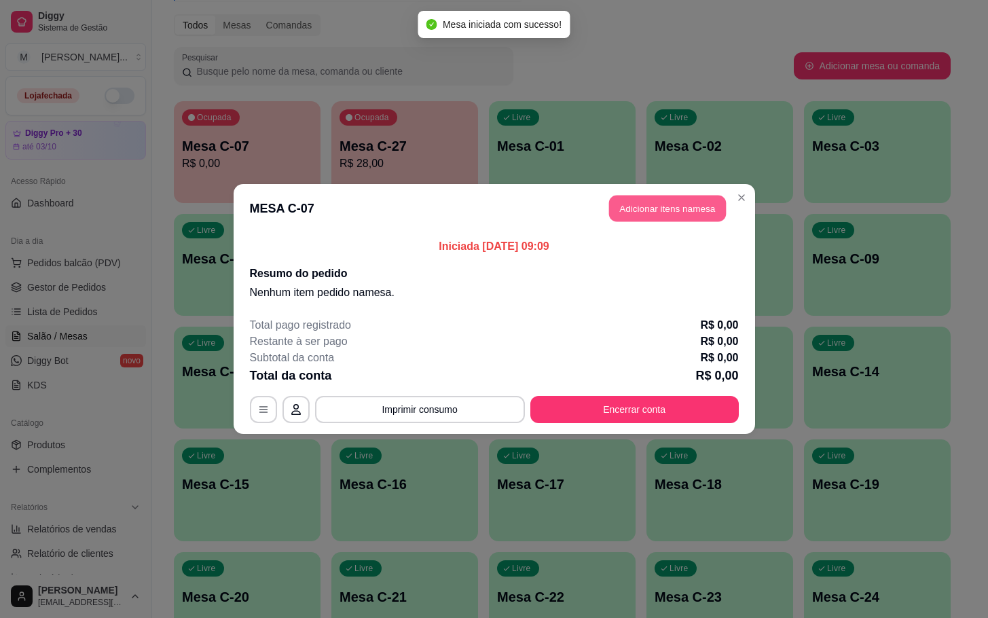
click at [691, 210] on button "Adicionar itens na mesa" at bounding box center [667, 209] width 117 height 26
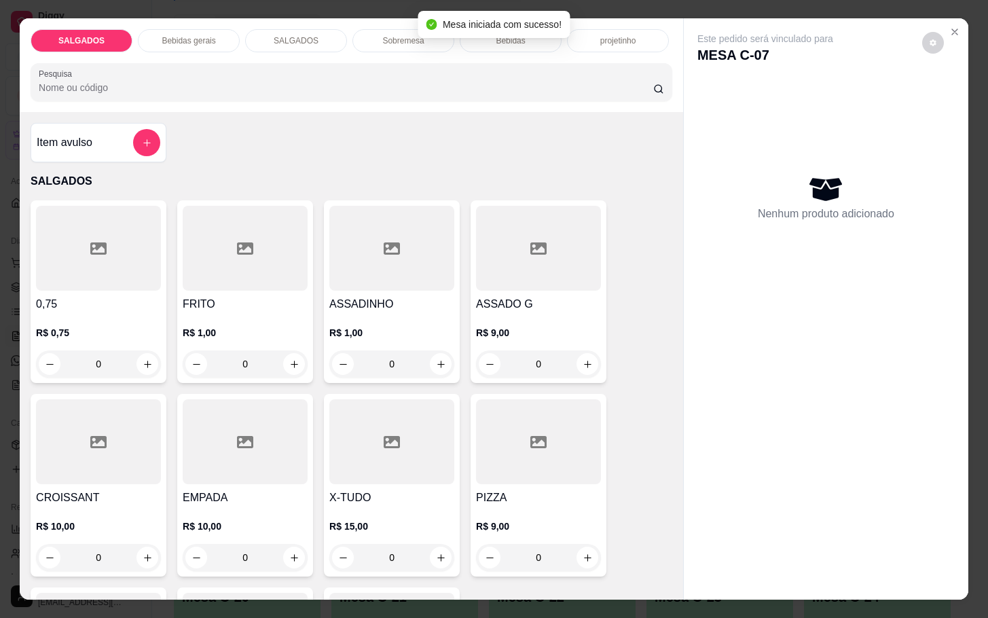
click at [302, 247] on div "FRITO R$ 1,00 0" at bounding box center [245, 291] width 136 height 183
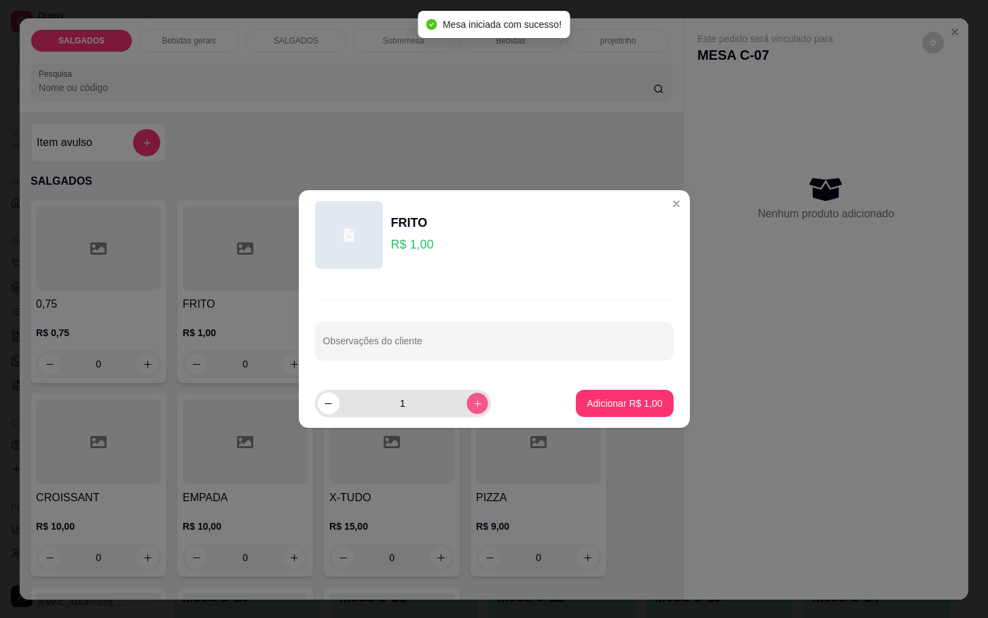
click at [467, 408] on button "increase-product-quantity" at bounding box center [477, 403] width 21 height 21
click at [472, 408] on icon "increase-product-quantity" at bounding box center [477, 404] width 10 height 10
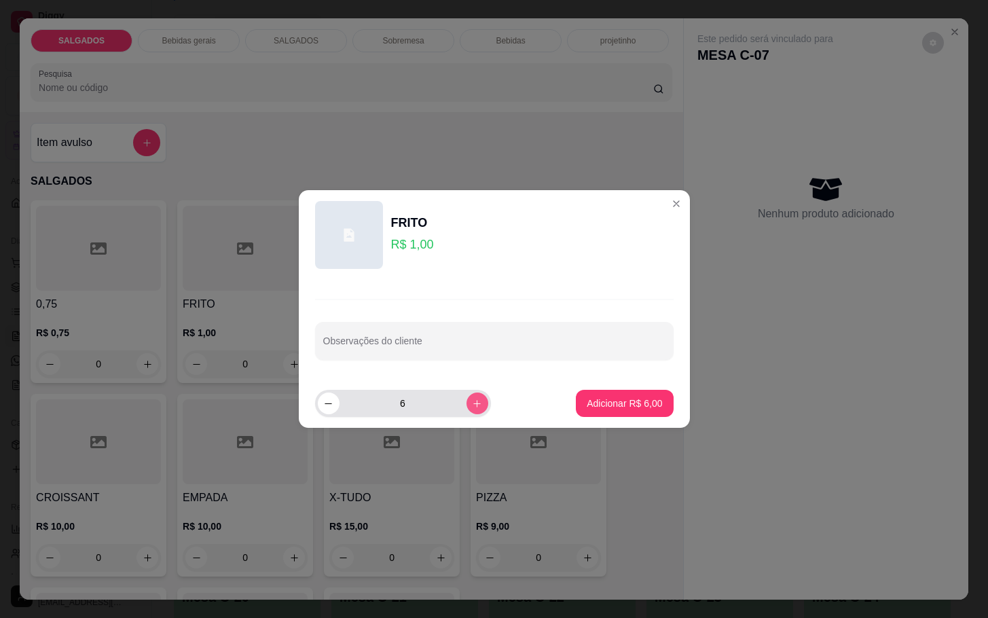
click at [472, 408] on icon "increase-product-quantity" at bounding box center [477, 404] width 10 height 10
click at [472, 407] on icon "increase-product-quantity" at bounding box center [477, 404] width 10 height 10
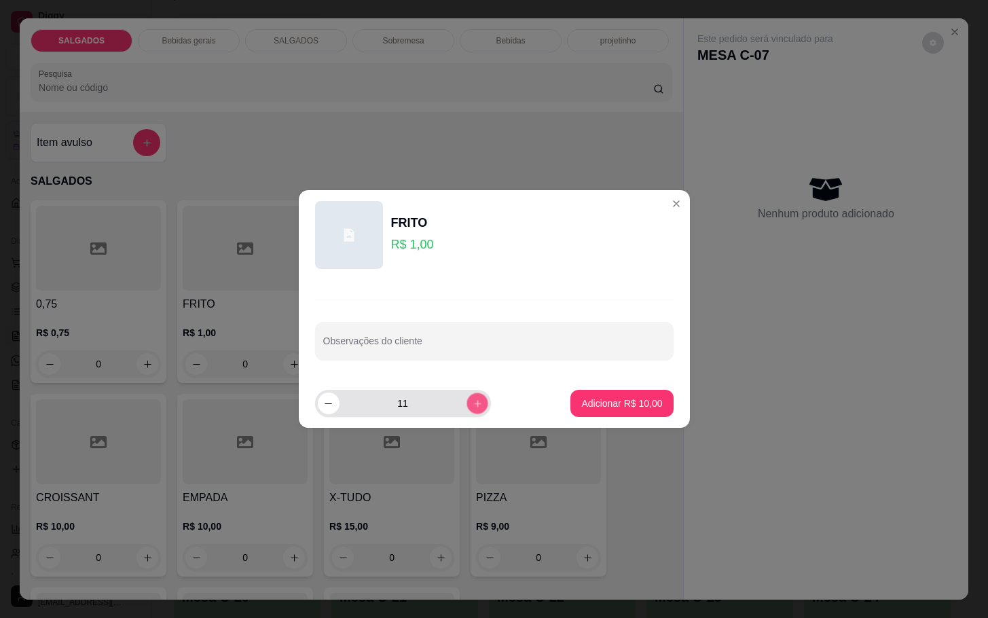
click at [472, 407] on icon "increase-product-quantity" at bounding box center [477, 404] width 10 height 10
click at [472, 405] on icon "increase-product-quantity" at bounding box center [477, 404] width 10 height 10
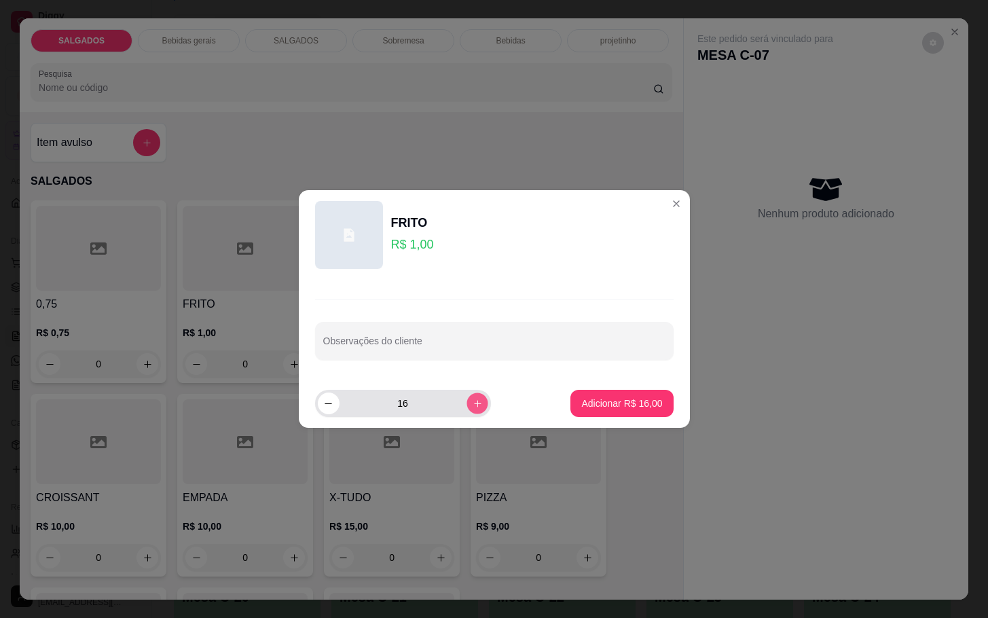
click at [472, 405] on icon "increase-product-quantity" at bounding box center [477, 404] width 10 height 10
type input "18"
click at [620, 400] on p "Adicionar R$ 18,00" at bounding box center [622, 403] width 79 height 13
type input "18"
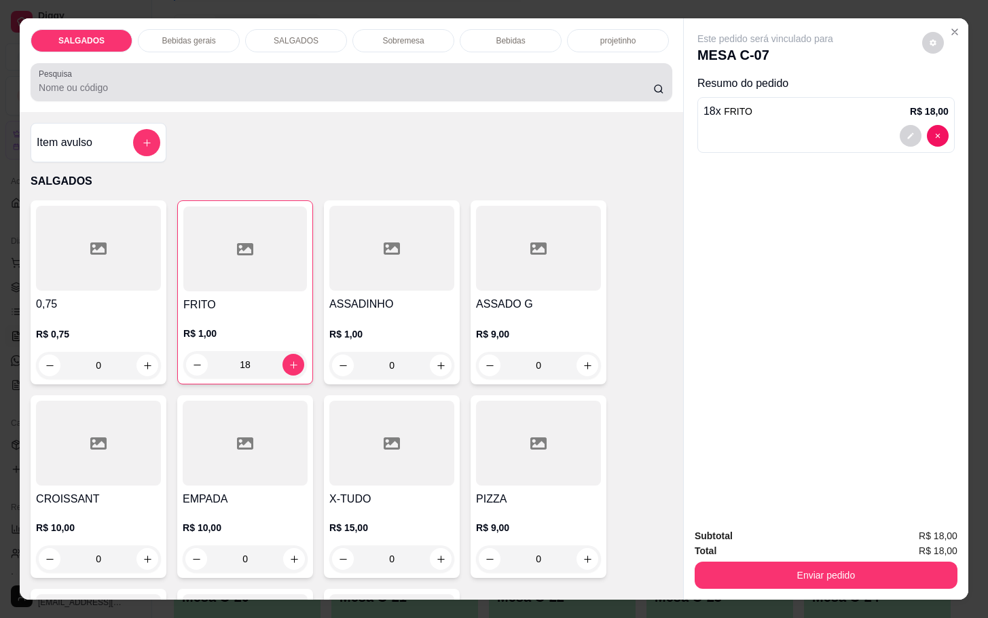
click at [184, 43] on div "Bebidas gerais" at bounding box center [189, 40] width 102 height 23
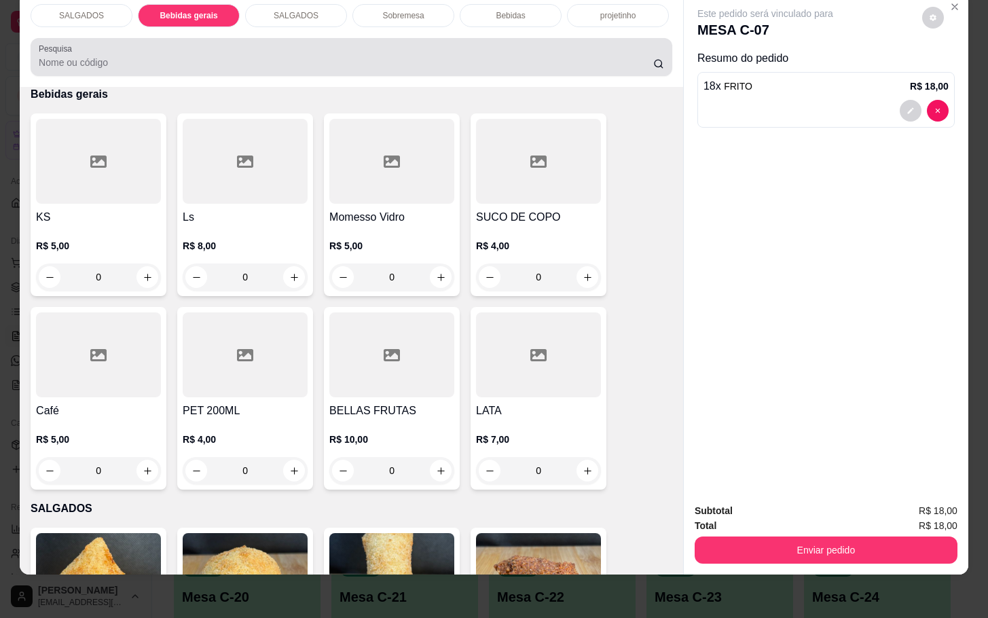
click at [204, 43] on div at bounding box center [351, 56] width 625 height 27
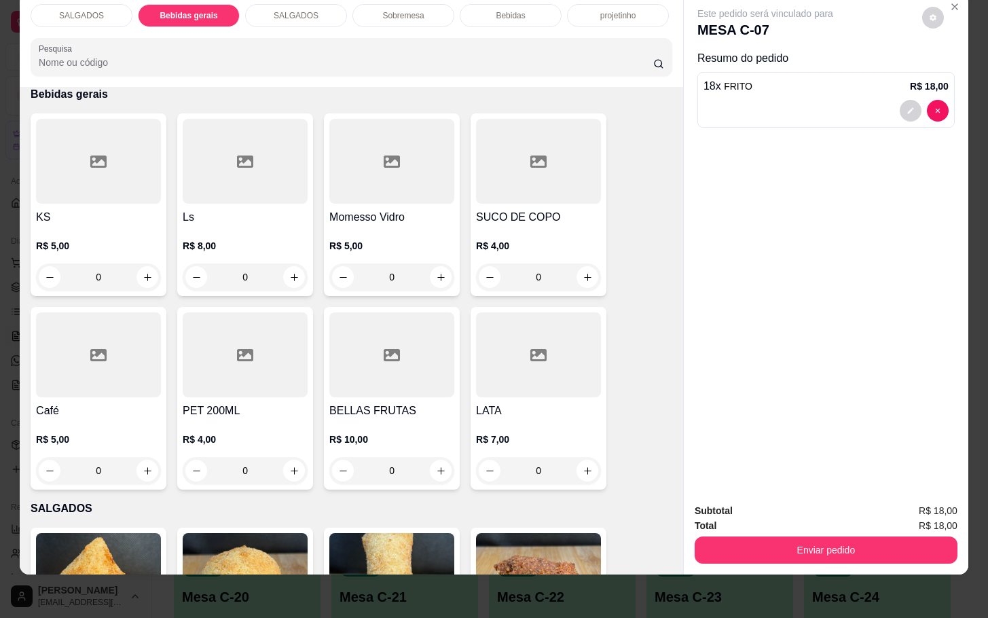
click at [495, 184] on div at bounding box center [538, 161] width 125 height 85
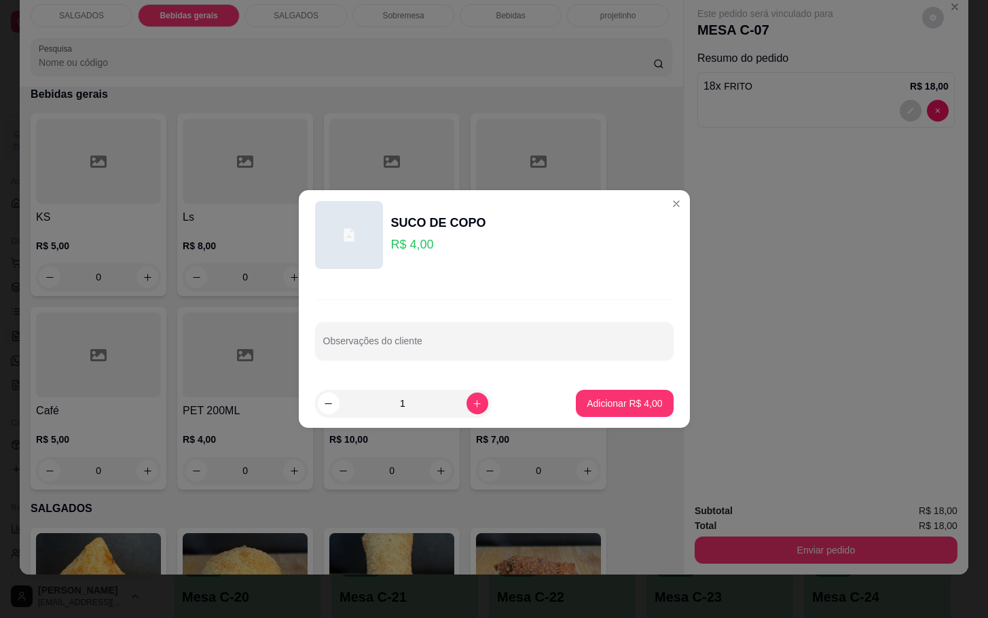
click at [599, 390] on footer "1 Adicionar R$ 4,00" at bounding box center [494, 403] width 391 height 49
click at [598, 403] on p "Adicionar R$ 4,00" at bounding box center [624, 404] width 75 height 14
type input "1"
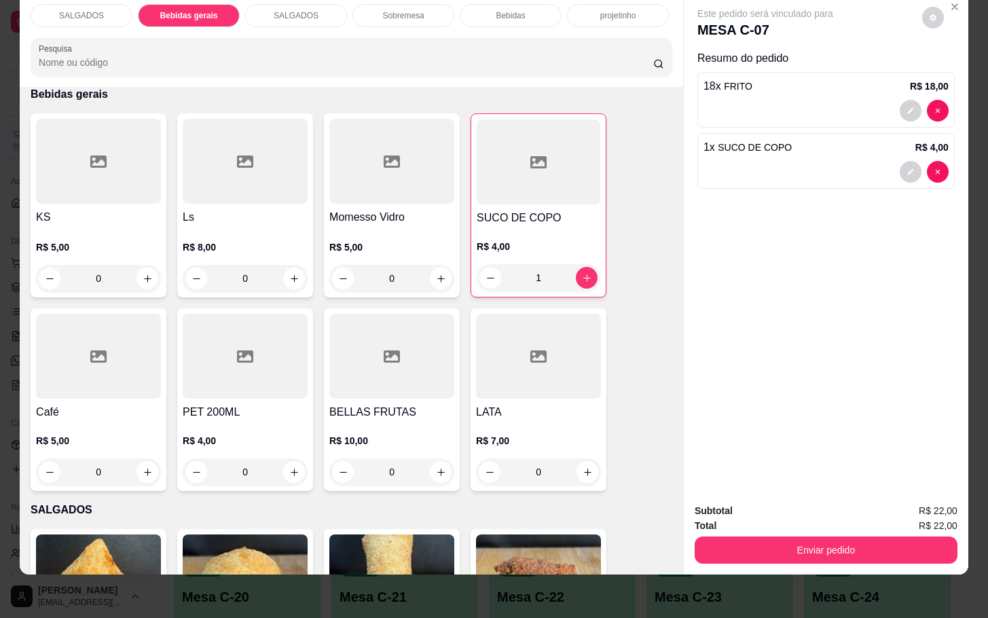
click at [63, 420] on div "R$ 5,00 0" at bounding box center [98, 452] width 125 height 65
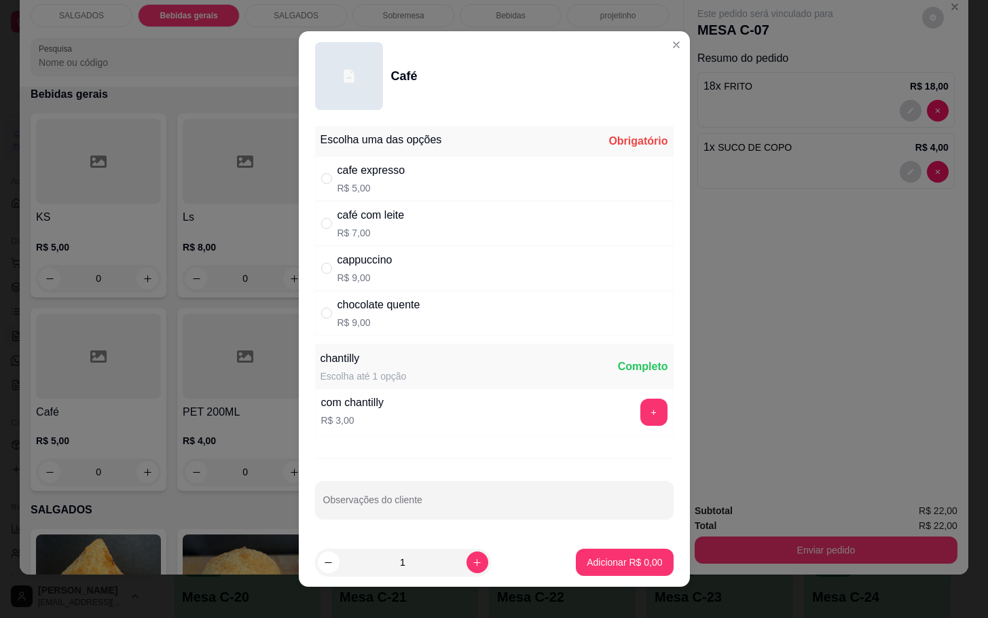
click at [390, 179] on div "cafe expresso R$ 5,00" at bounding box center [372, 178] width 68 height 33
radio input "true"
click at [623, 555] on button "Adicionar R$ 5,00" at bounding box center [624, 562] width 94 height 26
type input "1"
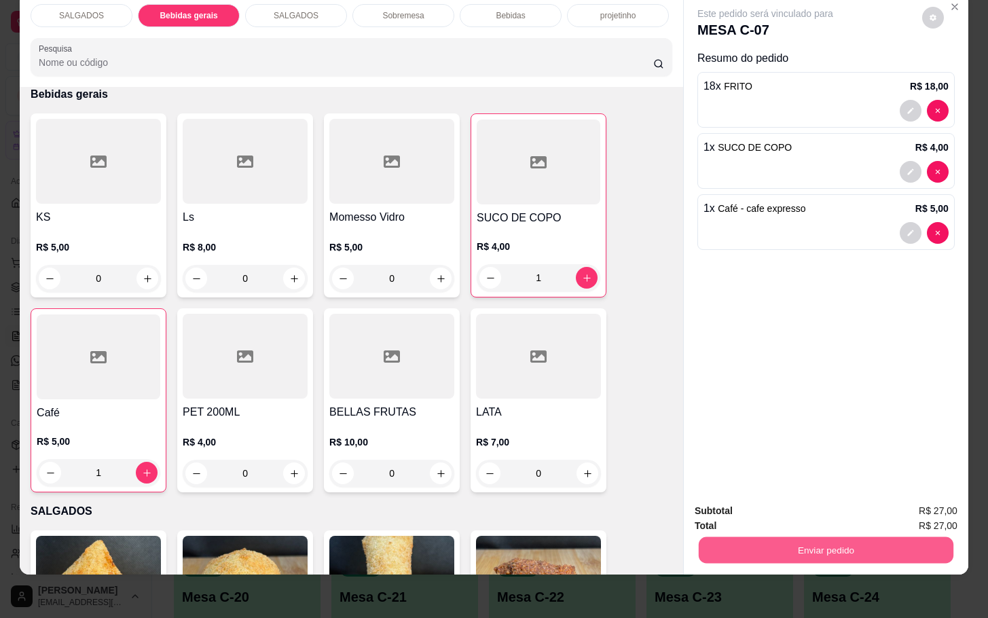
click at [923, 536] on button "Enviar pedido" at bounding box center [826, 549] width 255 height 26
click at [922, 504] on button "Enviar pedido" at bounding box center [920, 501] width 75 height 25
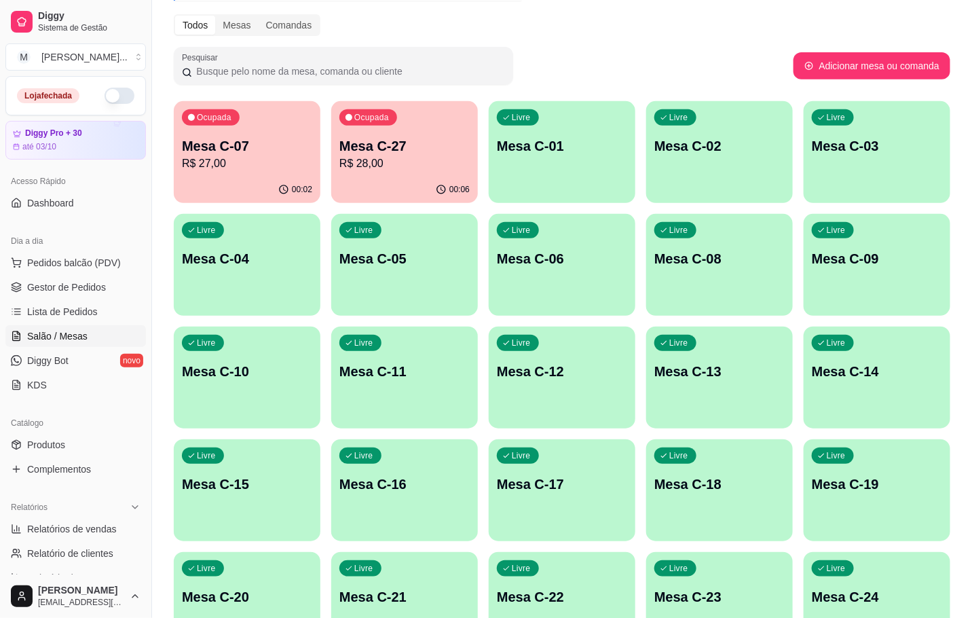
click at [200, 160] on p "R$ 27,00" at bounding box center [247, 164] width 130 height 16
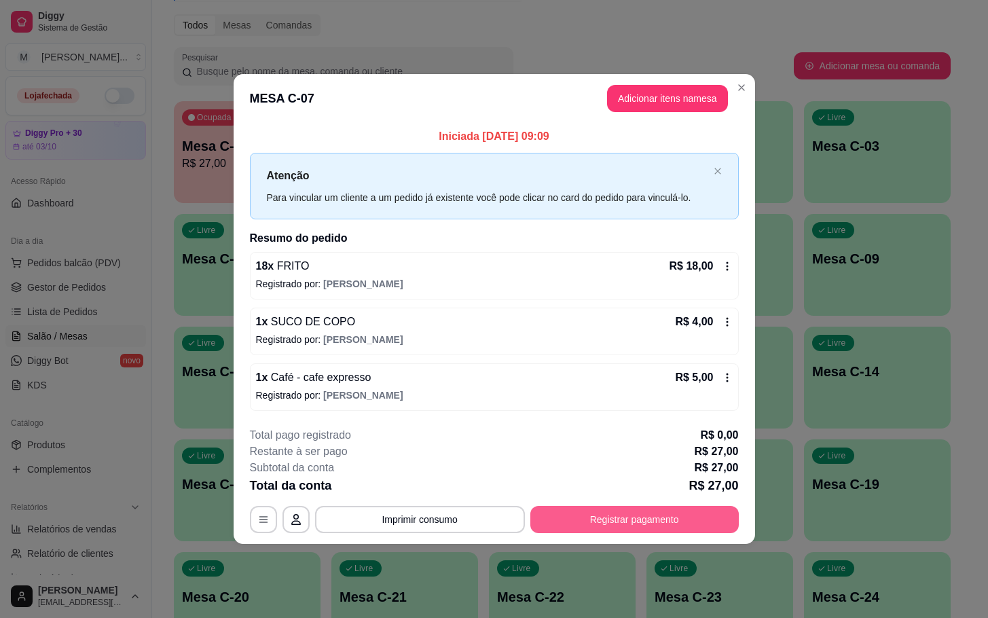
click at [699, 509] on button "Registrar pagamento" at bounding box center [634, 519] width 208 height 27
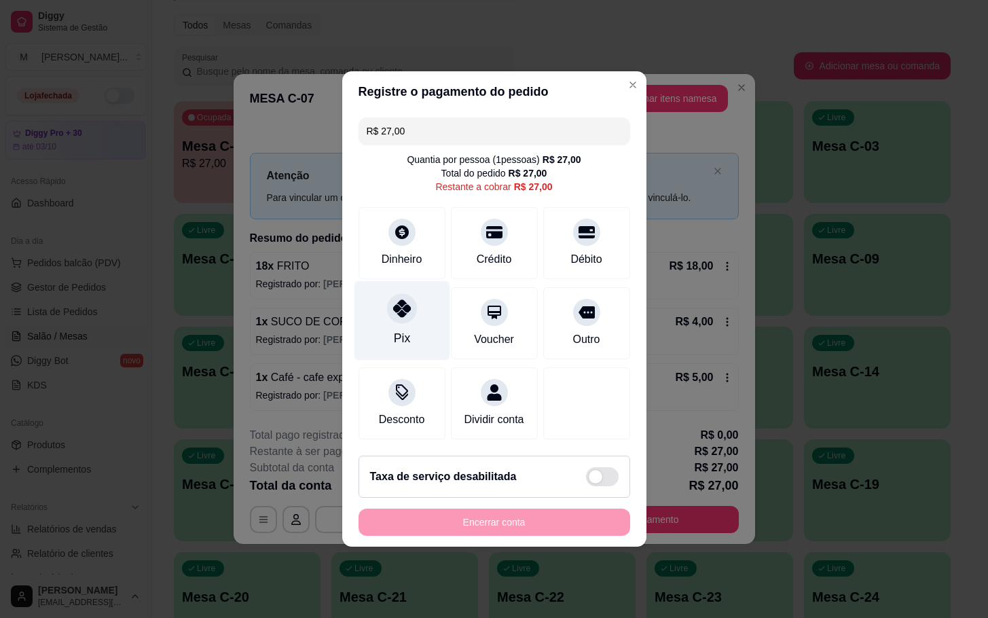
click at [388, 306] on div at bounding box center [402, 308] width 30 height 30
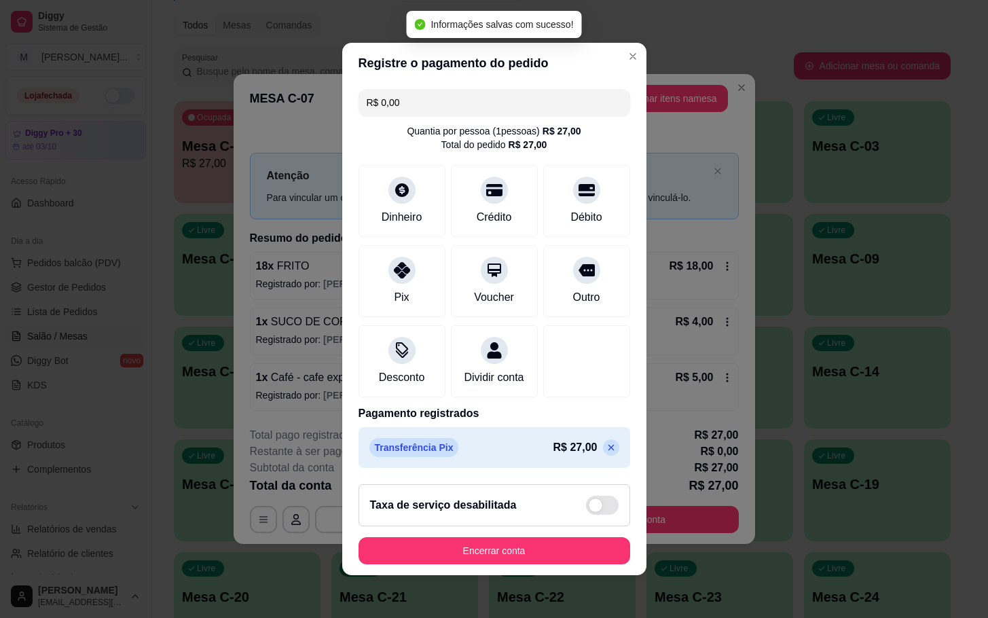
click at [606, 453] on icon at bounding box center [611, 447] width 11 height 11
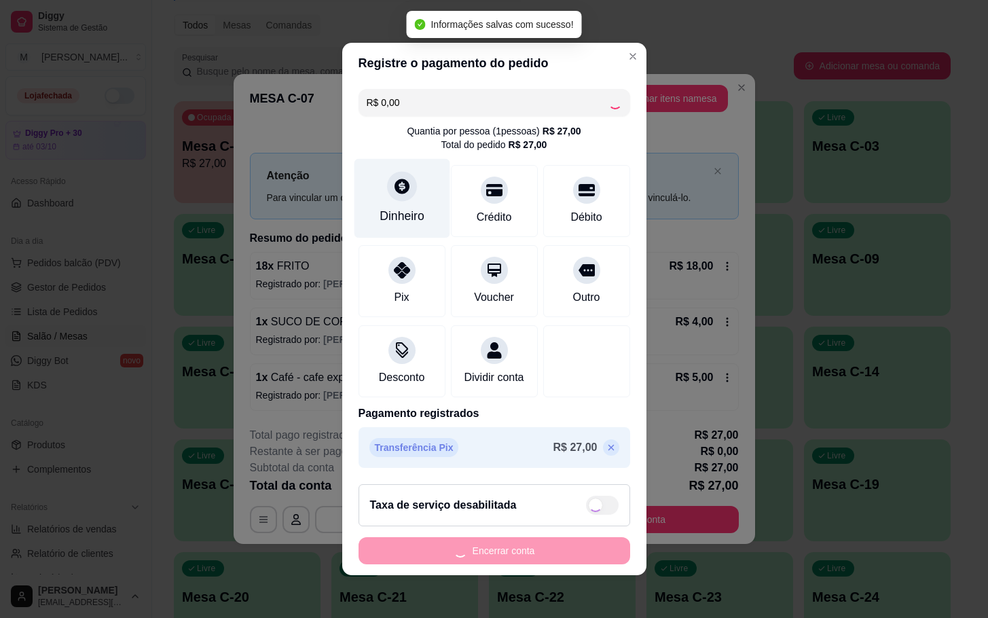
type input "R$ 27,00"
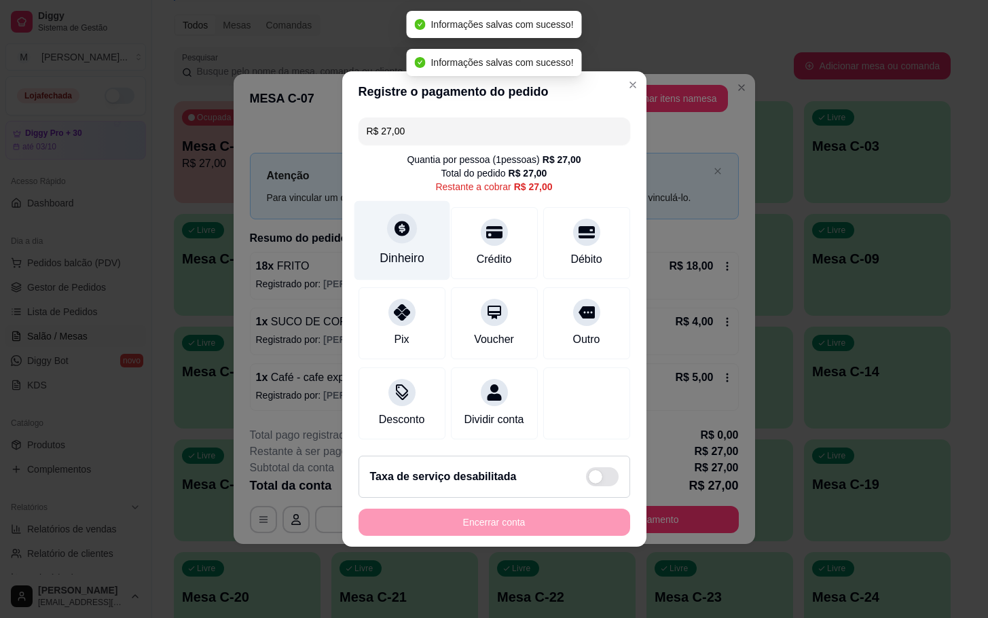
click at [412, 213] on div at bounding box center [402, 228] width 30 height 30
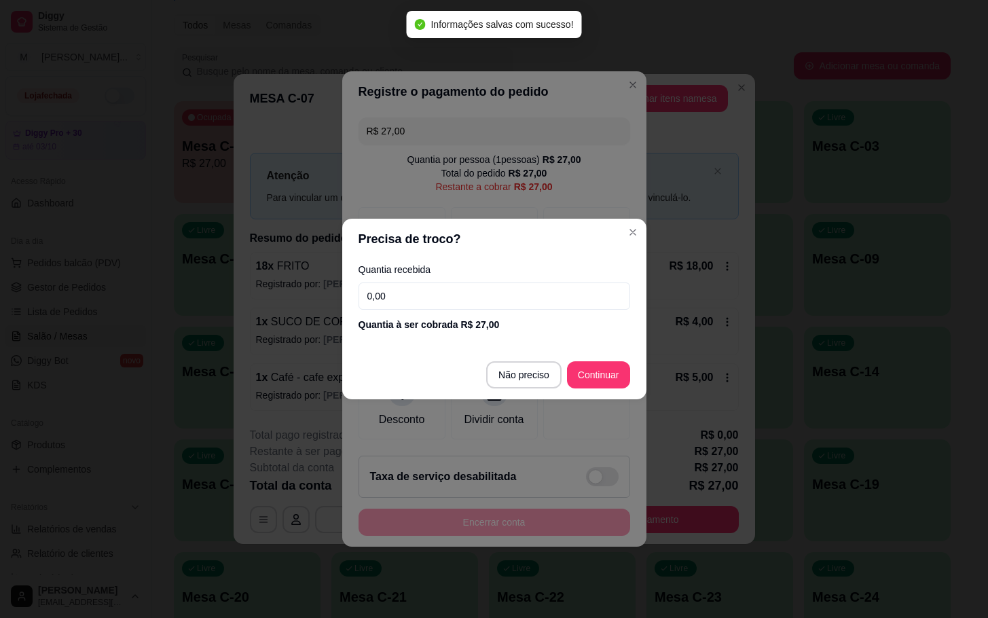
click at [524, 292] on input "0,00" at bounding box center [495, 296] width 272 height 27
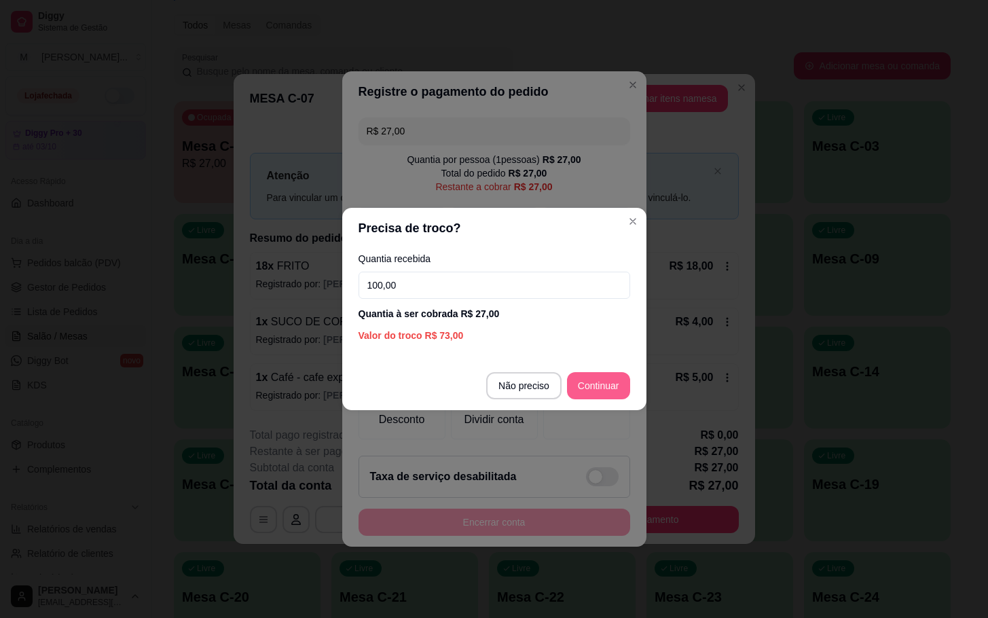
type input "100,00"
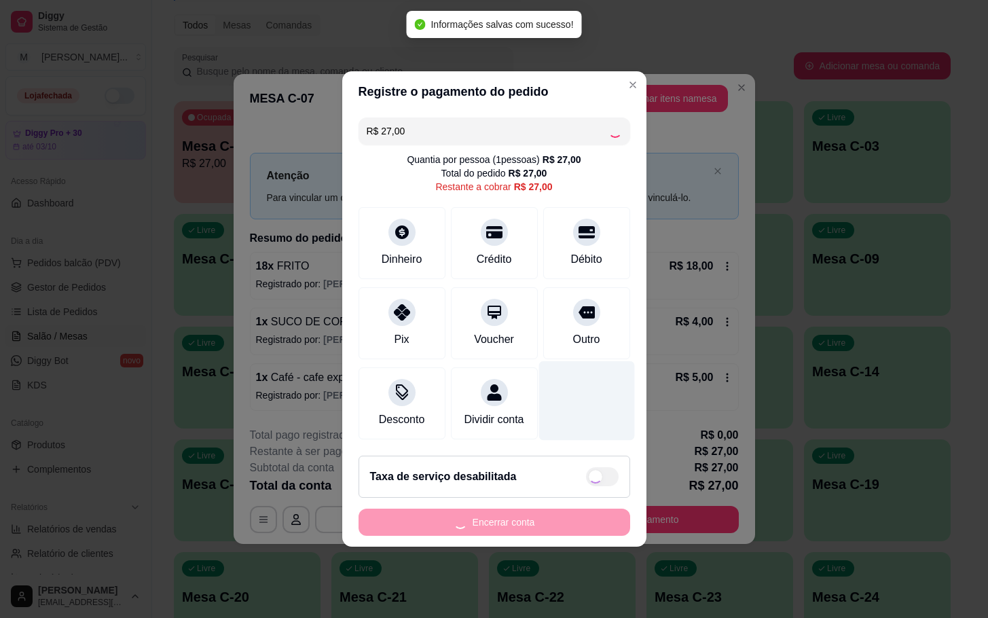
type input "R$ 0,00"
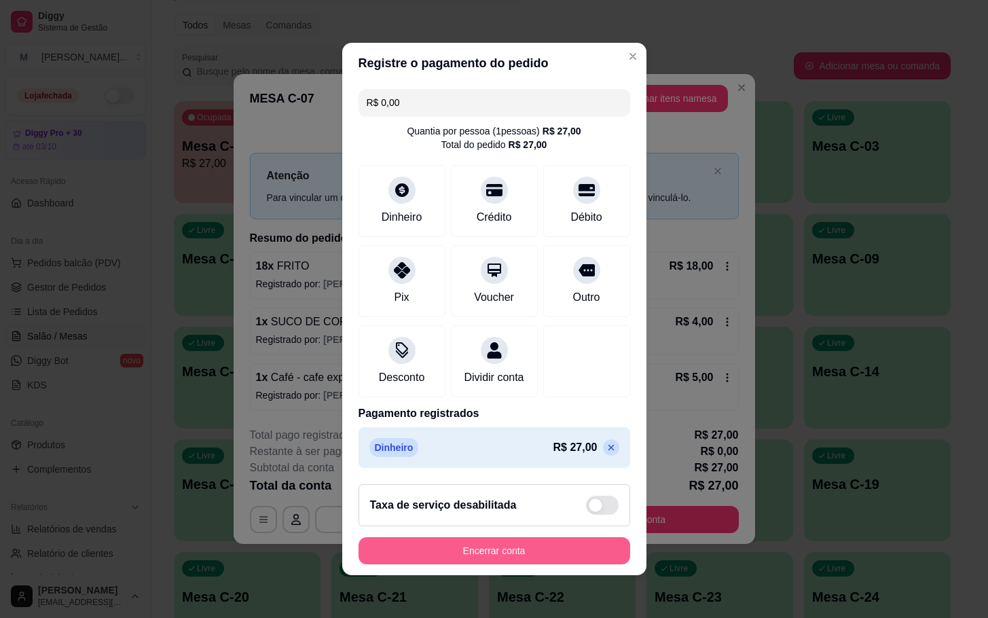
click at [500, 550] on button "Encerrar conta" at bounding box center [495, 550] width 272 height 27
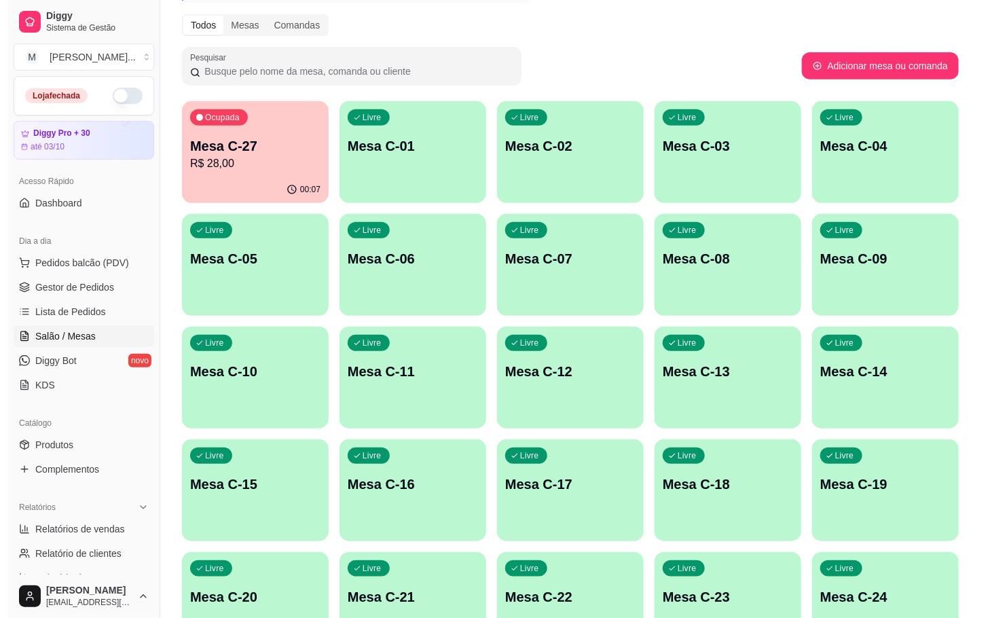
scroll to position [267, 0]
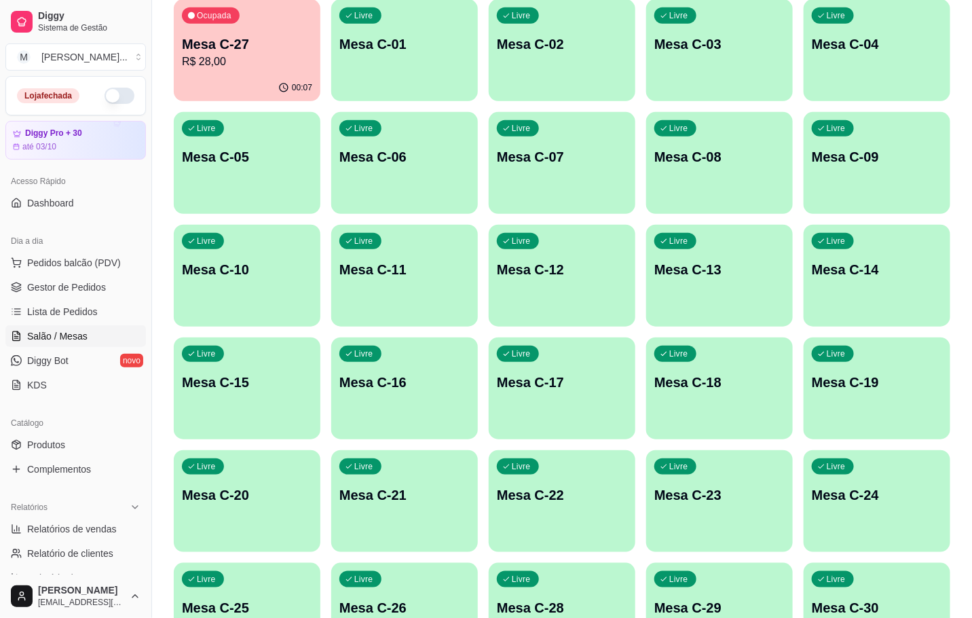
click at [569, 147] on p "Mesa C-07" at bounding box center [562, 156] width 130 height 19
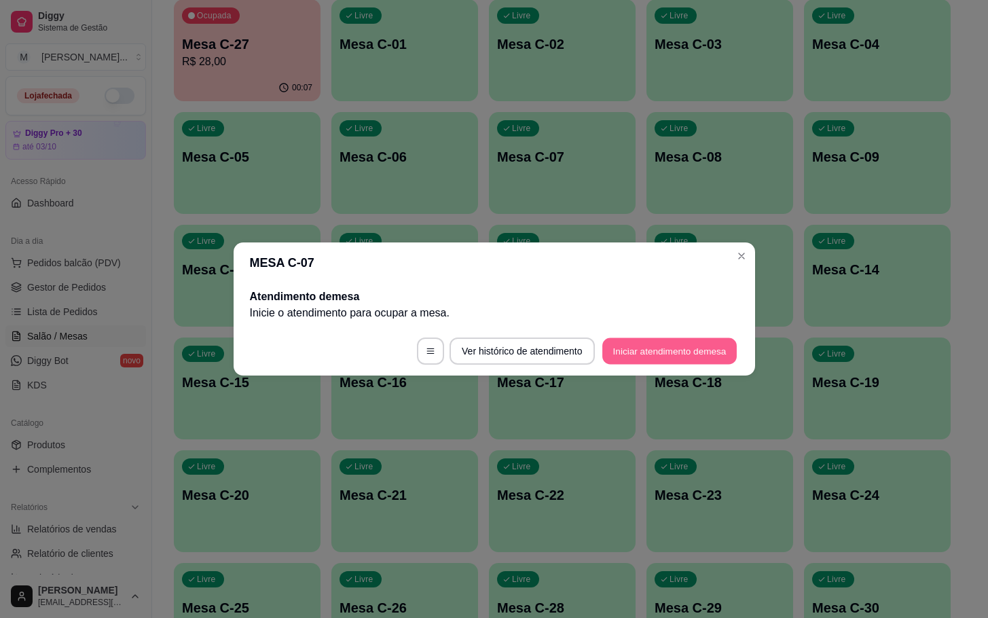
click at [658, 352] on button "Iniciar atendimento de mesa" at bounding box center [669, 351] width 134 height 26
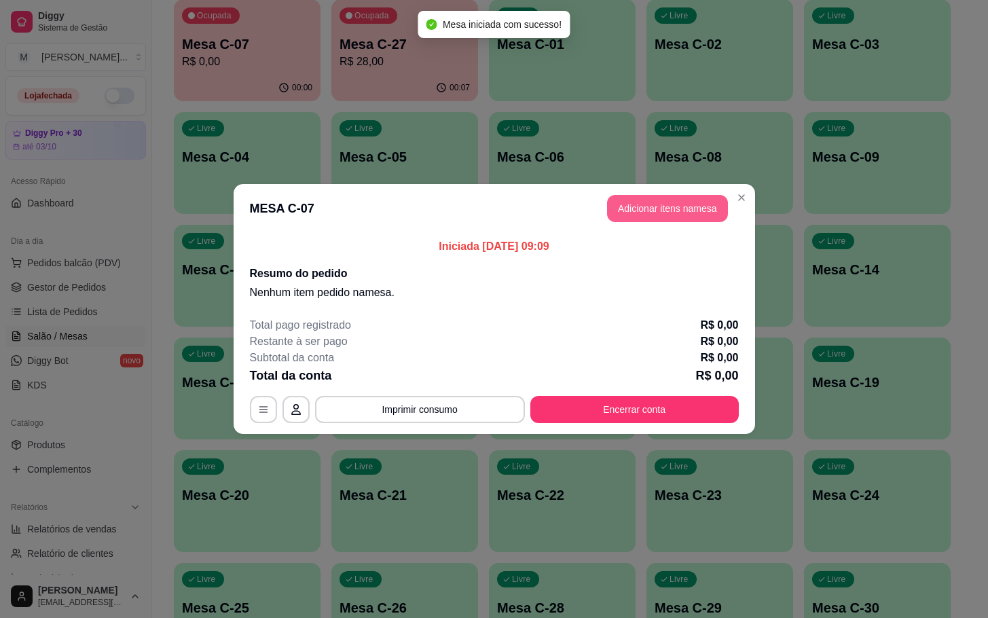
click at [638, 198] on button "Adicionar itens na mesa" at bounding box center [667, 208] width 121 height 27
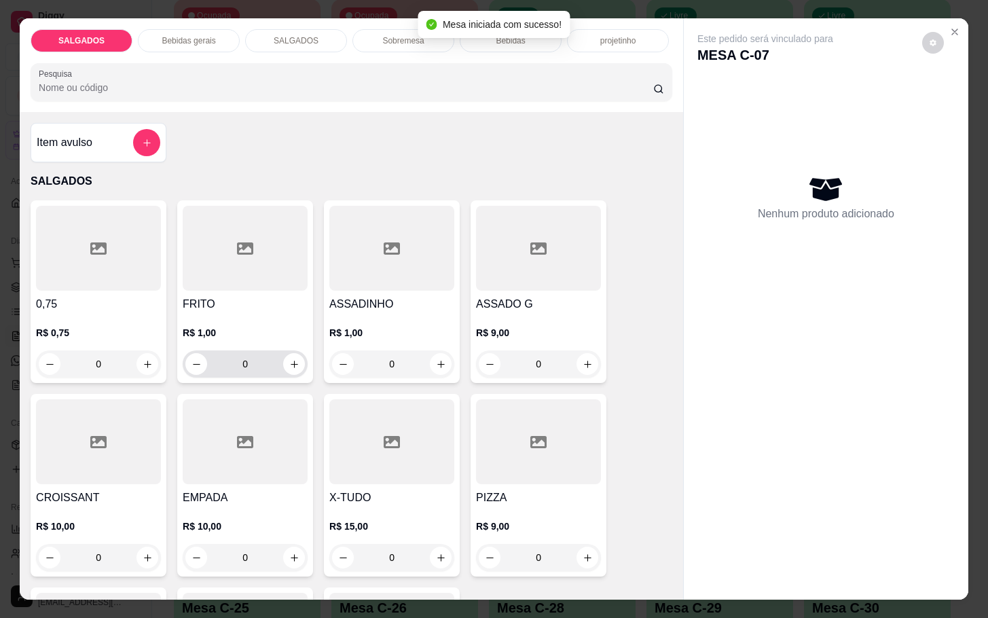
click at [259, 352] on input "0" at bounding box center [245, 363] width 76 height 27
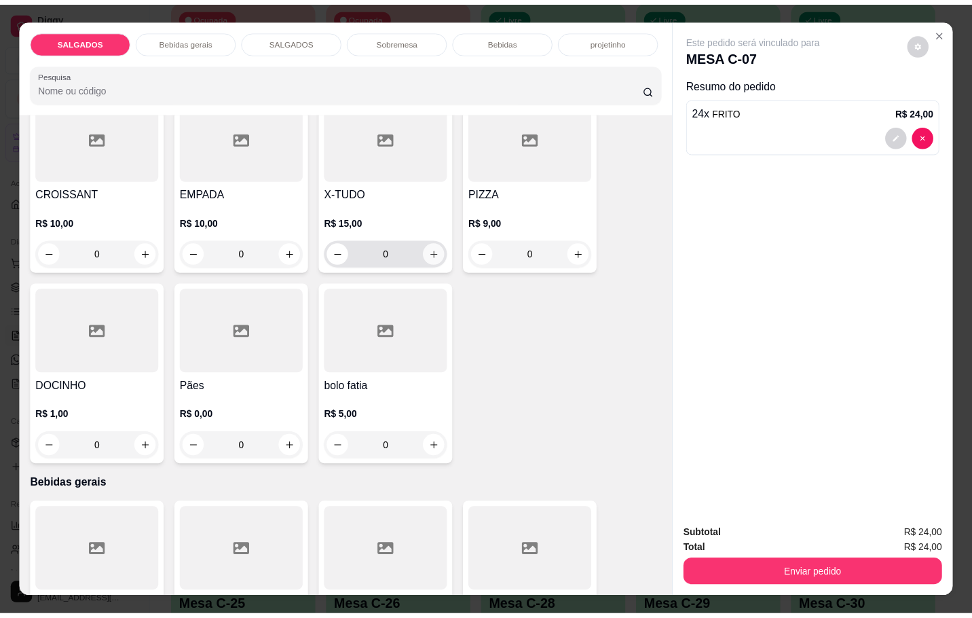
scroll to position [407, 0]
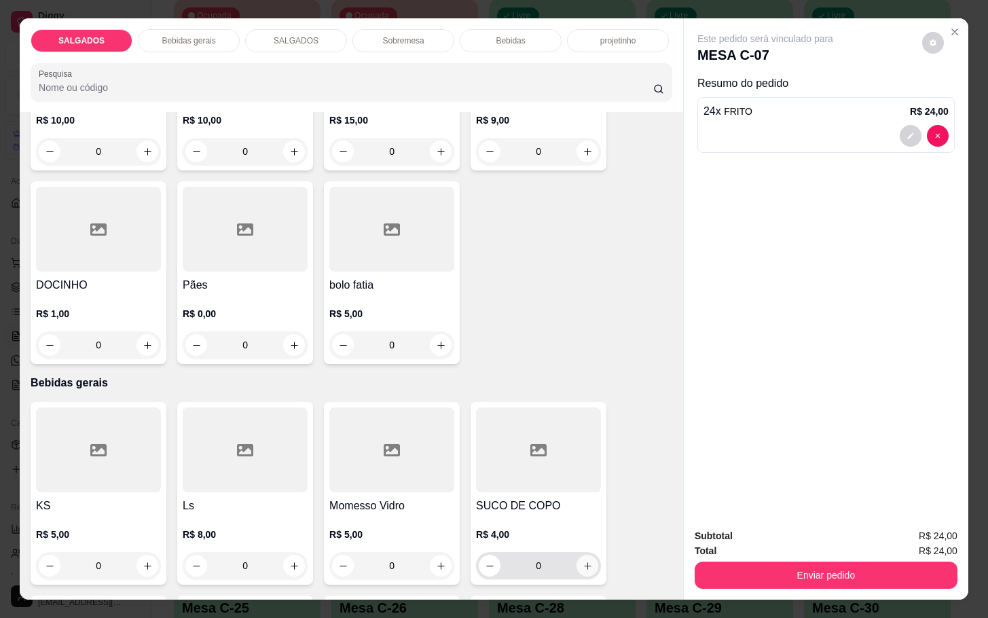
type input "24"
click at [583, 561] on icon "increase-product-quantity" at bounding box center [588, 566] width 10 height 10
click at [581, 556] on button "increase-product-quantity" at bounding box center [587, 566] width 21 height 21
type input "2"
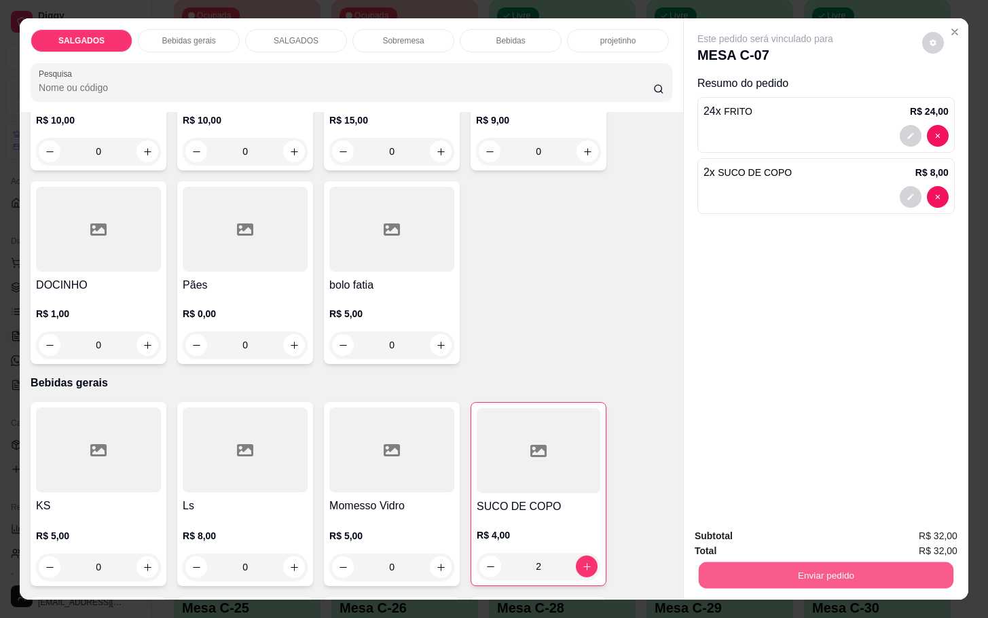
click at [772, 562] on button "Enviar pedido" at bounding box center [826, 575] width 255 height 26
click at [915, 530] on button "Enviar pedido" at bounding box center [920, 534] width 75 height 25
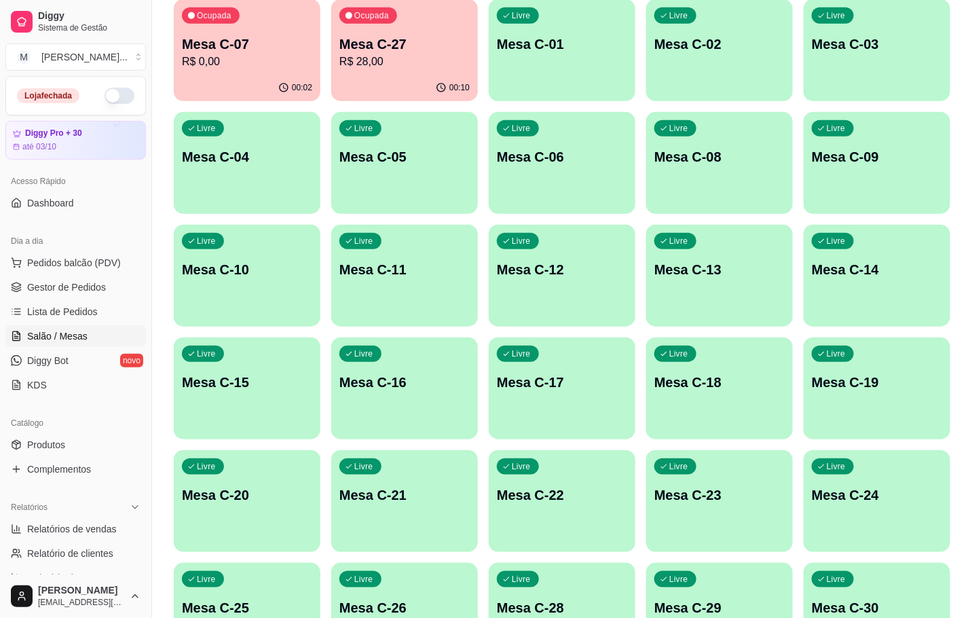
click at [222, 29] on div "Ocupada Mesa C-07 R$ 0,00" at bounding box center [247, 36] width 147 height 75
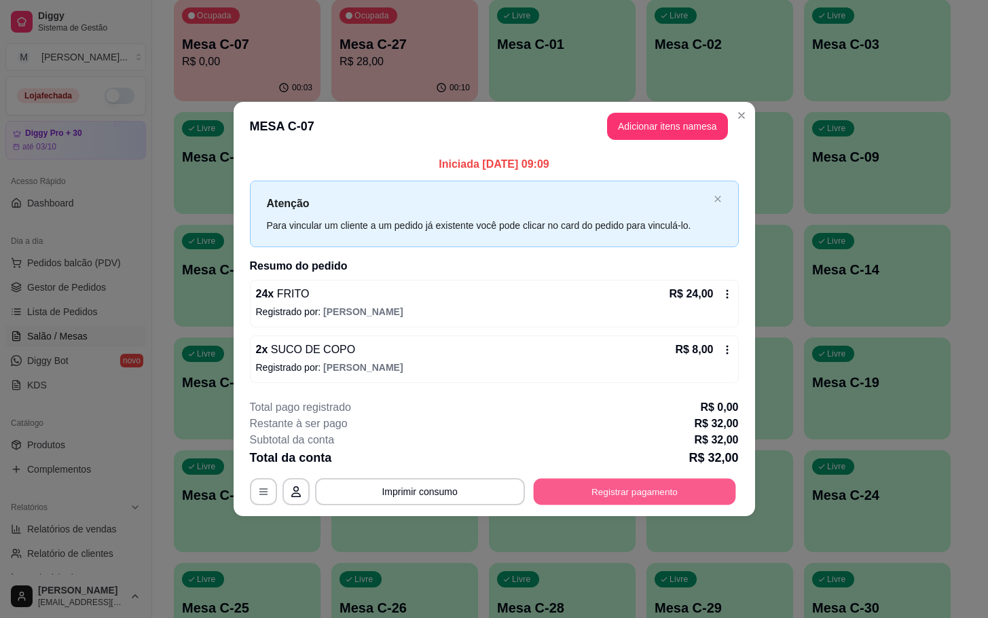
click at [636, 492] on button "Registrar pagamento" at bounding box center [634, 491] width 202 height 26
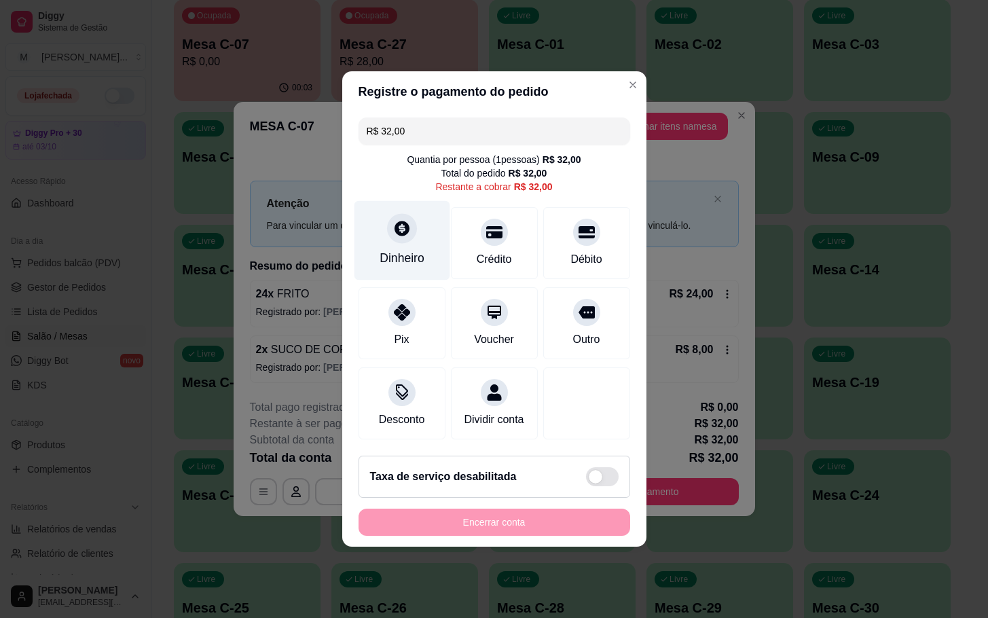
click at [422, 253] on div "Dinheiro" at bounding box center [402, 240] width 96 height 79
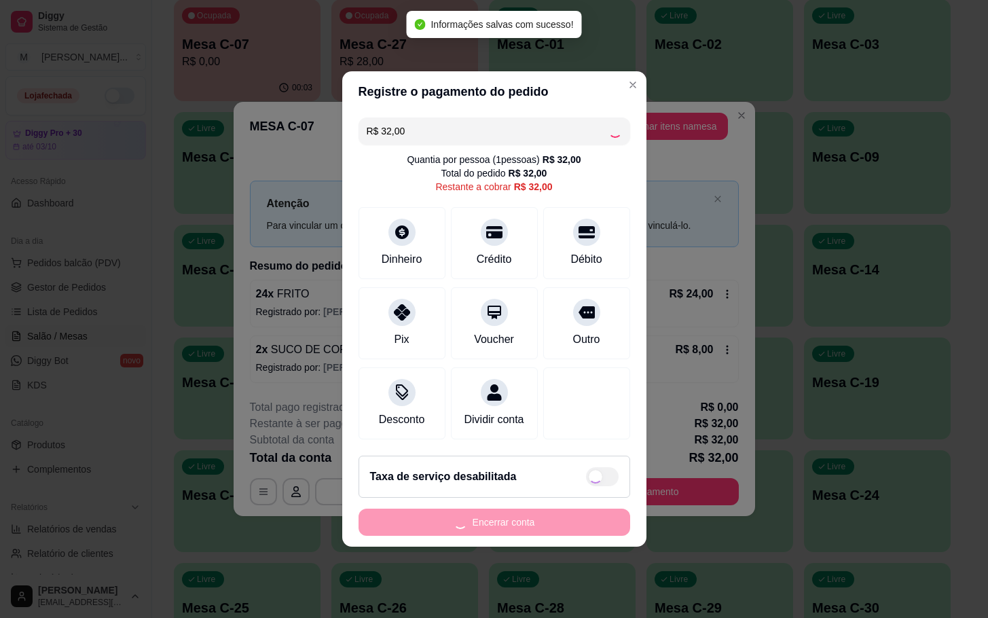
type input "R$ 0,00"
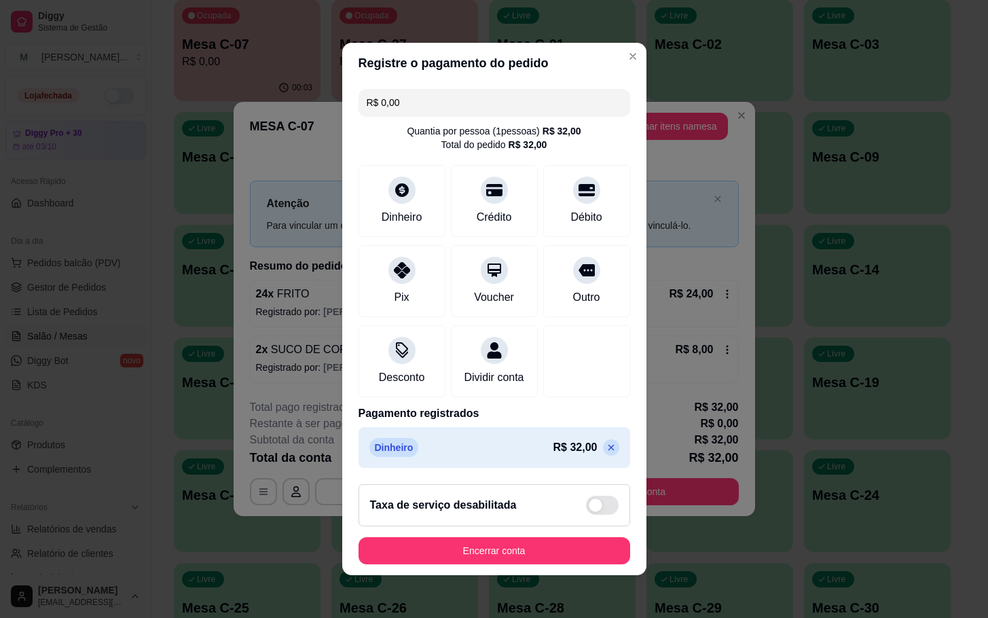
click at [610, 556] on footer "Taxa de serviço desabilitada Encerrar conta" at bounding box center [494, 524] width 304 height 102
click at [575, 561] on button "Encerrar conta" at bounding box center [495, 550] width 272 height 27
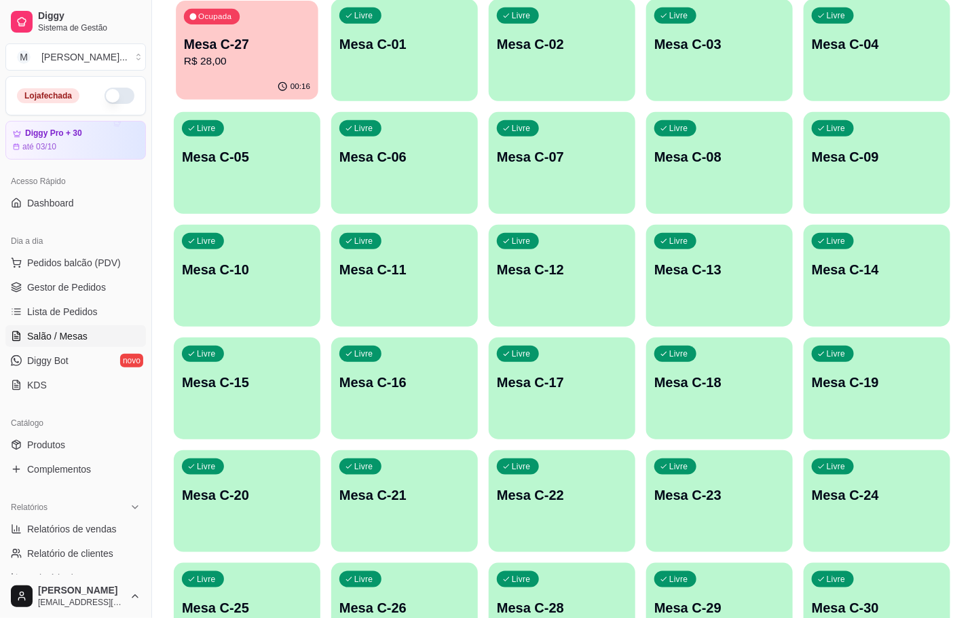
click at [222, 88] on div "00:16" at bounding box center [247, 87] width 143 height 26
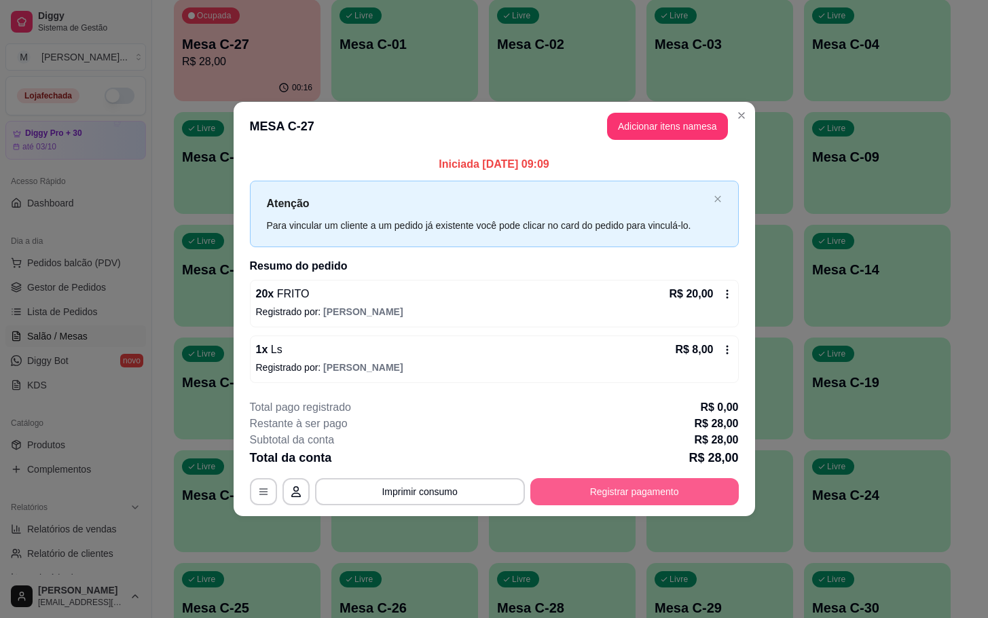
click at [605, 502] on button "Registrar pagamento" at bounding box center [634, 491] width 208 height 27
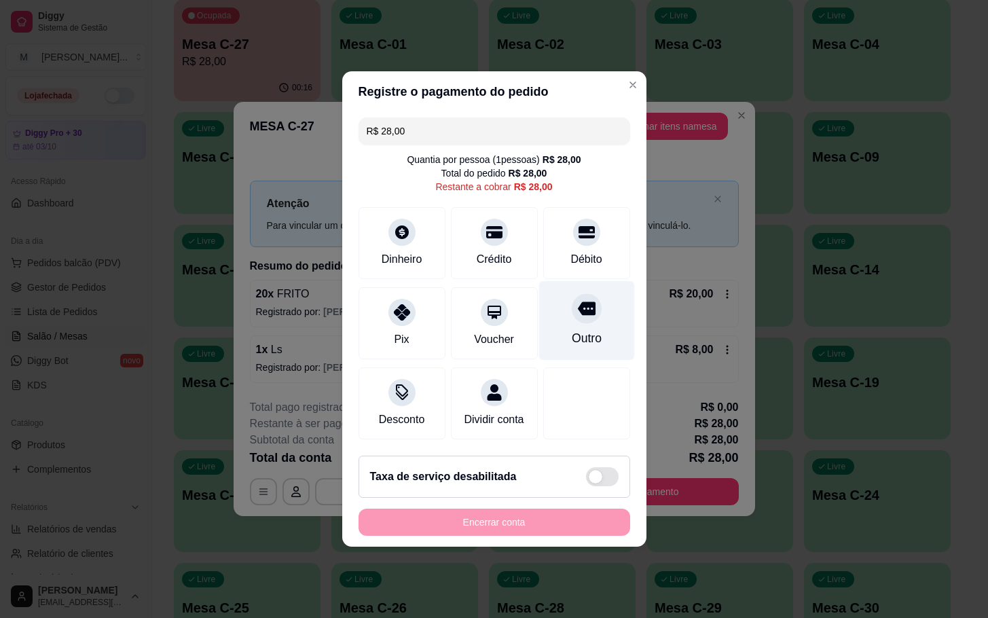
click at [583, 338] on div "Outro" at bounding box center [586, 338] width 30 height 18
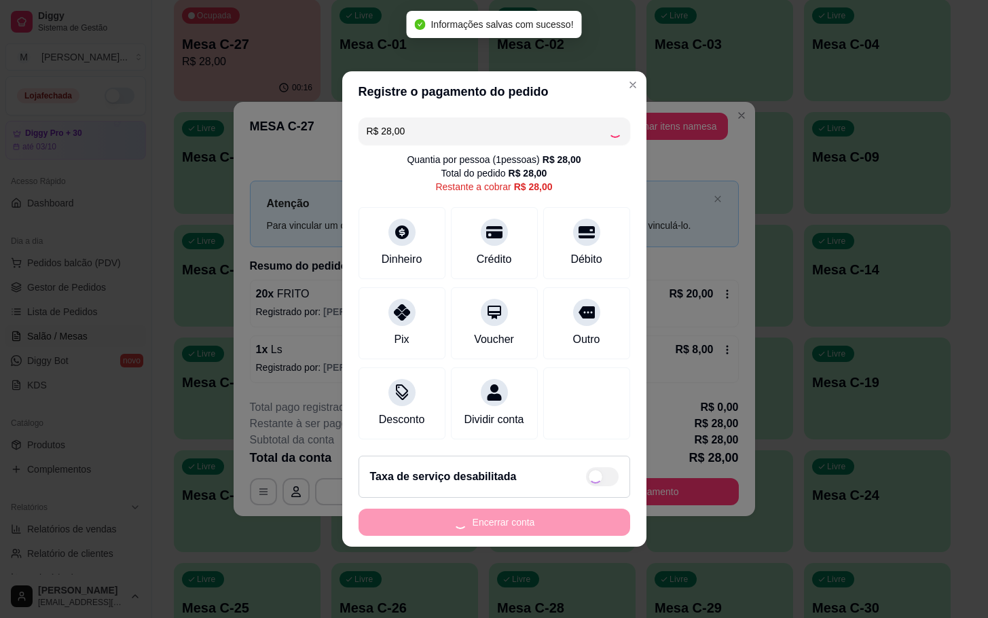
type input "R$ 0,00"
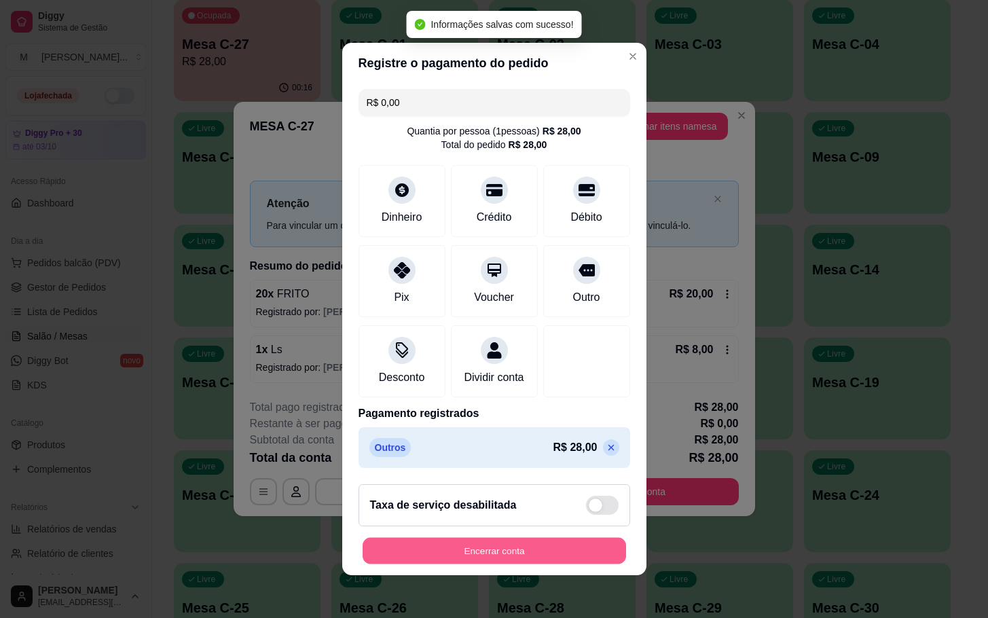
click at [467, 564] on button "Encerrar conta" at bounding box center [494, 551] width 263 height 26
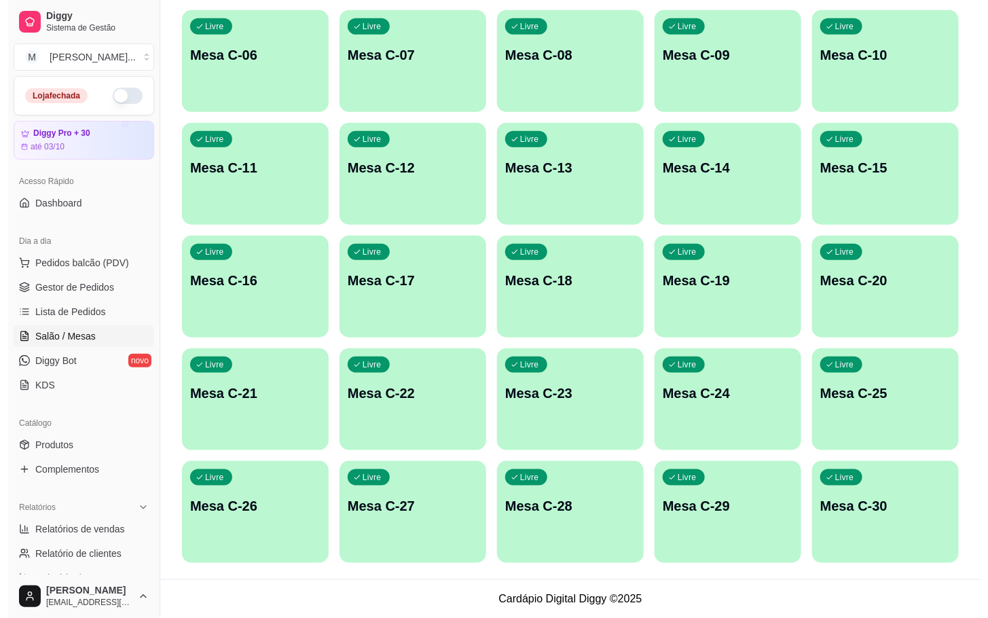
scroll to position [0, 0]
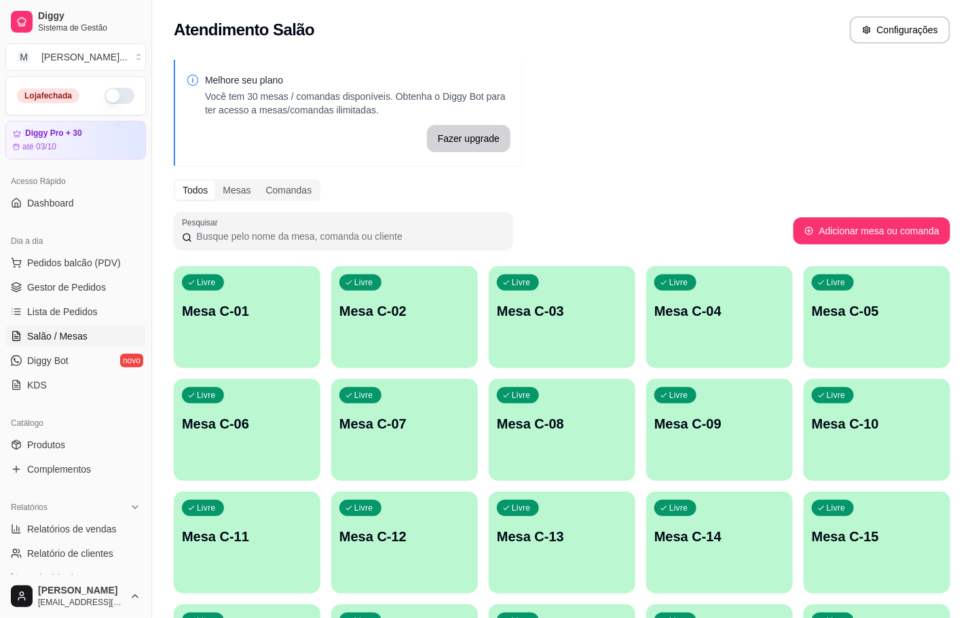
click at [438, 433] on p "Mesa C-07" at bounding box center [405, 423] width 130 height 19
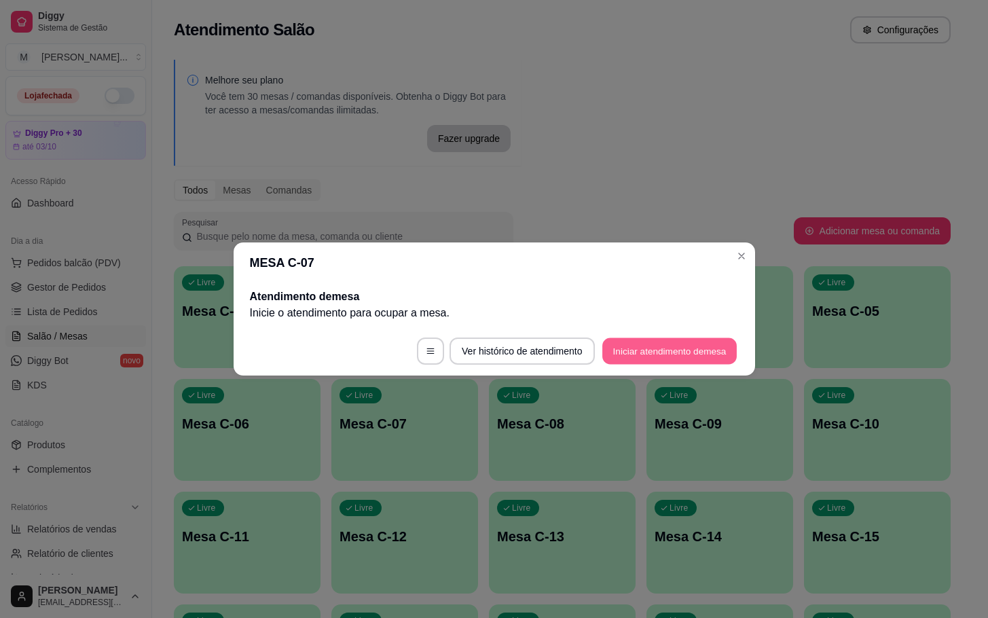
click at [666, 365] on footer "Ver histórico de atendimento Iniciar atendimento de mesa" at bounding box center [495, 351] width 522 height 49
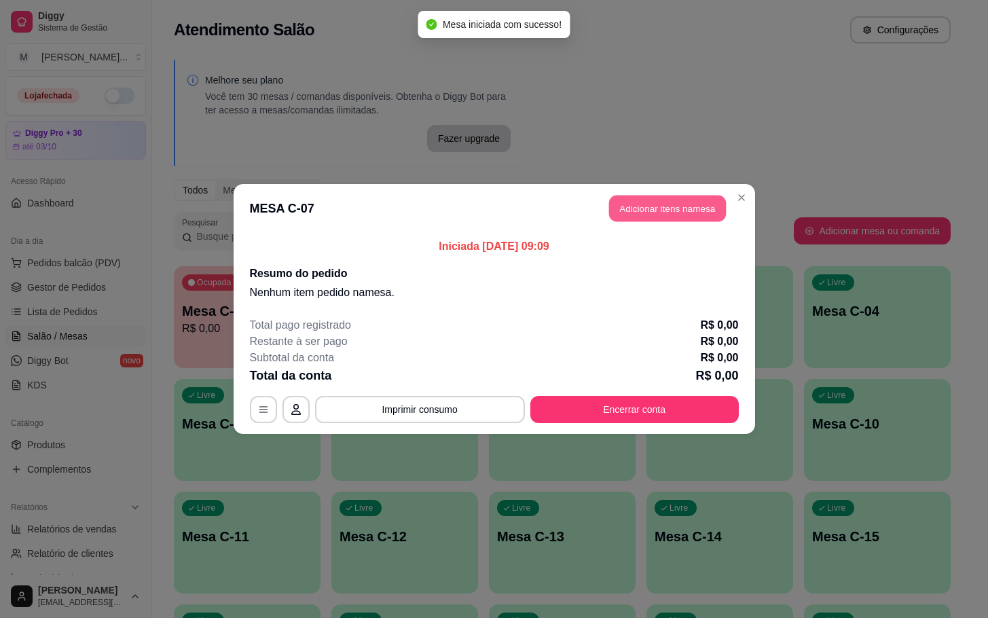
click at [661, 214] on button "Adicionar itens na mesa" at bounding box center [667, 209] width 117 height 26
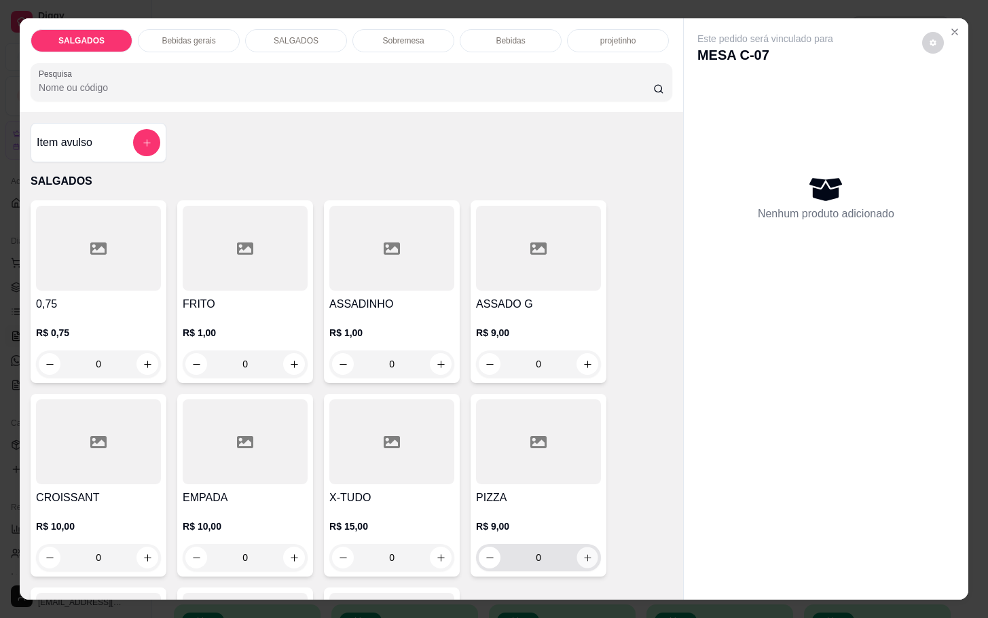
click at [583, 553] on icon "increase-product-quantity" at bounding box center [588, 558] width 10 height 10
type input "1"
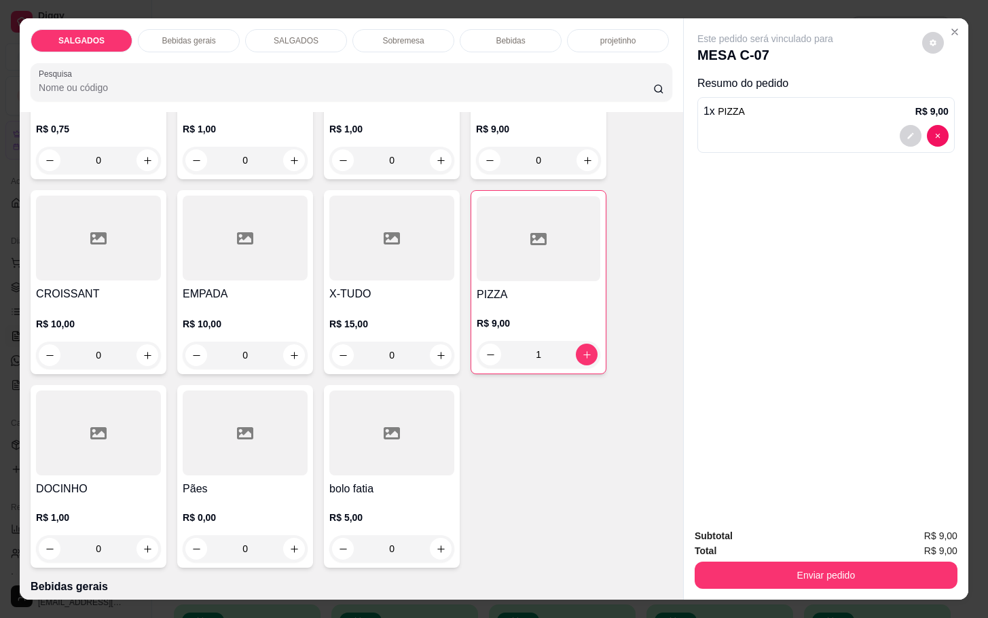
scroll to position [102, 0]
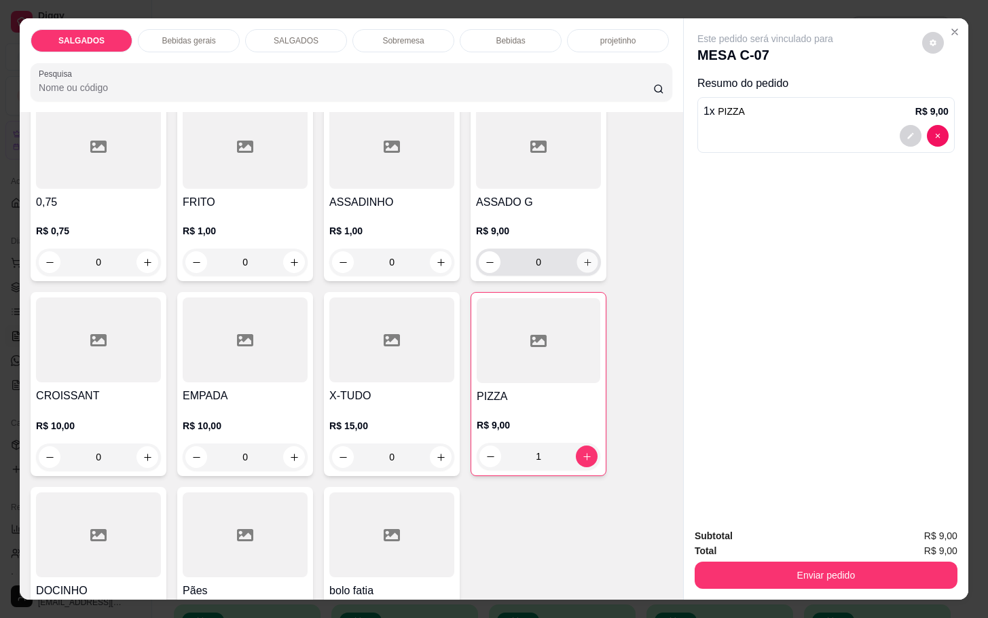
click at [585, 257] on icon "increase-product-quantity" at bounding box center [588, 262] width 10 height 10
type input "1"
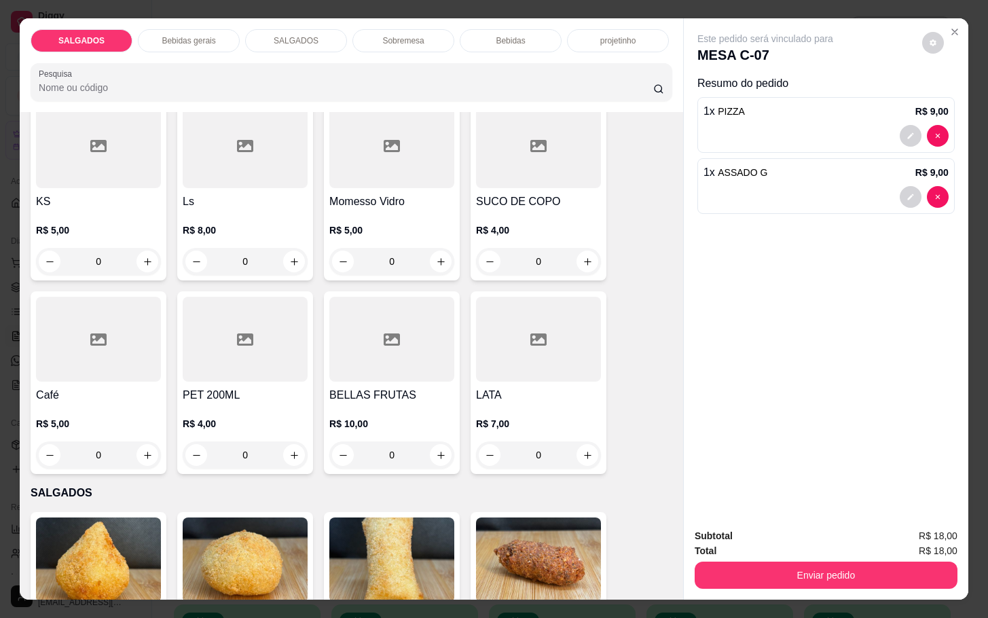
scroll to position [815, 0]
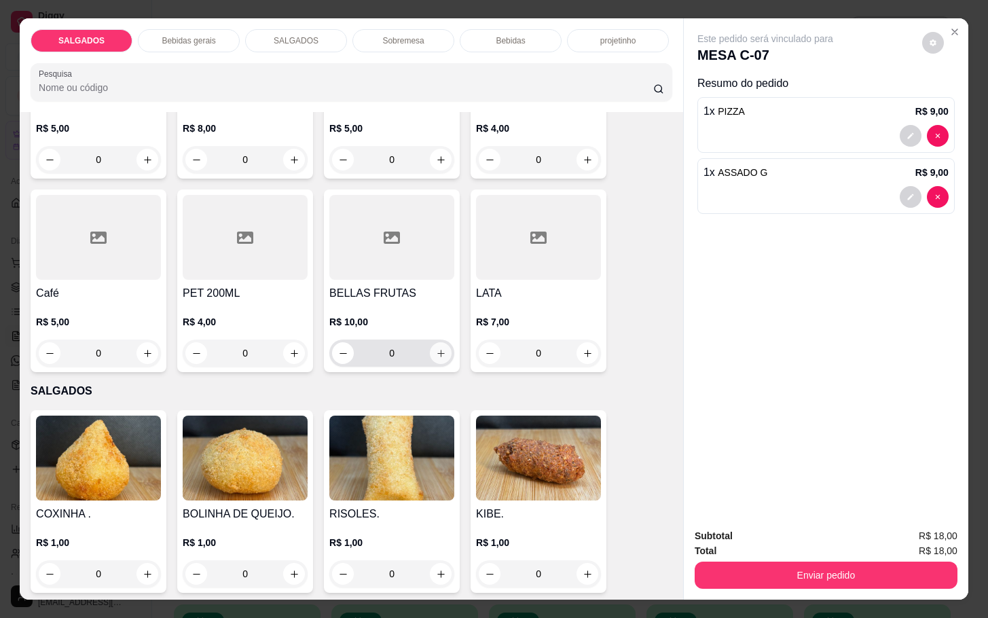
click at [436, 348] on icon "increase-product-quantity" at bounding box center [441, 353] width 10 height 10
type input "1"
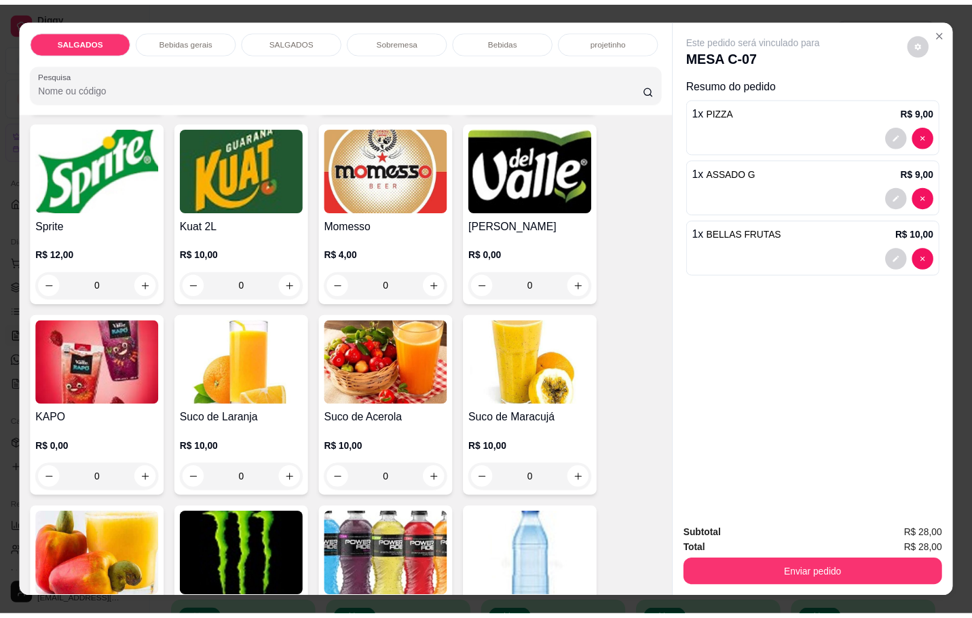
scroll to position [2750, 0]
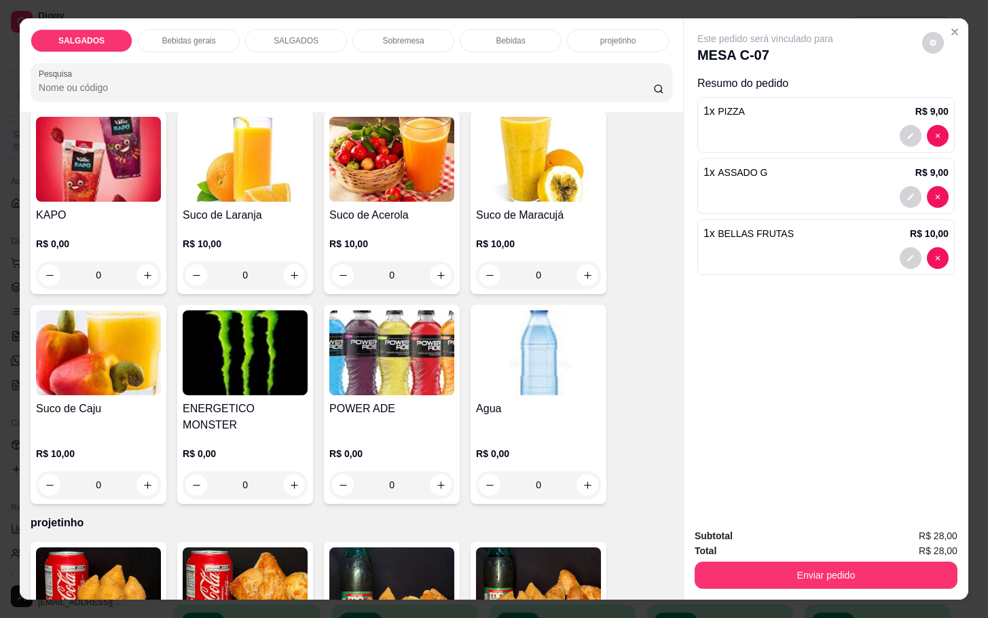
click at [541, 378] on img at bounding box center [538, 352] width 125 height 85
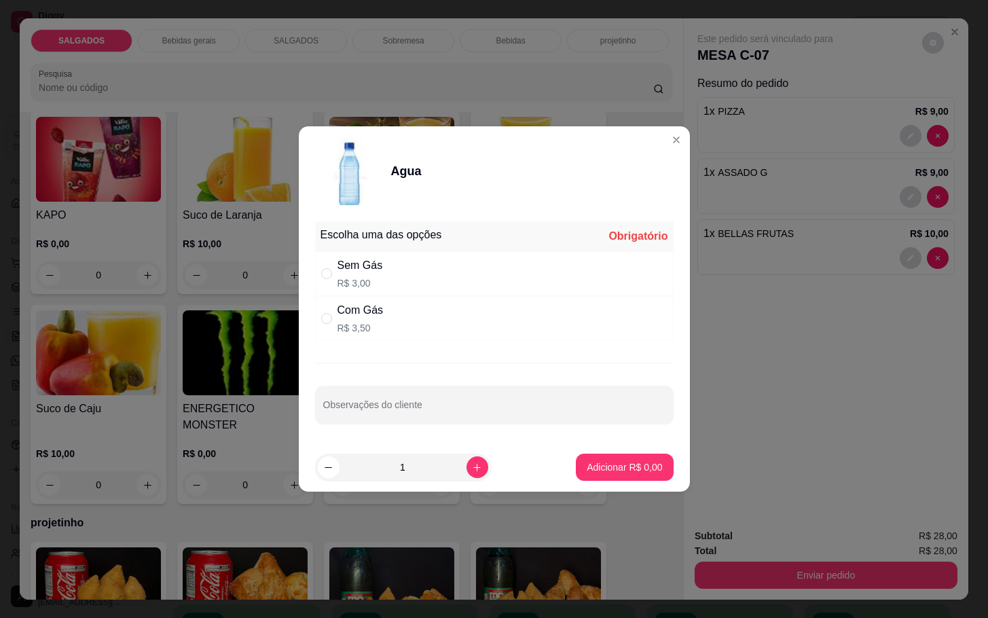
click at [387, 312] on div "Com Gás R$ 3,50" at bounding box center [494, 318] width 359 height 45
radio input "true"
click at [606, 467] on p "Adicionar R$ 3,50" at bounding box center [624, 467] width 75 height 14
type input "1"
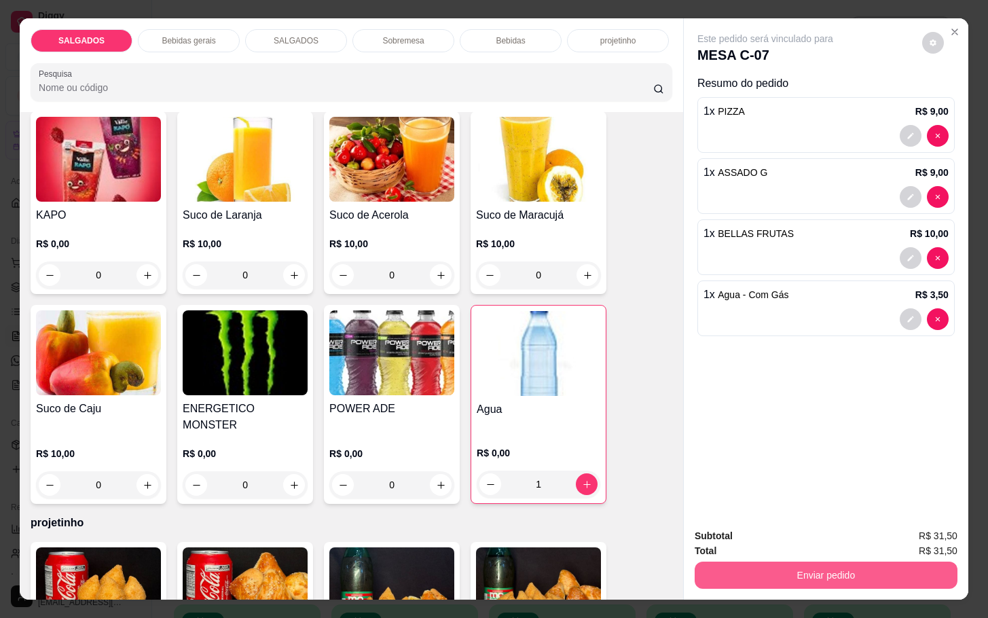
click at [731, 573] on button "Enviar pedido" at bounding box center [826, 575] width 263 height 27
click at [939, 530] on button "Enviar pedido" at bounding box center [920, 534] width 75 height 25
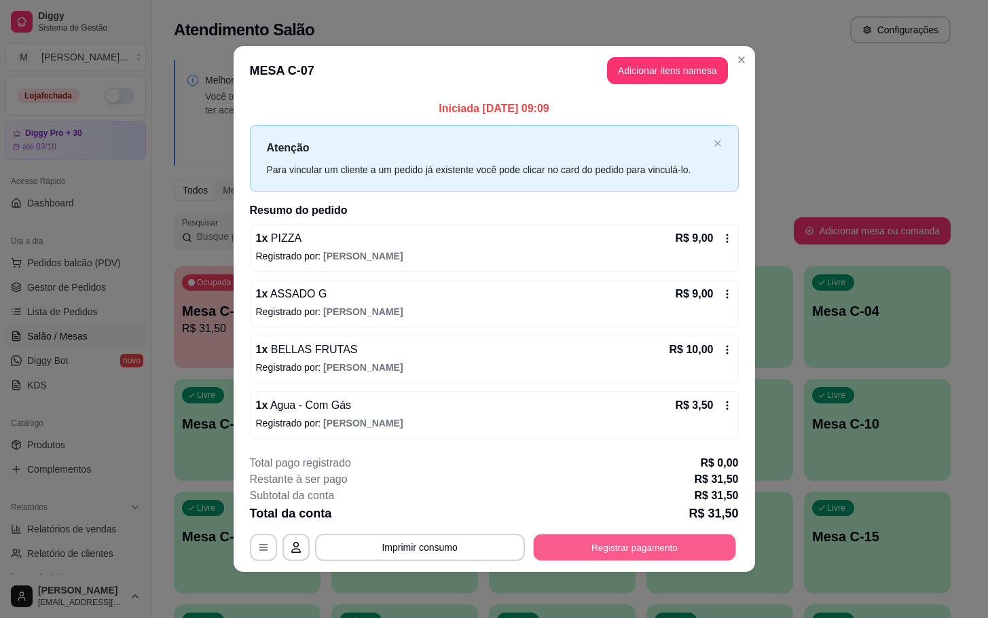
click at [583, 536] on button "Registrar pagamento" at bounding box center [634, 547] width 202 height 26
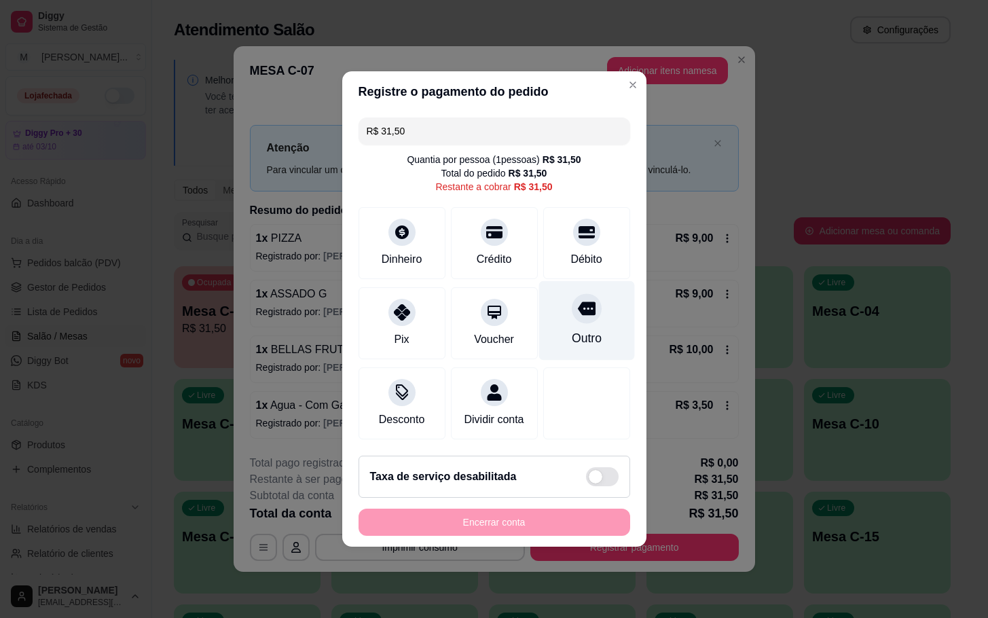
click at [585, 293] on div at bounding box center [587, 308] width 30 height 30
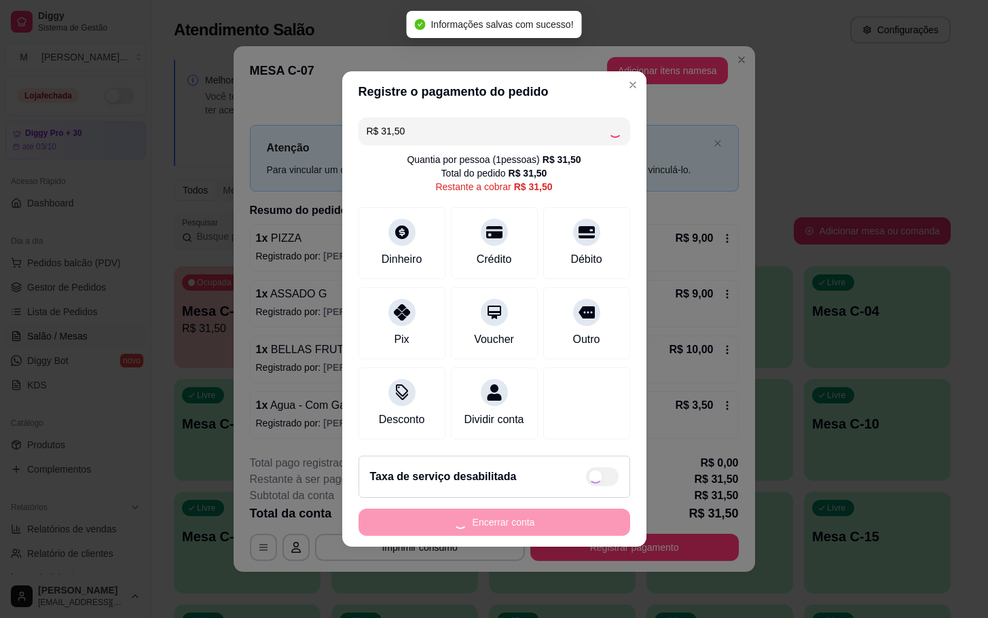
type input "R$ 0,00"
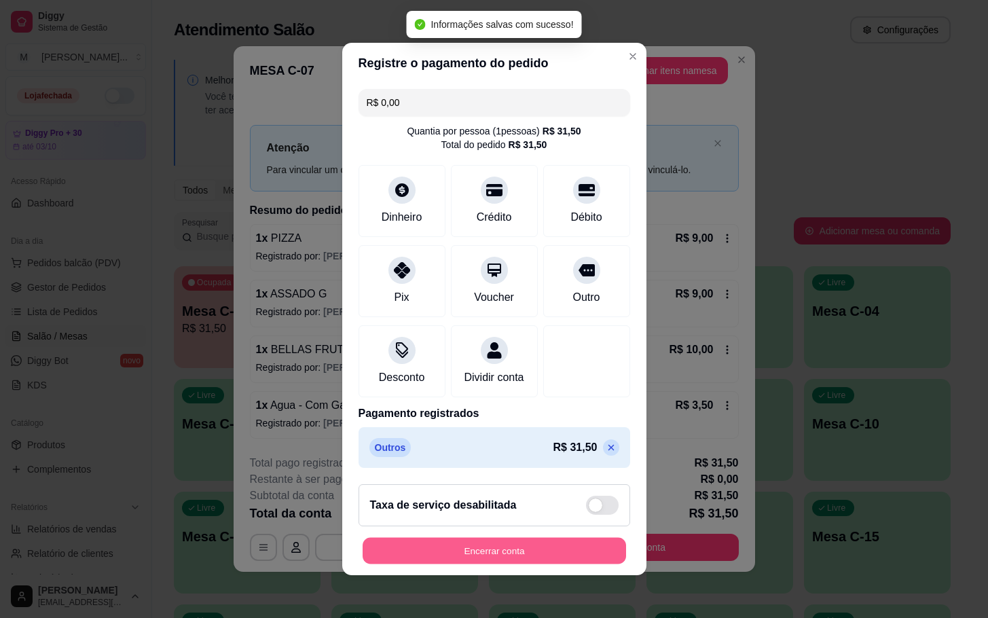
click at [593, 562] on button "Encerrar conta" at bounding box center [494, 551] width 263 height 26
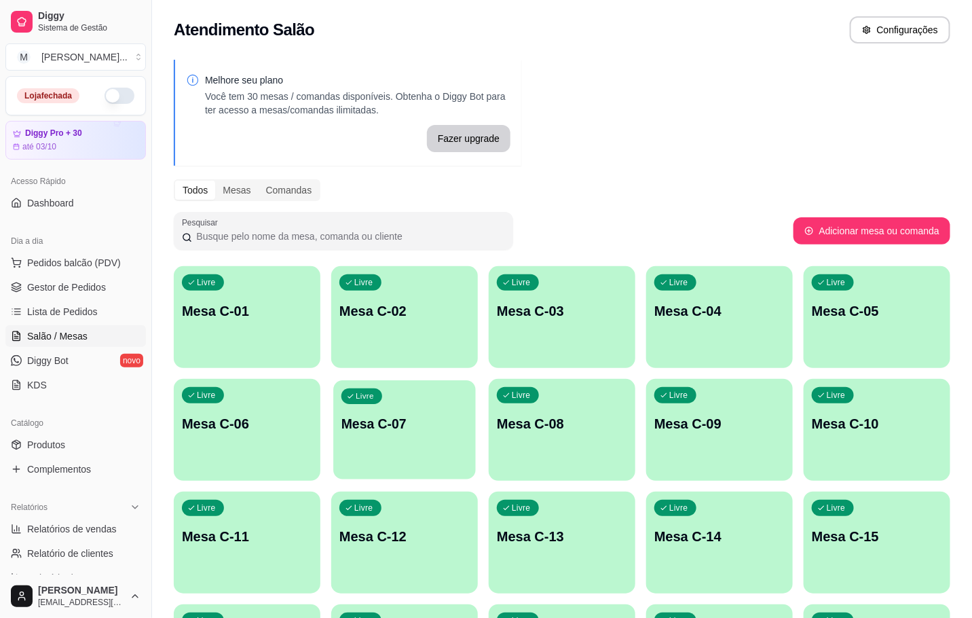
click at [418, 409] on div "Livre Mesa C-07" at bounding box center [404, 421] width 143 height 83
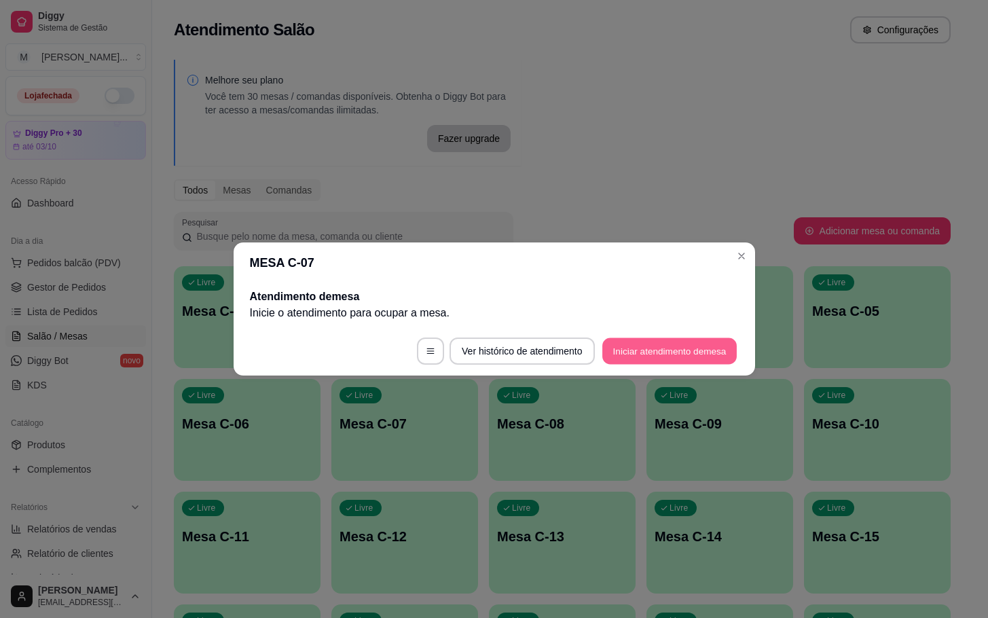
click at [624, 359] on button "Iniciar atendimento de mesa" at bounding box center [669, 351] width 134 height 26
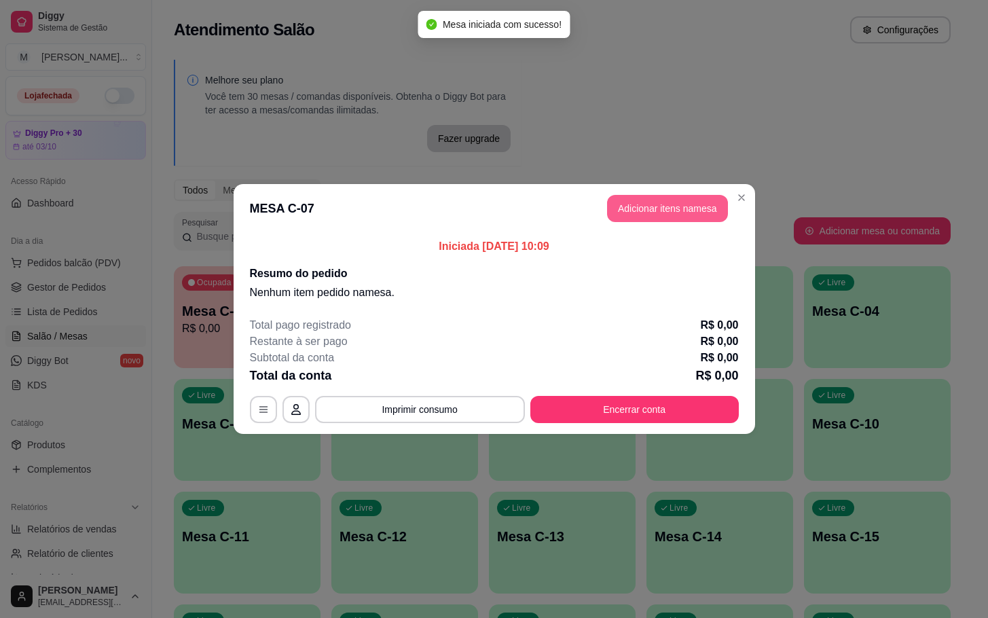
click at [642, 208] on button "Adicionar itens na mesa" at bounding box center [667, 208] width 121 height 27
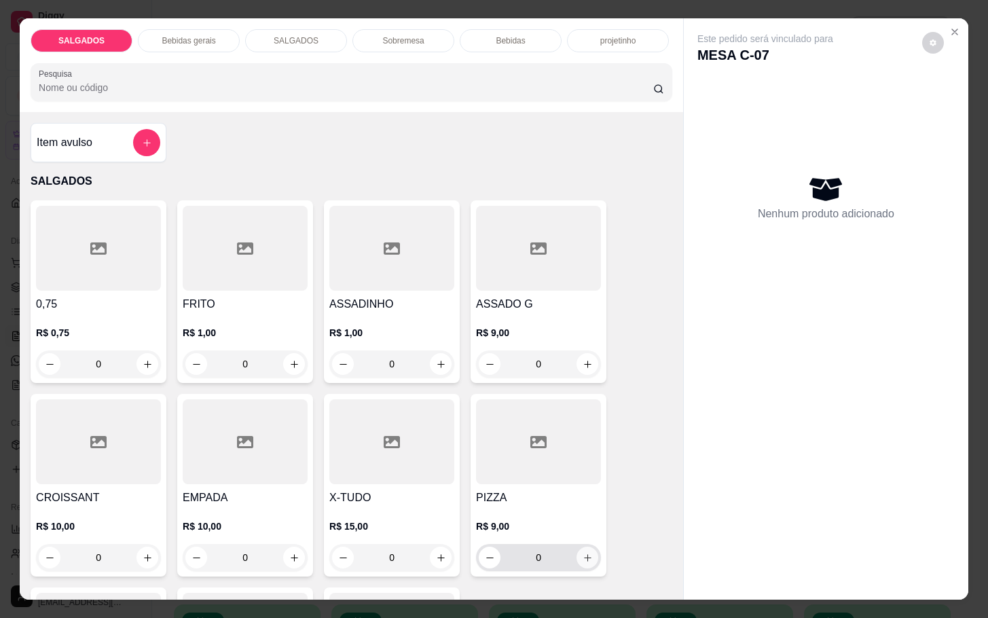
click at [581, 547] on button "increase-product-quantity" at bounding box center [588, 558] width 22 height 22
type input "1"
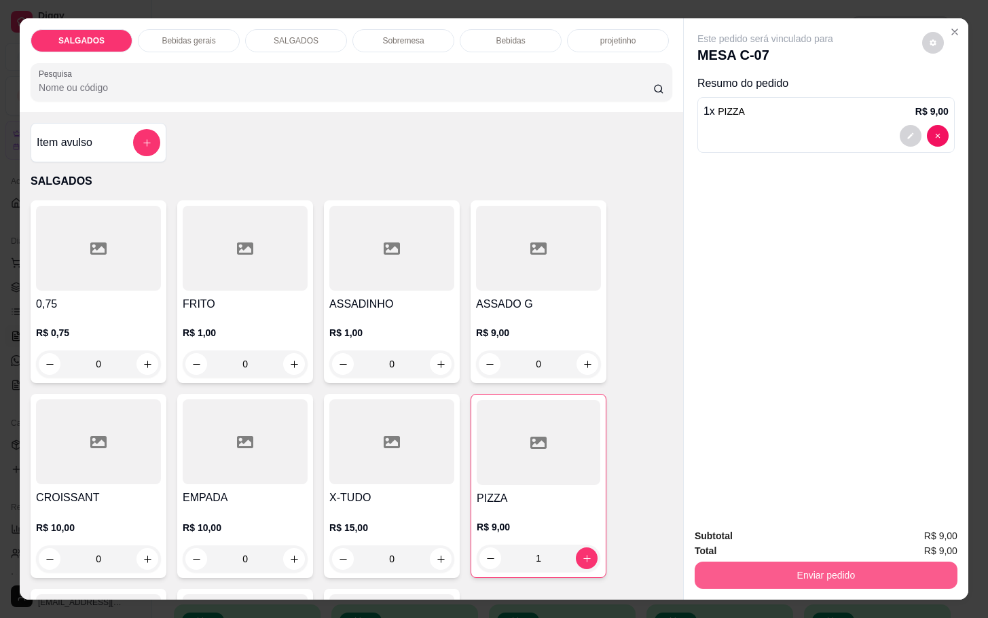
click at [903, 562] on button "Enviar pedido" at bounding box center [826, 575] width 263 height 27
click at [935, 534] on button "Enviar pedido" at bounding box center [919, 535] width 77 height 26
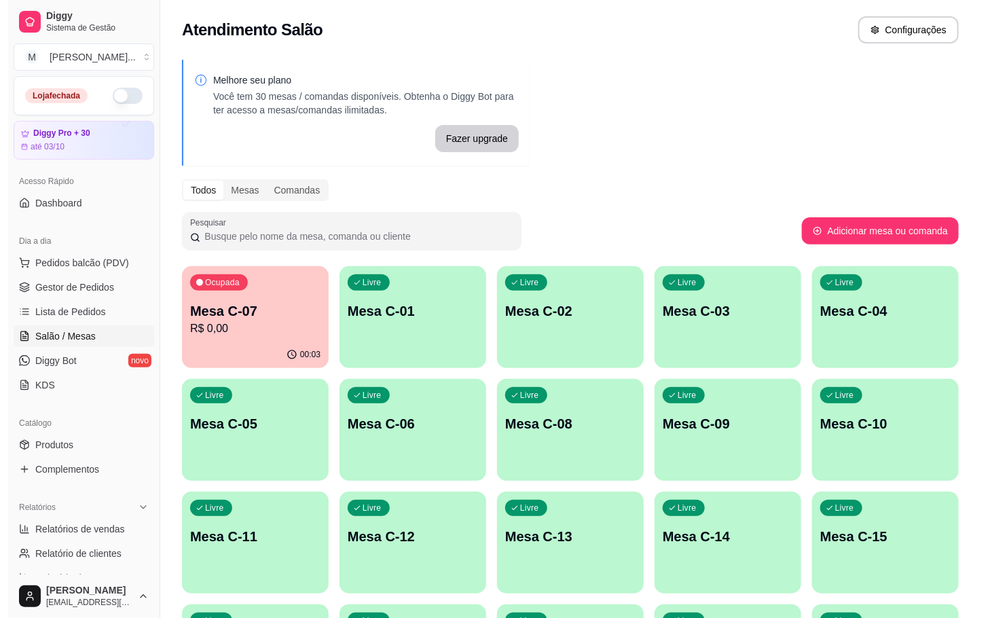
scroll to position [306, 0]
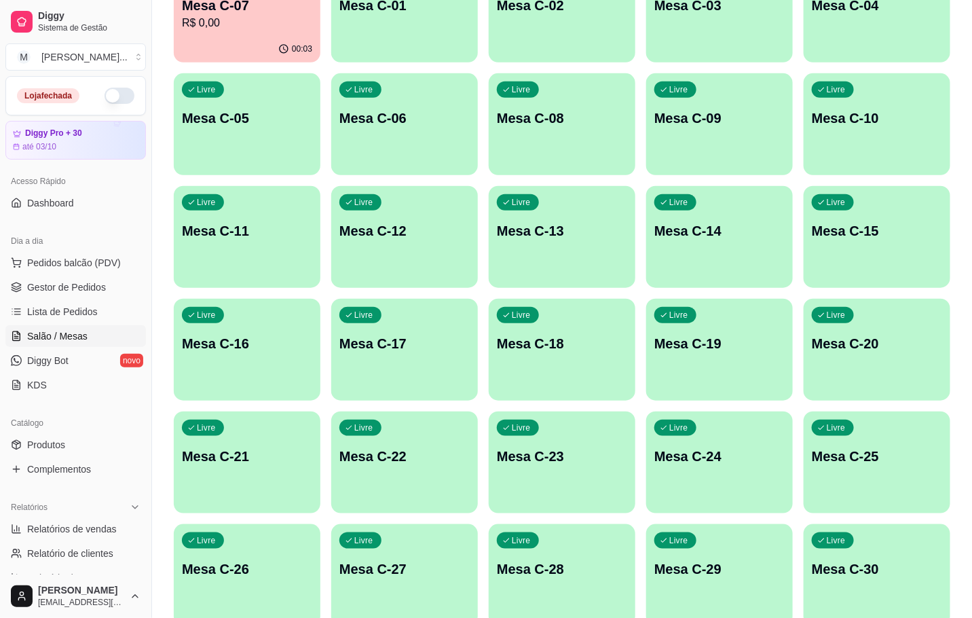
click at [392, 371] on div "Livre Mesa C-17" at bounding box center [404, 342] width 147 height 86
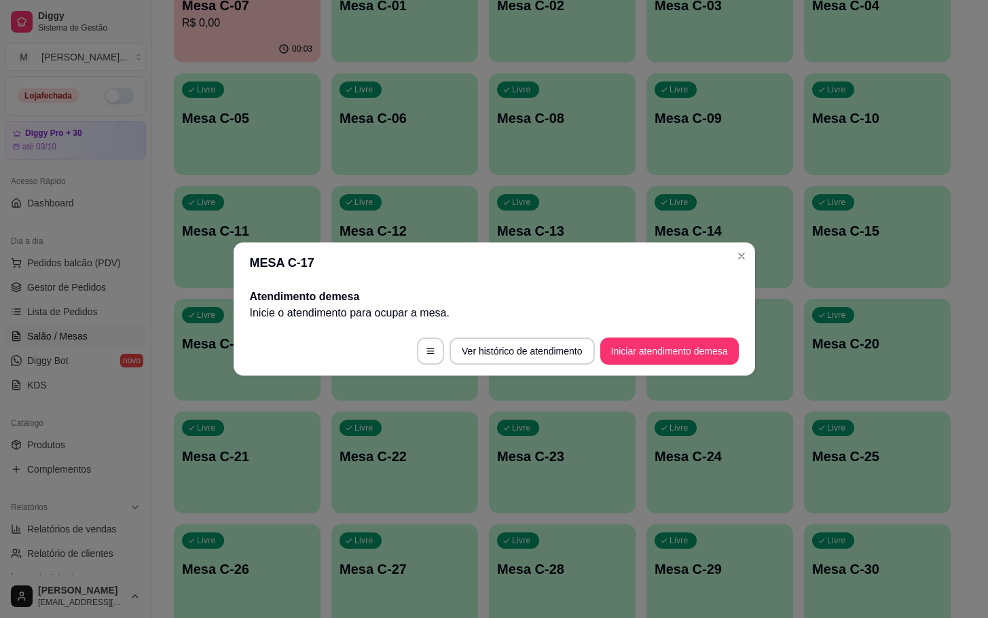
click at [653, 365] on footer "Ver histórico de atendimento Iniciar atendimento de mesa" at bounding box center [495, 351] width 522 height 49
click at [648, 361] on button "Iniciar atendimento de mesa" at bounding box center [669, 351] width 139 height 27
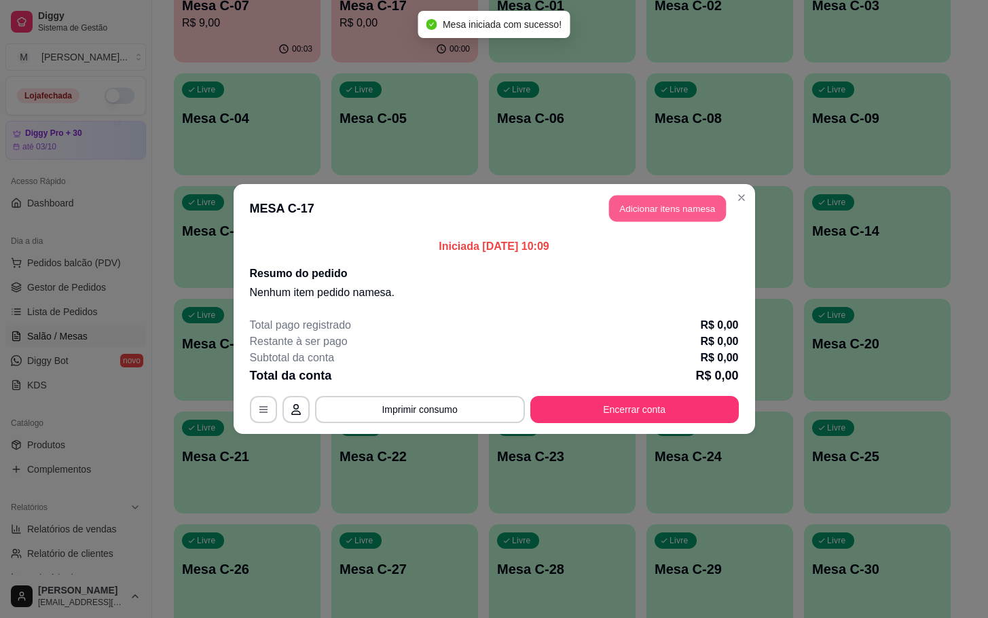
click at [646, 196] on button "Adicionar itens na mesa" at bounding box center [667, 209] width 117 height 26
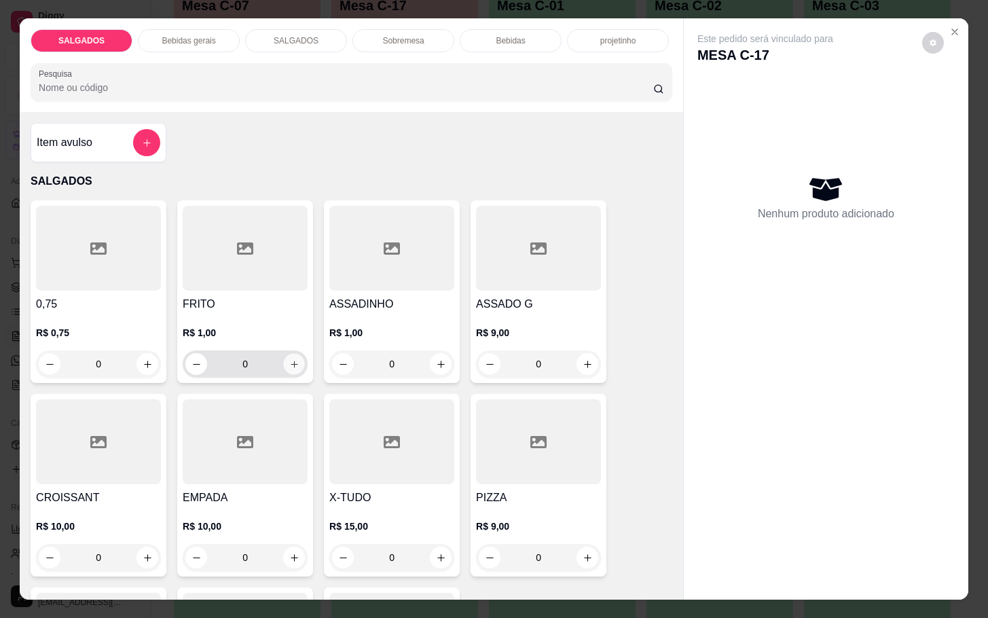
click at [289, 359] on icon "increase-product-quantity" at bounding box center [294, 364] width 10 height 10
click at [287, 354] on button "increase-product-quantity" at bounding box center [294, 364] width 21 height 21
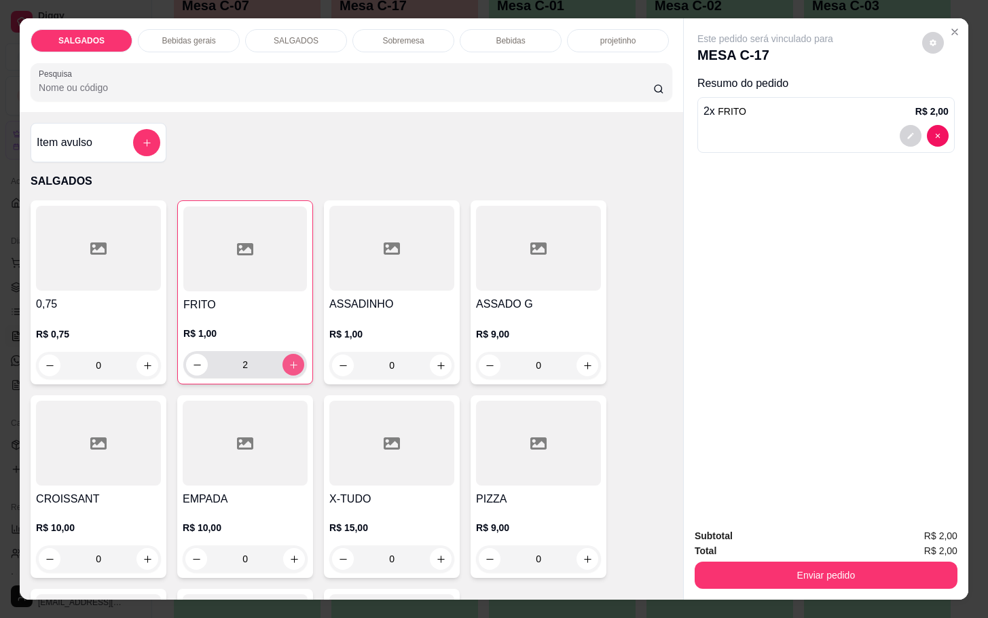
click at [287, 354] on button "increase-product-quantity" at bounding box center [294, 365] width 22 height 22
click at [287, 354] on button "increase-product-quantity" at bounding box center [293, 364] width 21 height 21
type input "4"
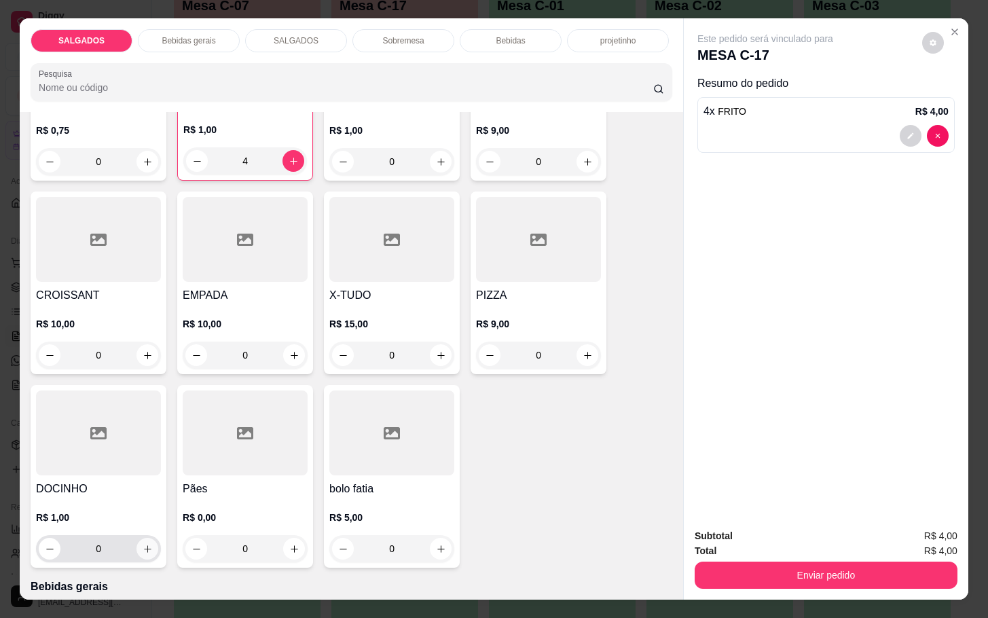
click at [143, 544] on icon "increase-product-quantity" at bounding box center [148, 549] width 10 height 10
click at [142, 545] on icon "increase-product-quantity" at bounding box center [147, 550] width 10 height 10
type input "2"
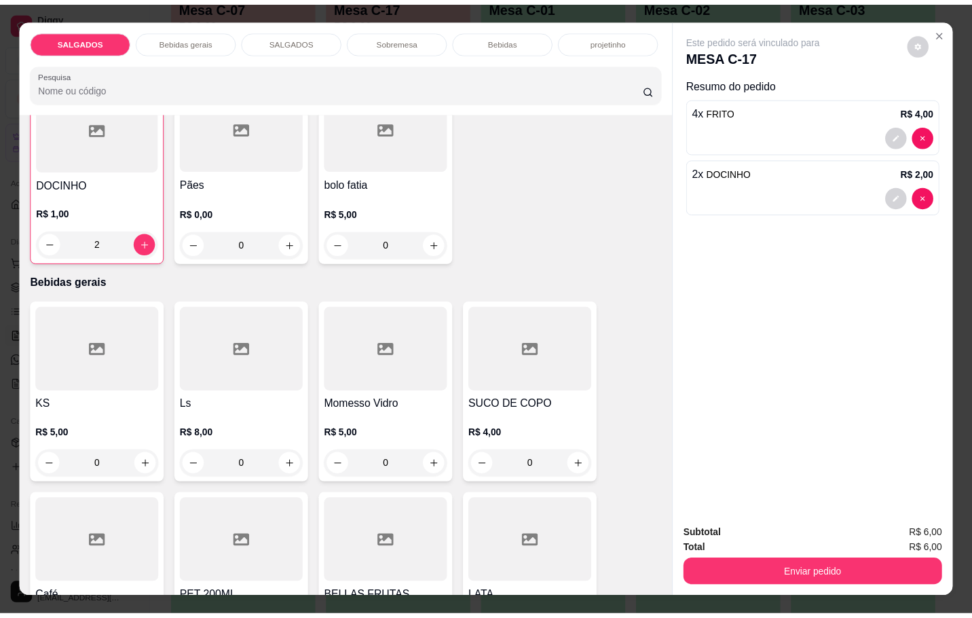
scroll to position [611, 0]
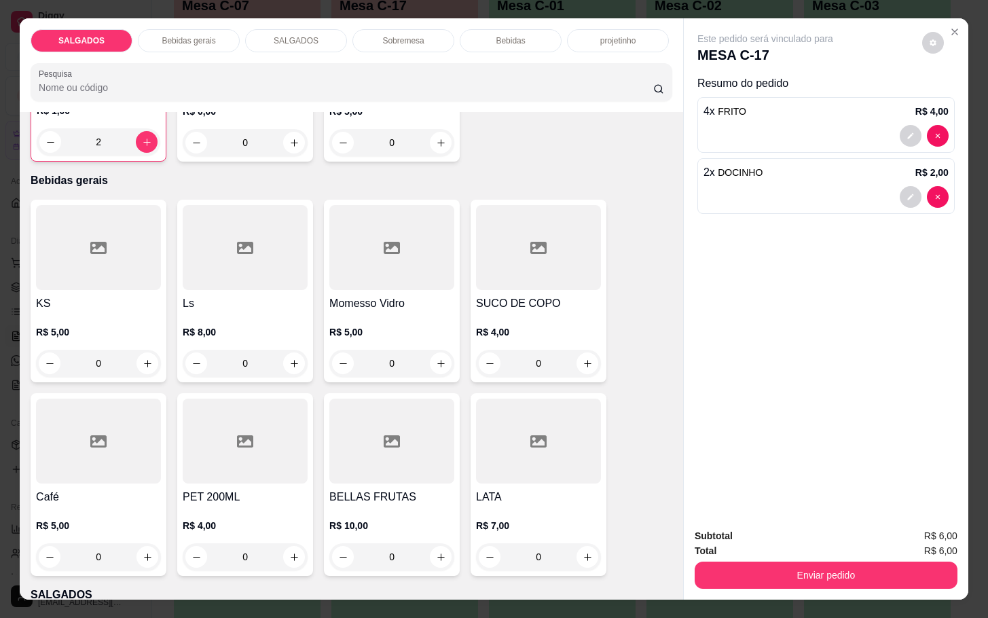
click at [109, 450] on div at bounding box center [98, 441] width 125 height 85
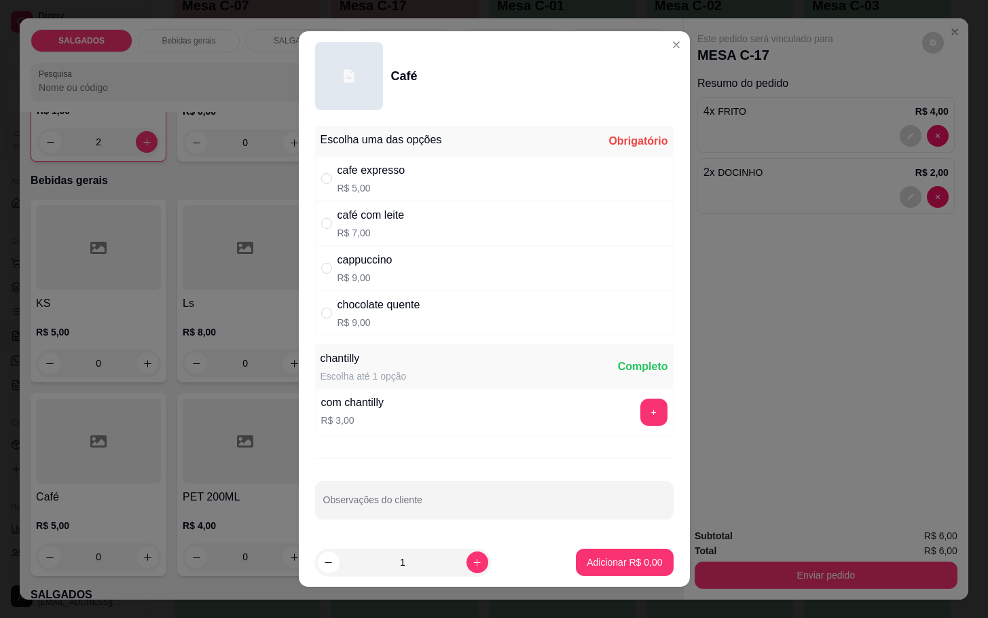
click at [396, 211] on div "café com leite" at bounding box center [371, 215] width 67 height 16
radio input "true"
click at [593, 569] on button "Adicionar R$ 7,00" at bounding box center [624, 562] width 97 height 27
type input "1"
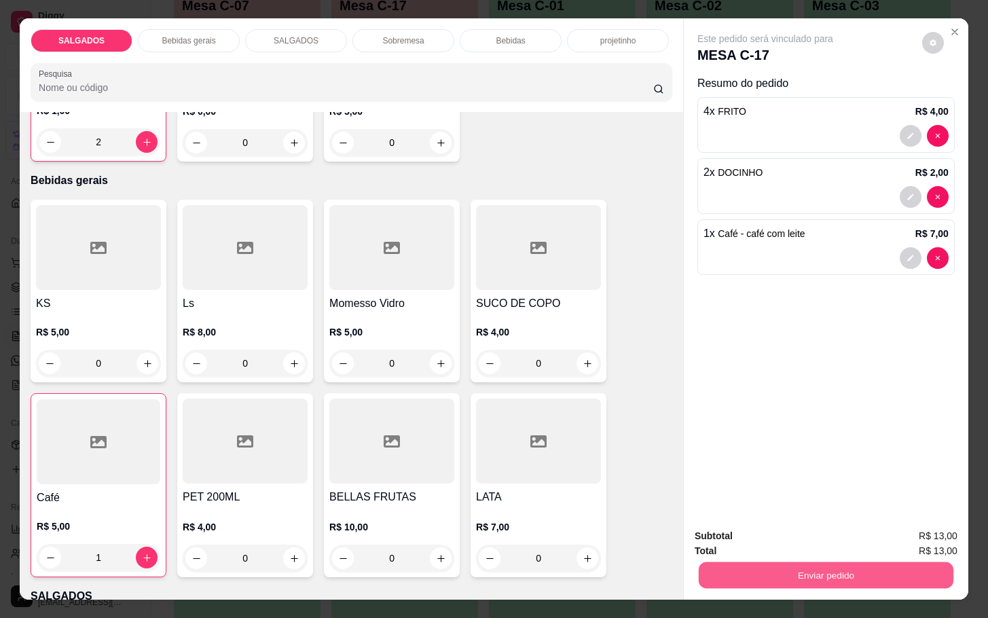
click at [840, 562] on button "Enviar pedido" at bounding box center [826, 575] width 255 height 26
click at [911, 536] on button "Enviar pedido" at bounding box center [919, 535] width 77 height 26
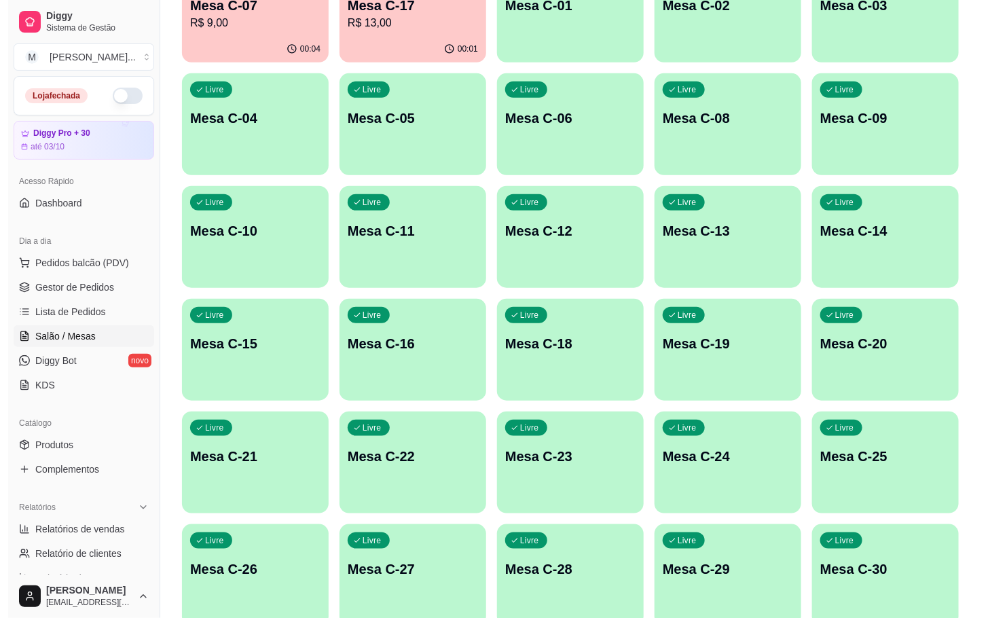
scroll to position [204, 0]
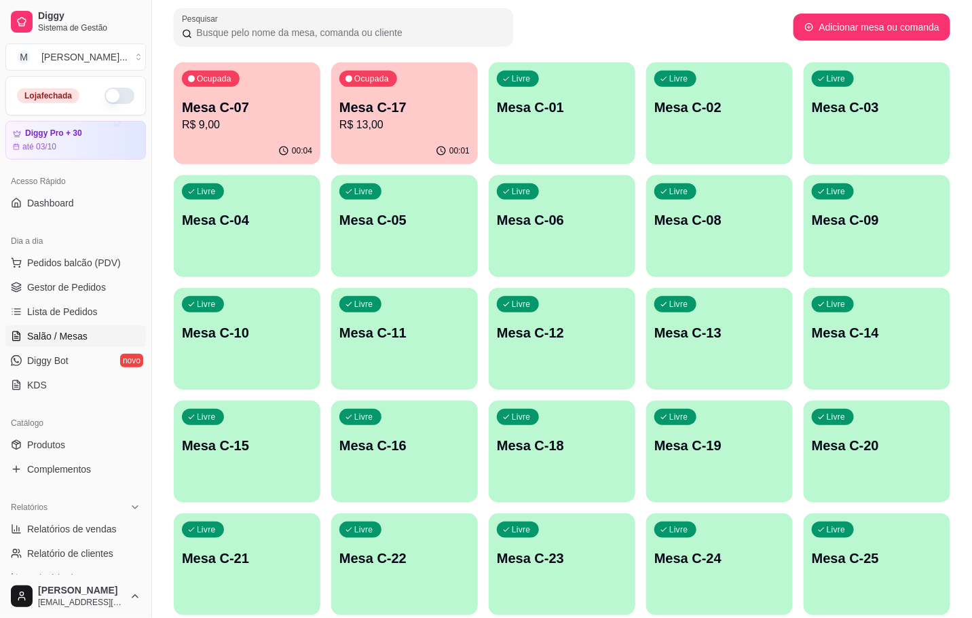
click at [402, 115] on p "Mesa C-17" at bounding box center [405, 107] width 130 height 19
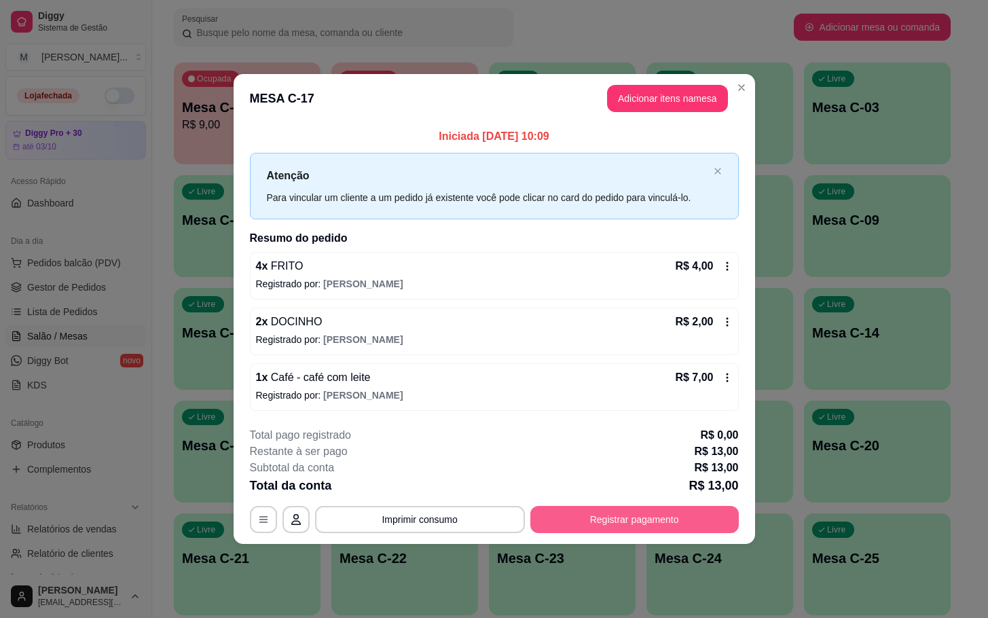
click at [608, 516] on button "Registrar pagamento" at bounding box center [634, 519] width 208 height 27
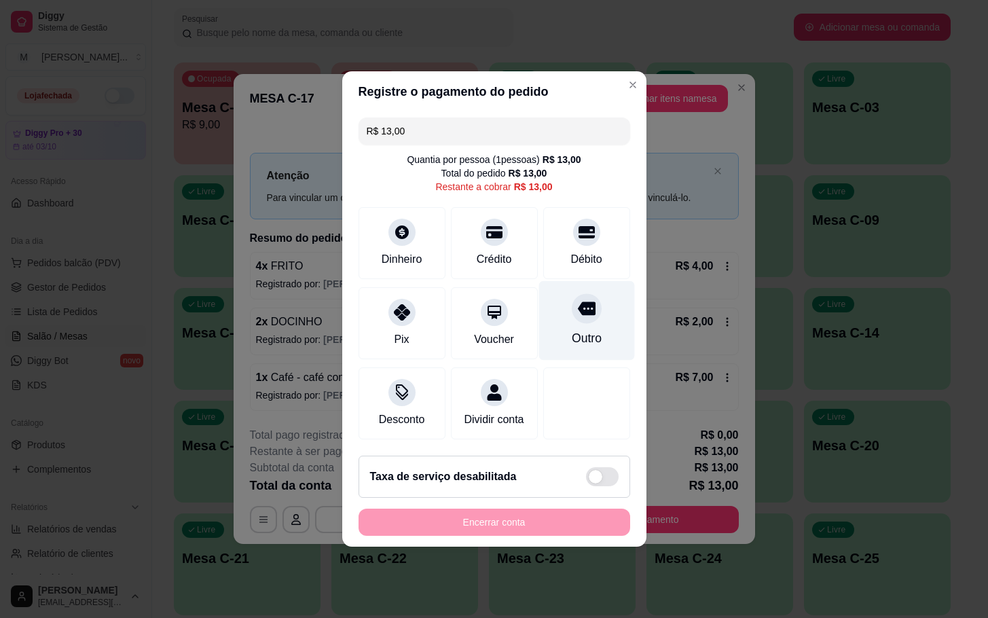
click at [539, 312] on div "Outro" at bounding box center [587, 320] width 96 height 79
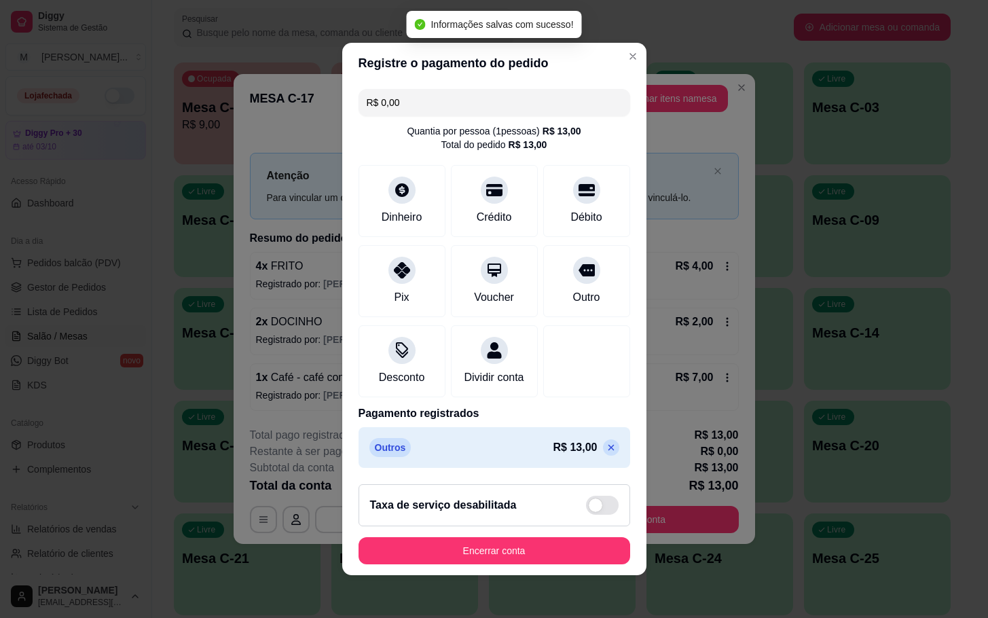
type input "R$ 0,00"
click at [490, 562] on button "Encerrar conta" at bounding box center [495, 550] width 272 height 27
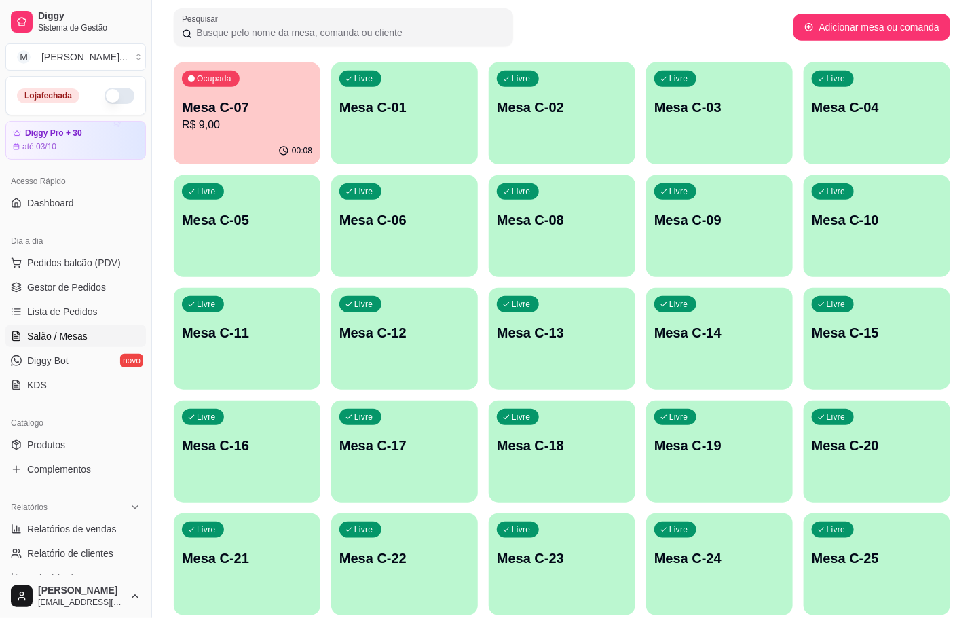
click at [267, 86] on div "Ocupada Mesa C-07 R$ 9,00" at bounding box center [247, 99] width 147 height 75
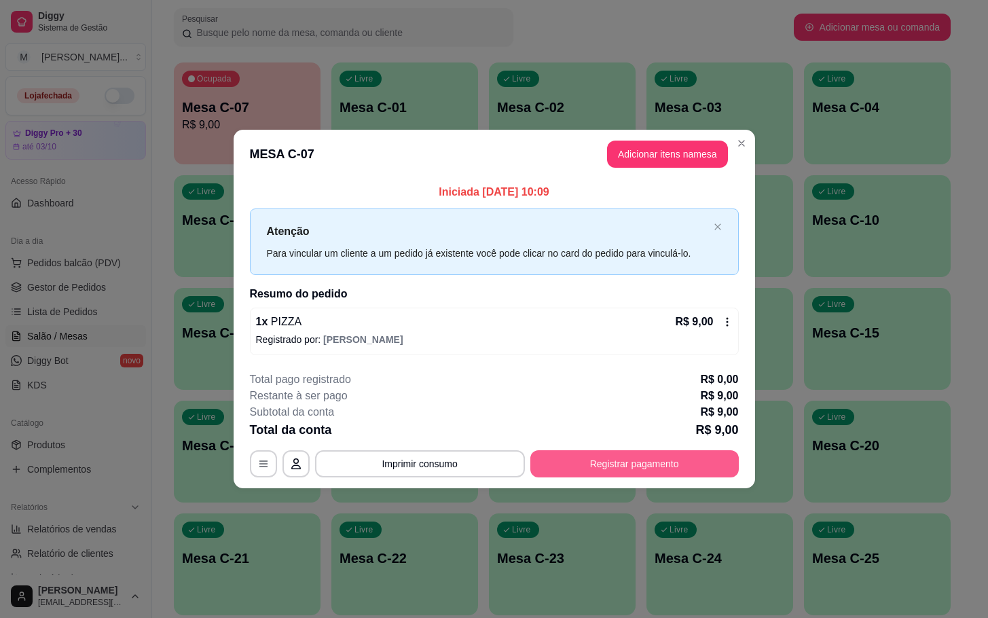
click at [620, 458] on button "Registrar pagamento" at bounding box center [634, 463] width 208 height 27
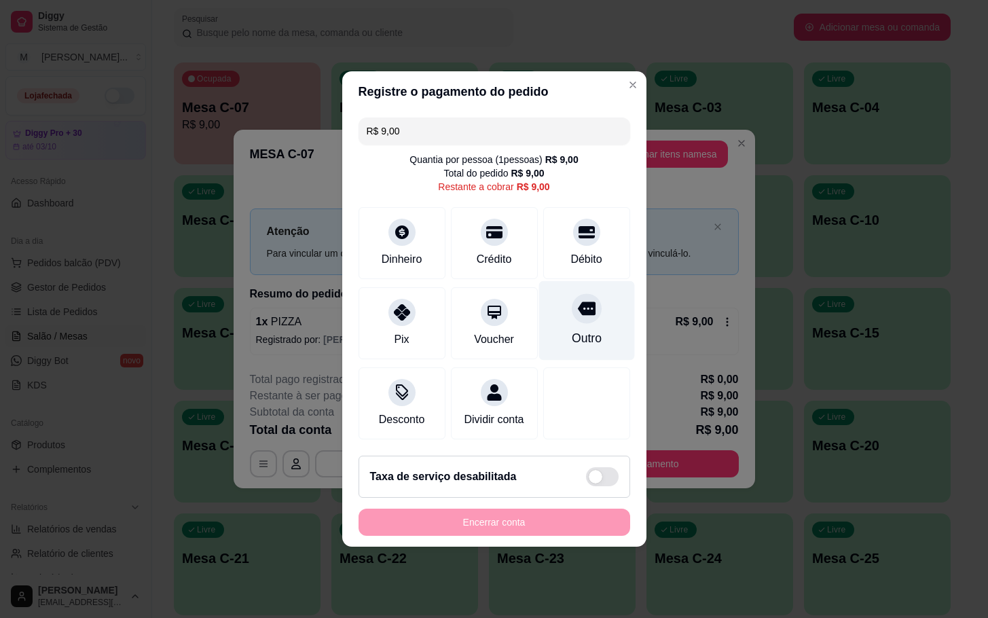
click at [581, 330] on div "Outro" at bounding box center [586, 338] width 30 height 18
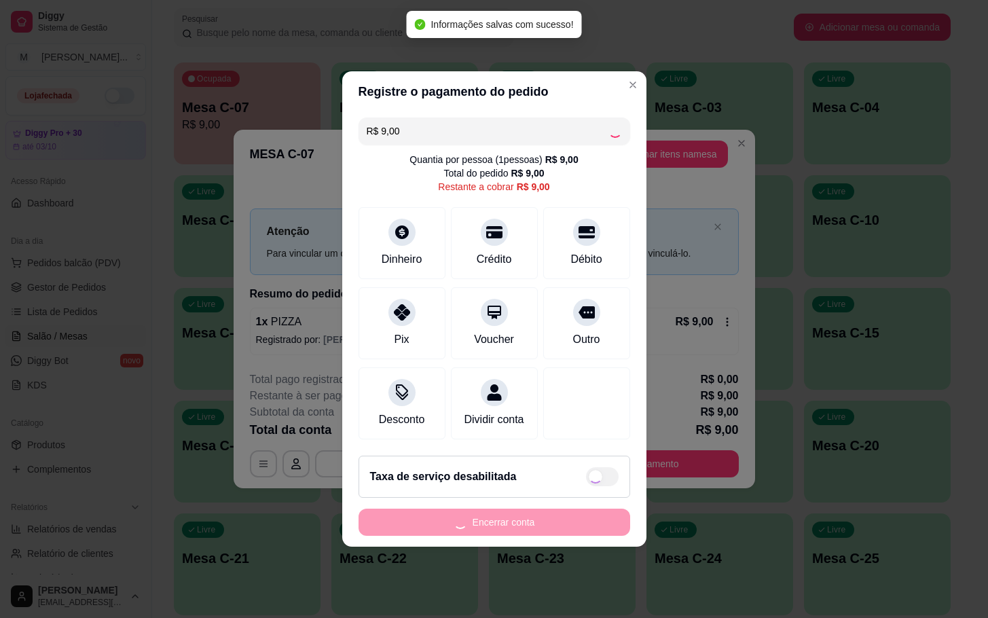
type input "R$ 0,00"
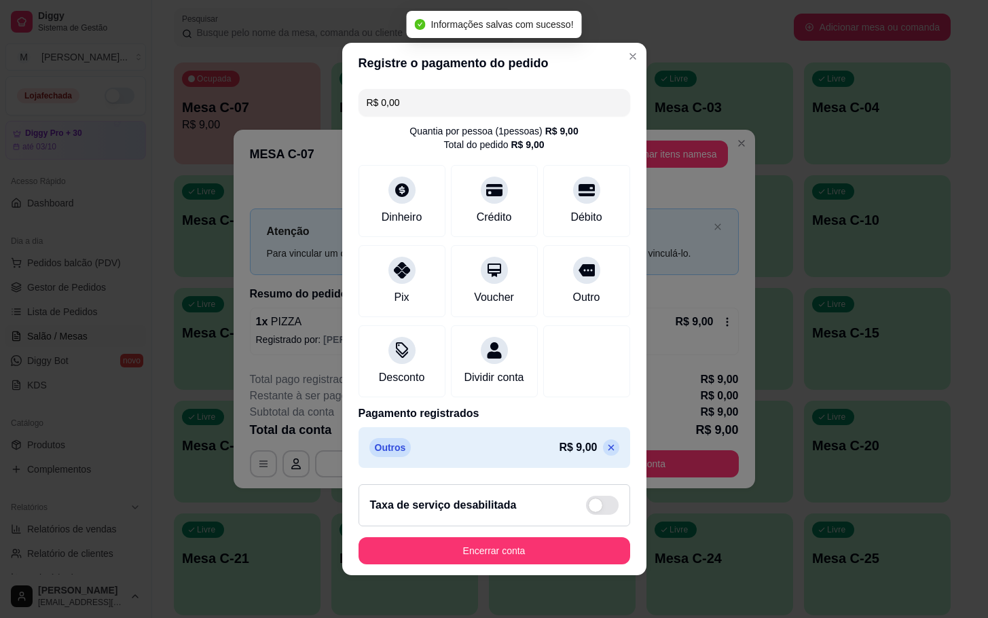
click at [488, 544] on footer "Taxa de serviço desabilitada Encerrar conta" at bounding box center [494, 524] width 304 height 102
click at [486, 558] on button "Encerrar conta" at bounding box center [495, 550] width 272 height 27
